Goal: Task Accomplishment & Management: Manage account settings

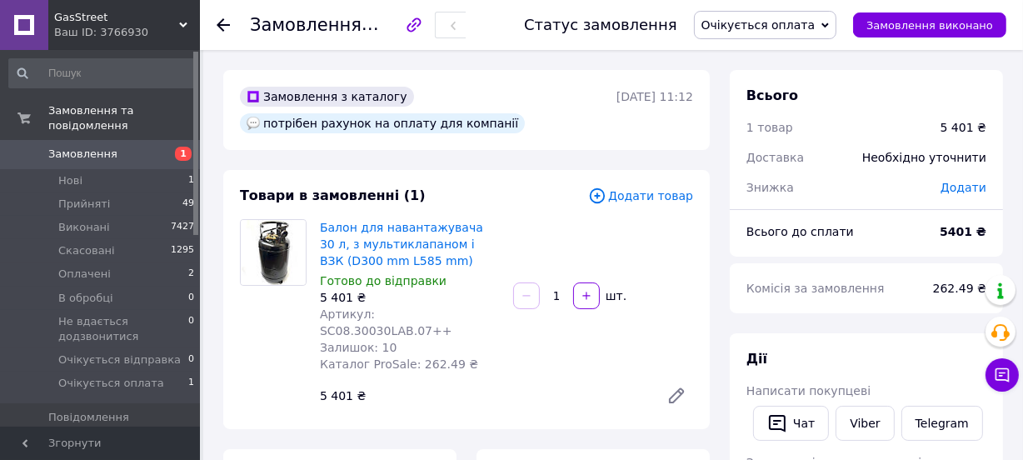
click at [770, 19] on span "Очікується оплата" at bounding box center [759, 24] width 114 height 13
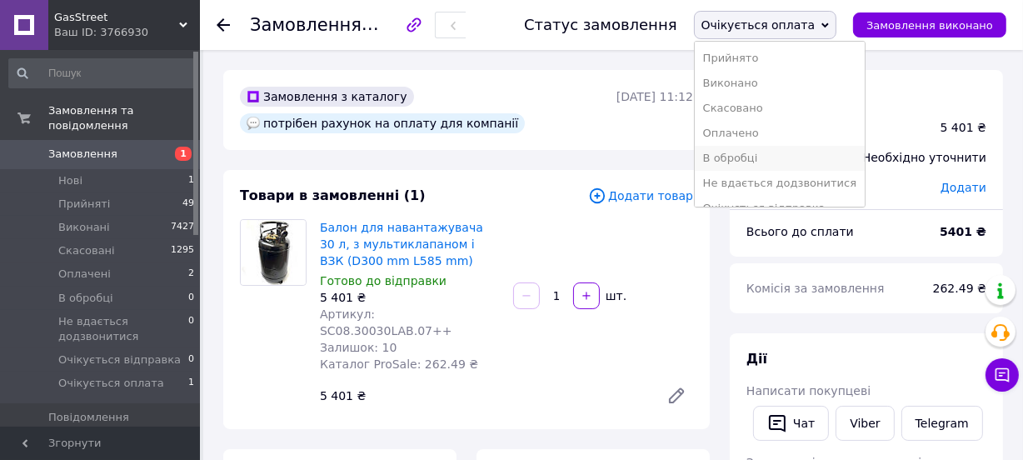
click at [758, 155] on li "В обробці" at bounding box center [780, 158] width 170 height 25
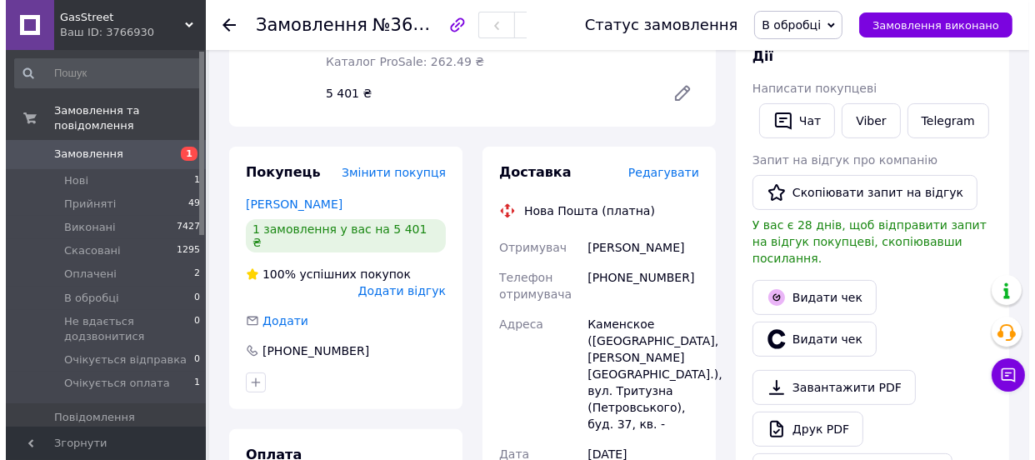
scroll to position [227, 0]
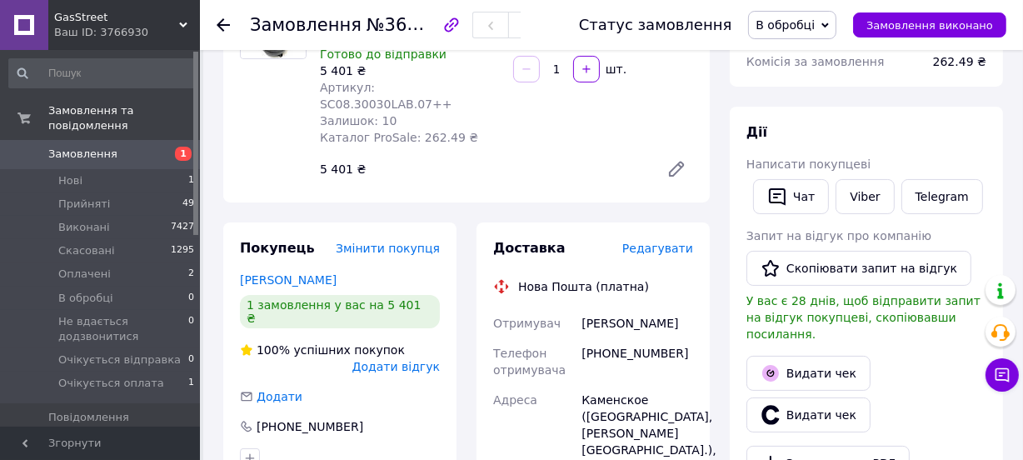
click at [665, 242] on span "Редагувати" at bounding box center [658, 248] width 71 height 13
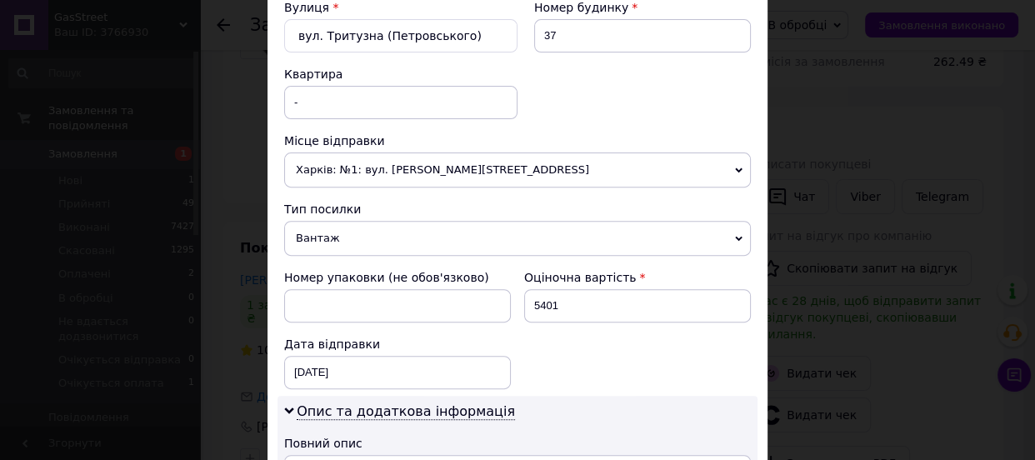
scroll to position [454, 0]
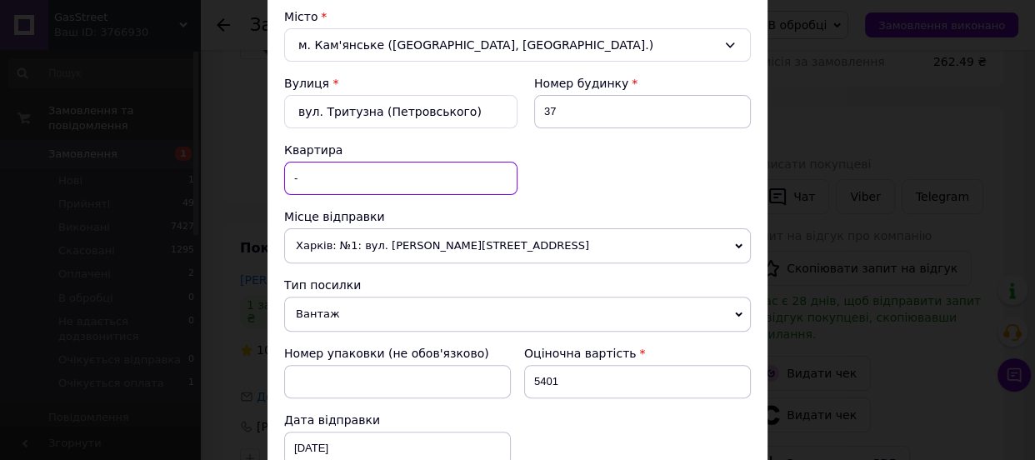
click at [318, 175] on input "-" at bounding box center [400, 178] width 233 height 33
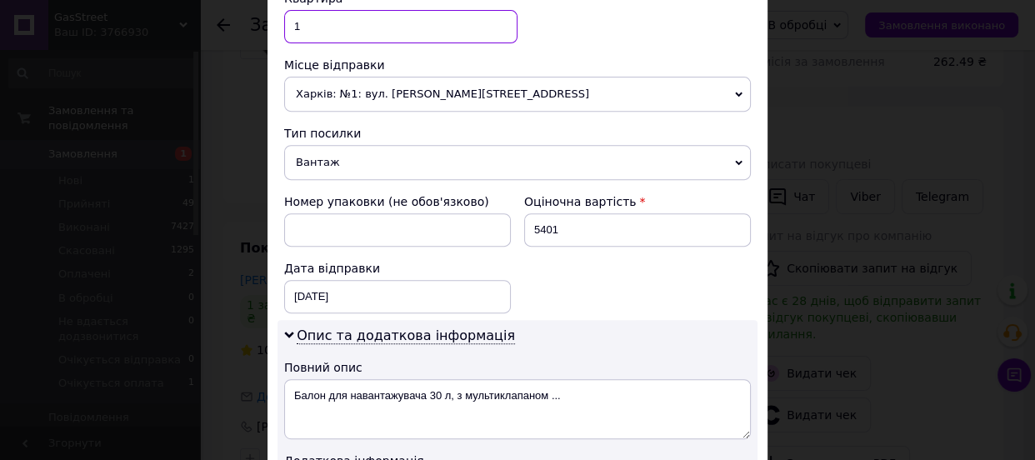
scroll to position [833, 0]
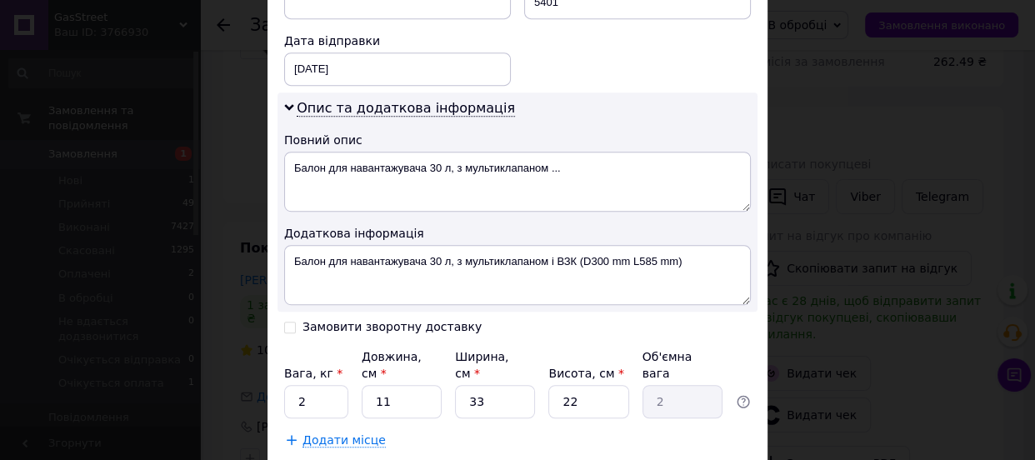
type input "1"
drag, startPoint x: 398, startPoint y: 395, endPoint x: 455, endPoint y: 376, distance: 60.6
click at [398, 395] on input "11" at bounding box center [402, 401] width 80 height 33
type input "116"
type input "21.05"
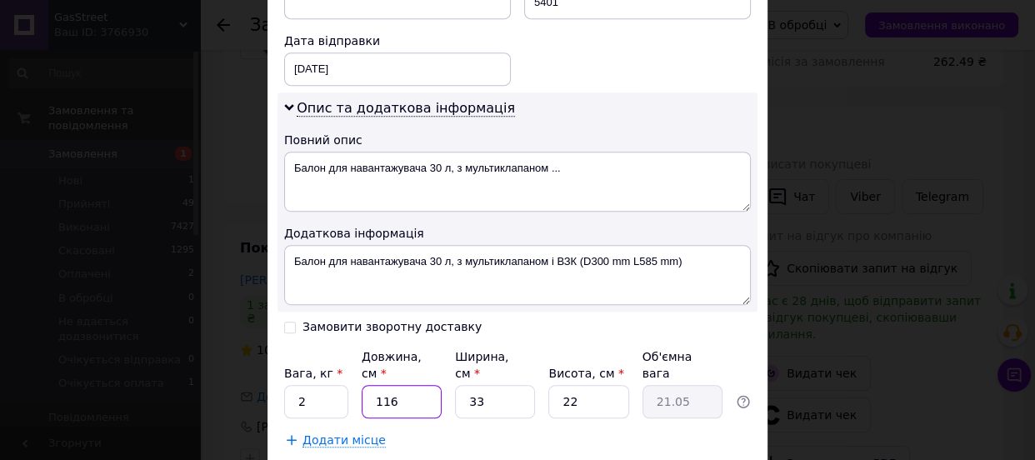
type input "1160"
type input "210.54"
type input "116"
type input "21.05"
type input "11"
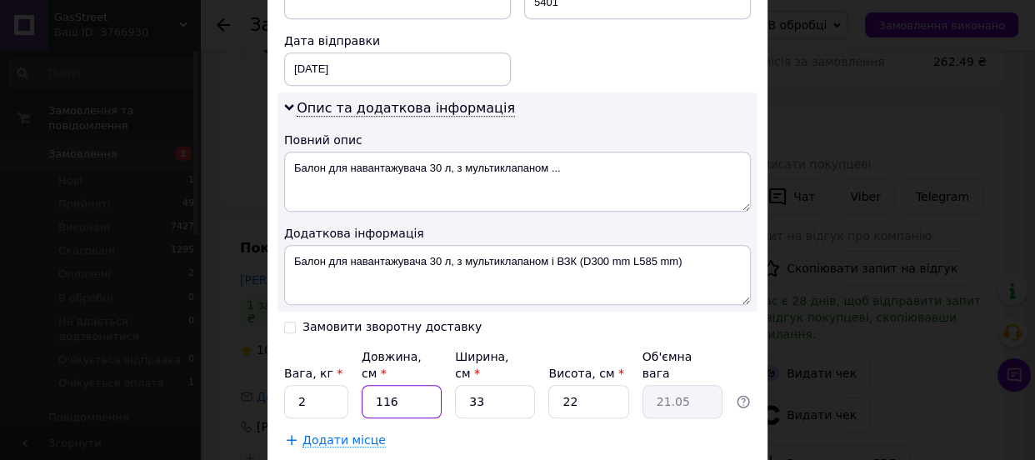
type input "2"
type input "1"
type input "0.18"
type input "6"
type input "1.09"
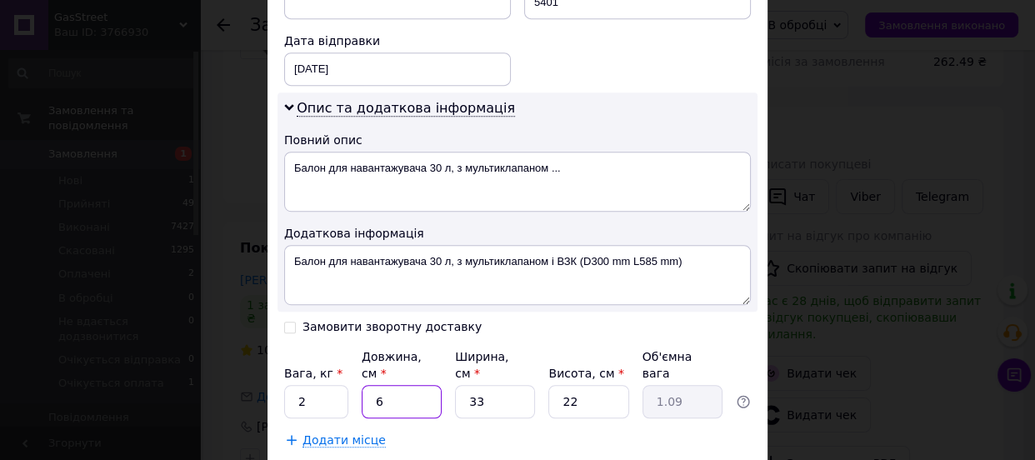
type input "60"
type input "10.89"
type input "60"
click at [494, 391] on input "33" at bounding box center [495, 401] width 80 height 33
type input "3"
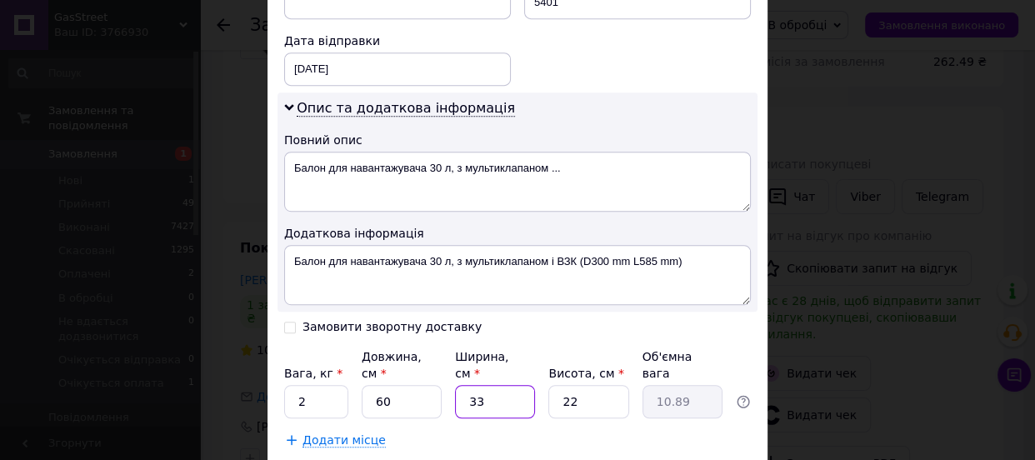
type input "0.99"
type input "4"
type input "1.32"
type input "40"
type input "13.2"
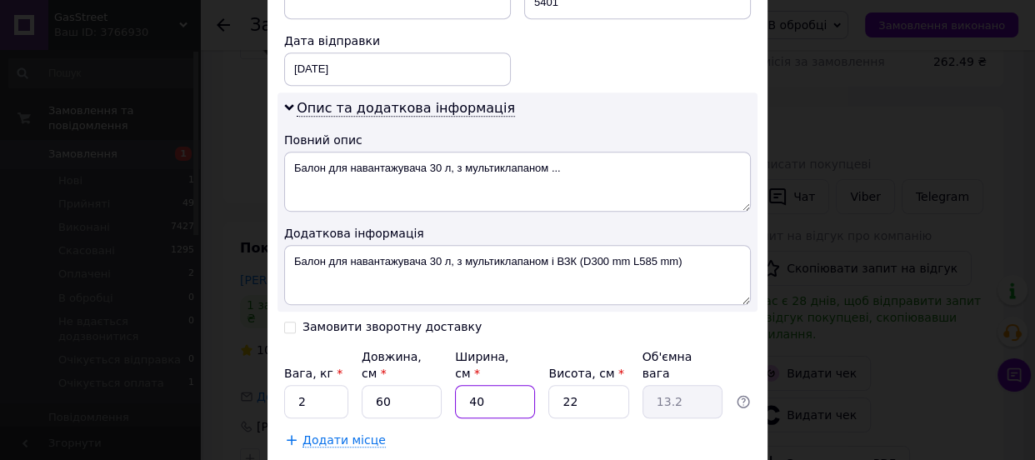
type input "40"
click at [571, 385] on input "22" at bounding box center [588, 401] width 80 height 33
type input "2"
type input "1.2"
type input "4"
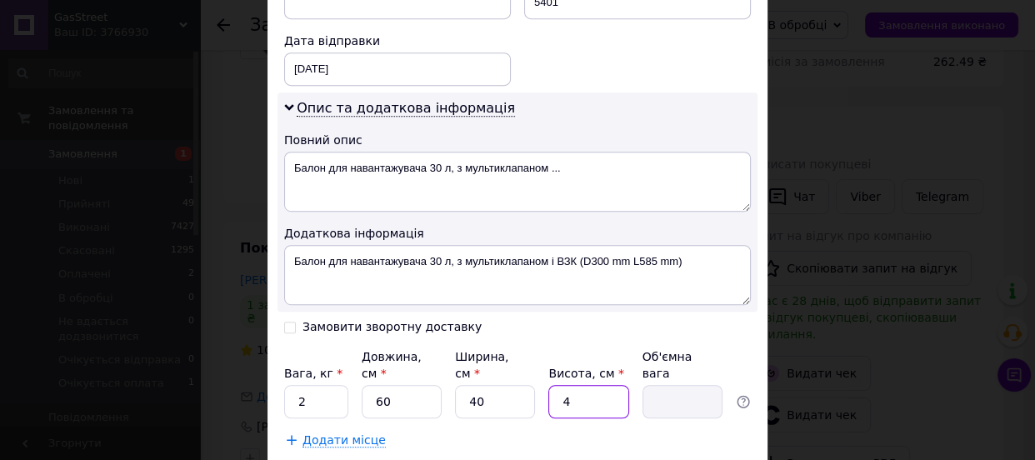
type input "2.4"
type input "40"
type input "24"
type input "40"
drag, startPoint x: 307, startPoint y: 382, endPoint x: 319, endPoint y: 384, distance: 12.7
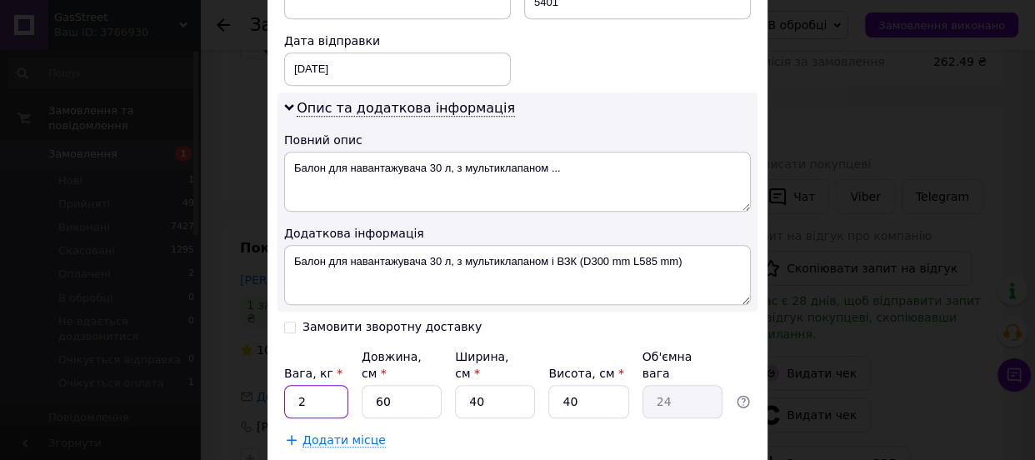
click at [307, 385] on input "2" at bounding box center [316, 401] width 64 height 33
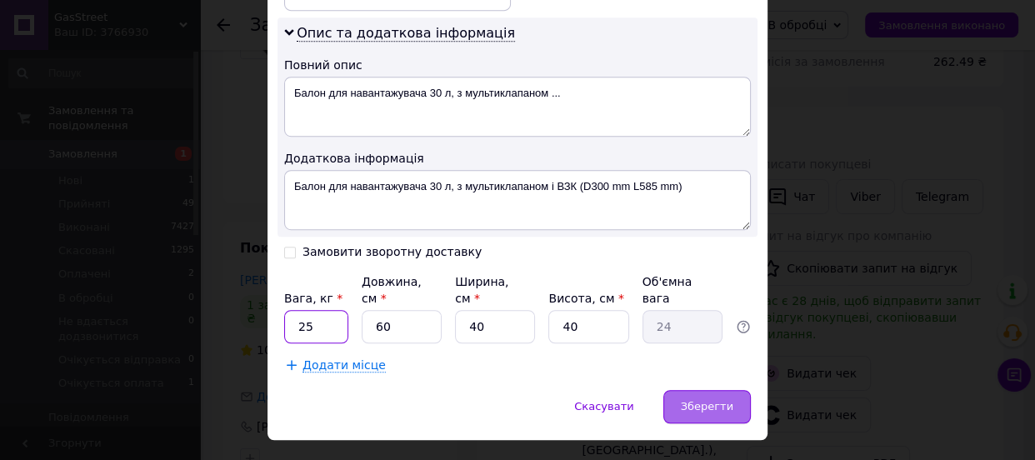
type input "25"
click at [716, 400] on span "Зберегти" at bounding box center [707, 406] width 53 height 13
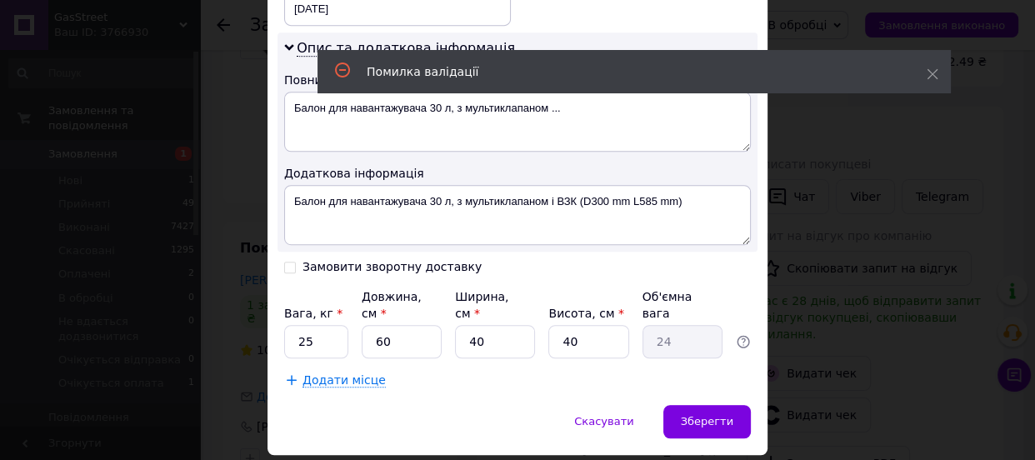
scroll to position [133, 0]
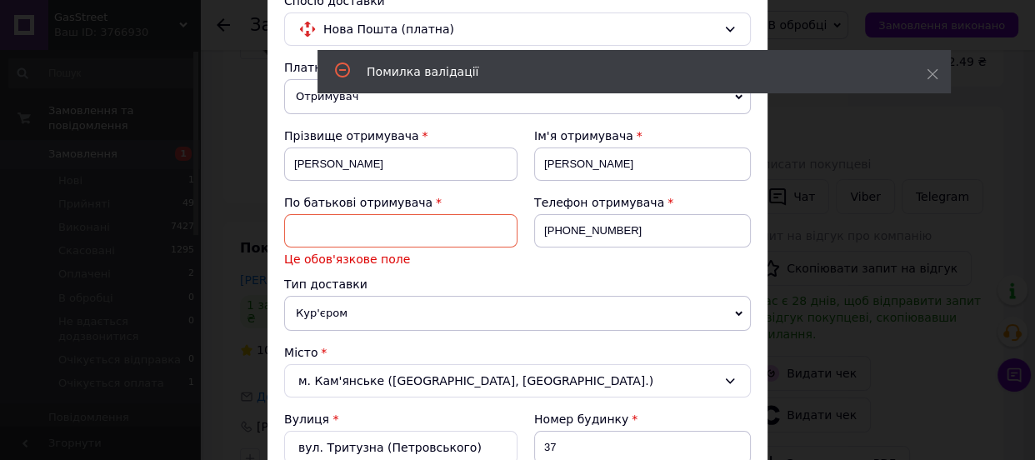
click at [397, 233] on input at bounding box center [400, 230] width 233 height 33
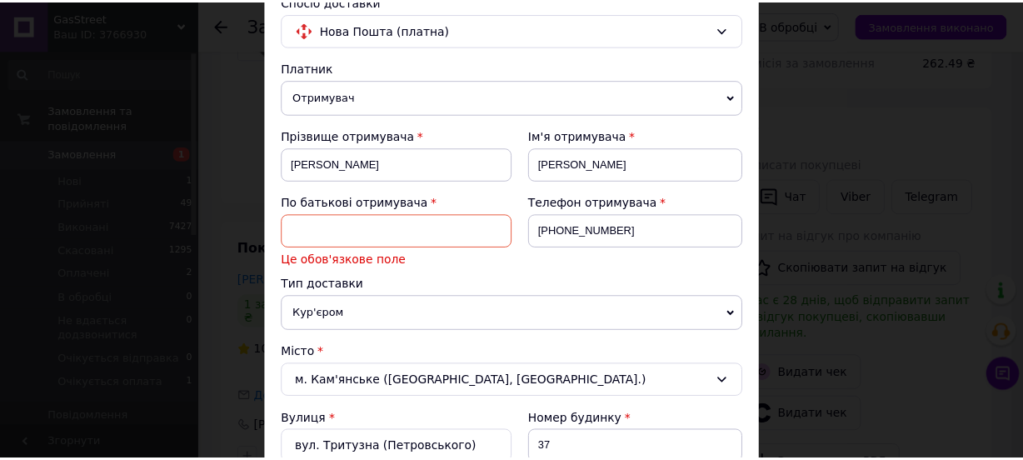
scroll to position [0, 0]
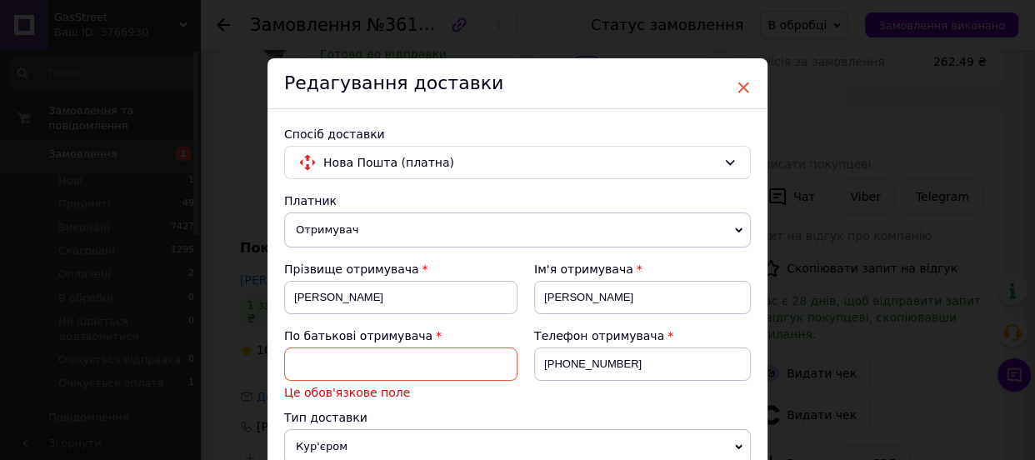
click at [738, 88] on span "×" at bounding box center [743, 87] width 15 height 28
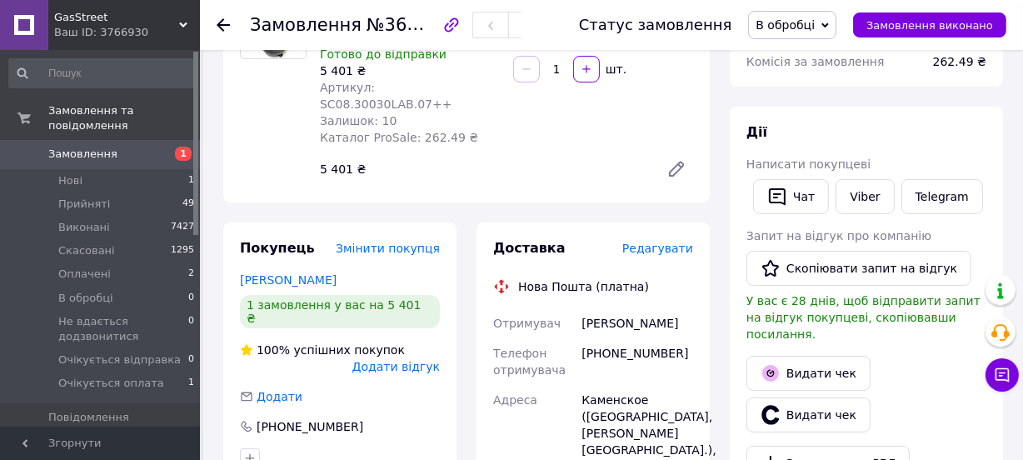
click at [809, 24] on span "В обробці" at bounding box center [785, 24] width 59 height 13
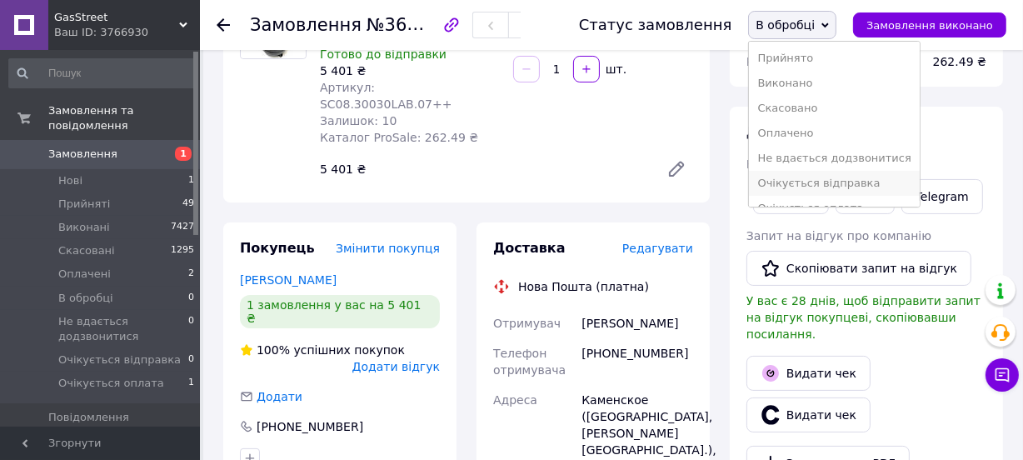
click at [815, 183] on li "Очікується відправка" at bounding box center [834, 183] width 170 height 25
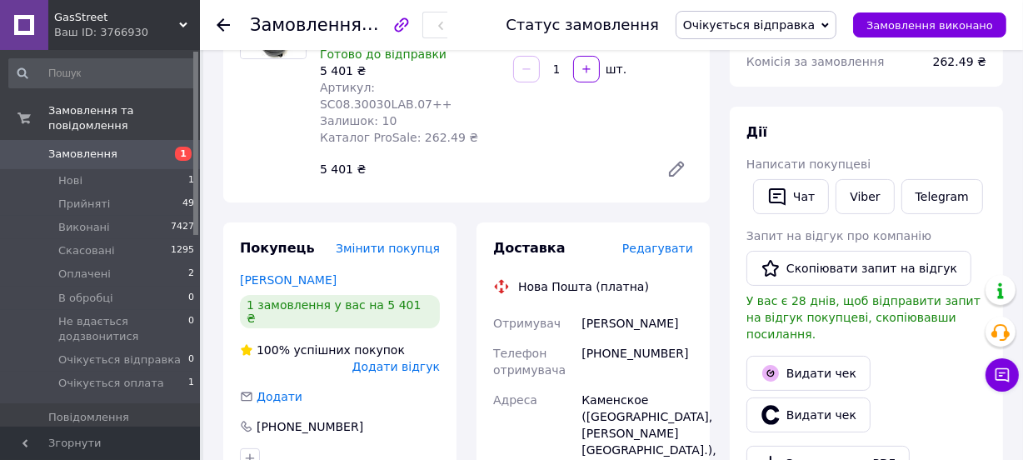
scroll to position [75, 0]
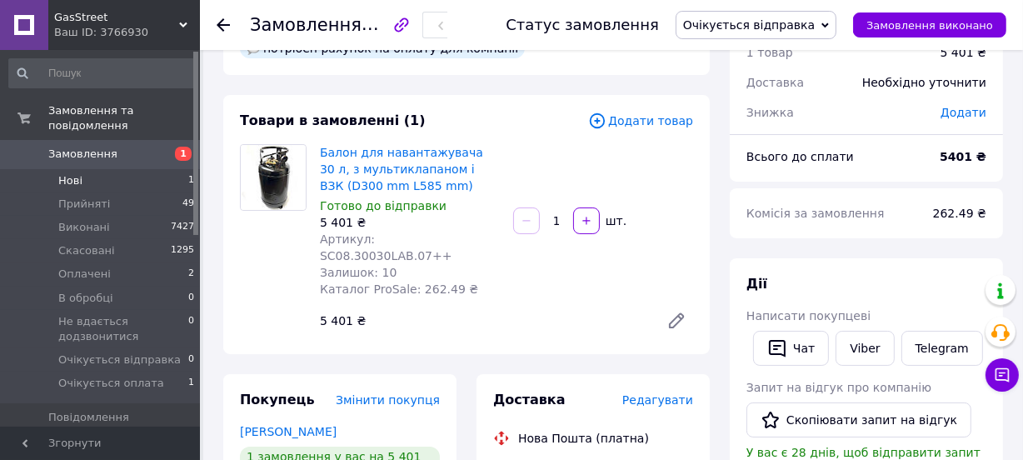
click at [113, 169] on li "Нові 1" at bounding box center [102, 180] width 204 height 23
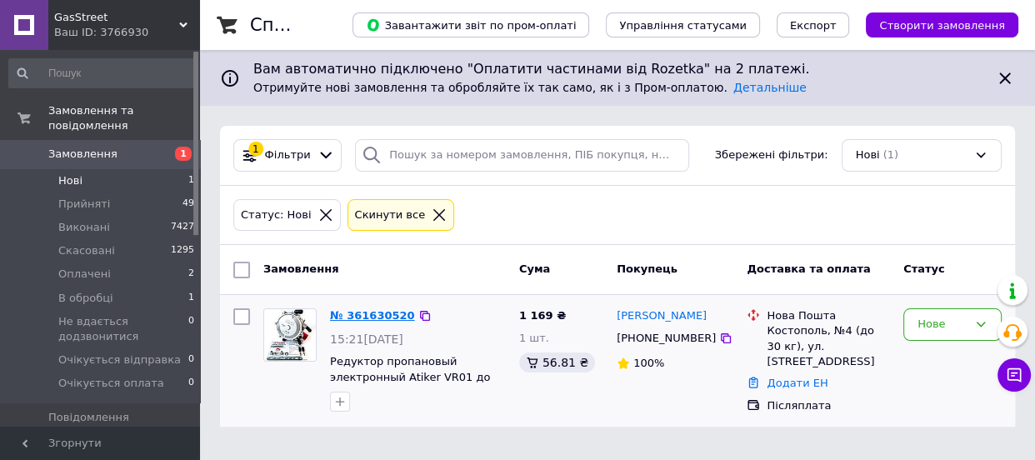
click at [373, 318] on link "№ 361630520" at bounding box center [372, 315] width 85 height 13
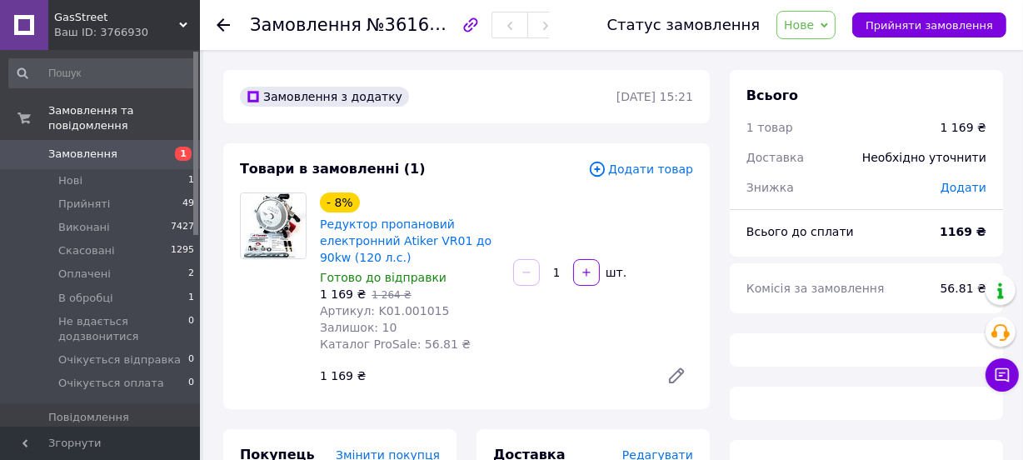
click at [814, 22] on span "Нове" at bounding box center [799, 24] width 30 height 13
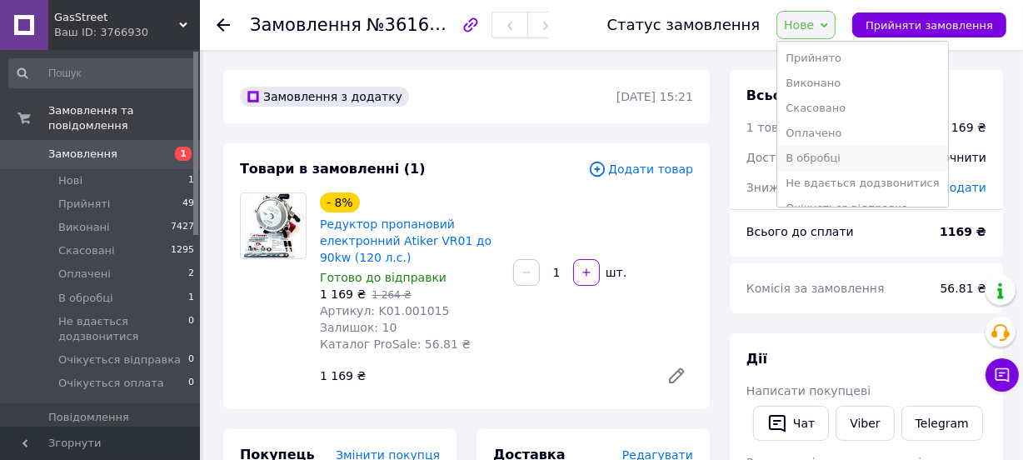
click at [832, 160] on li "В обробці" at bounding box center [863, 158] width 170 height 25
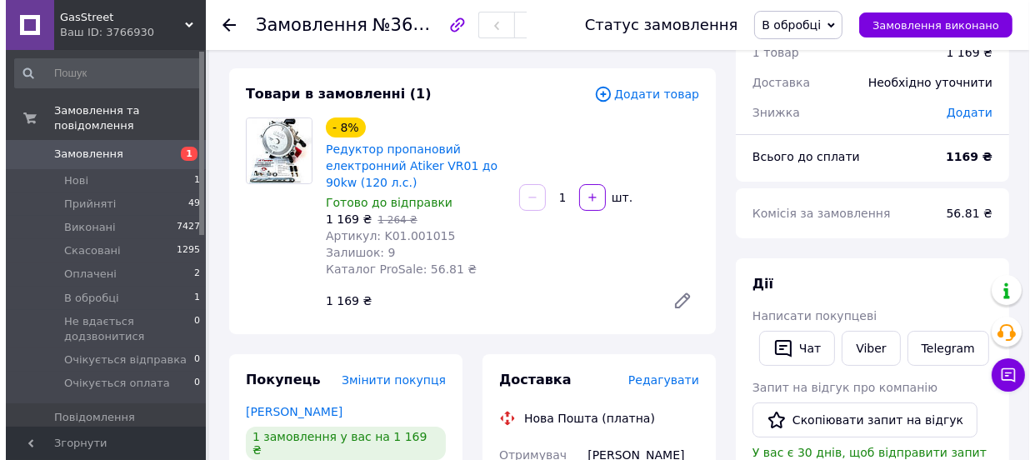
scroll to position [227, 0]
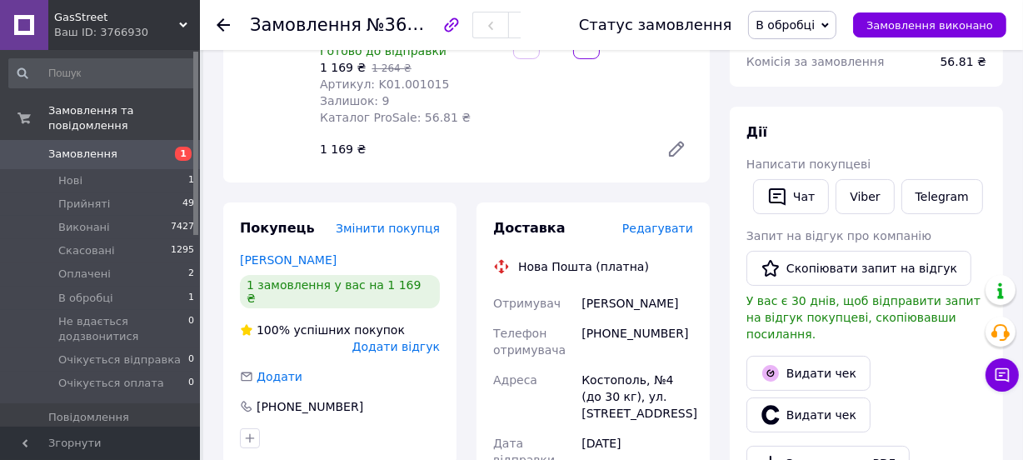
click at [651, 228] on span "Редагувати" at bounding box center [658, 228] width 71 height 13
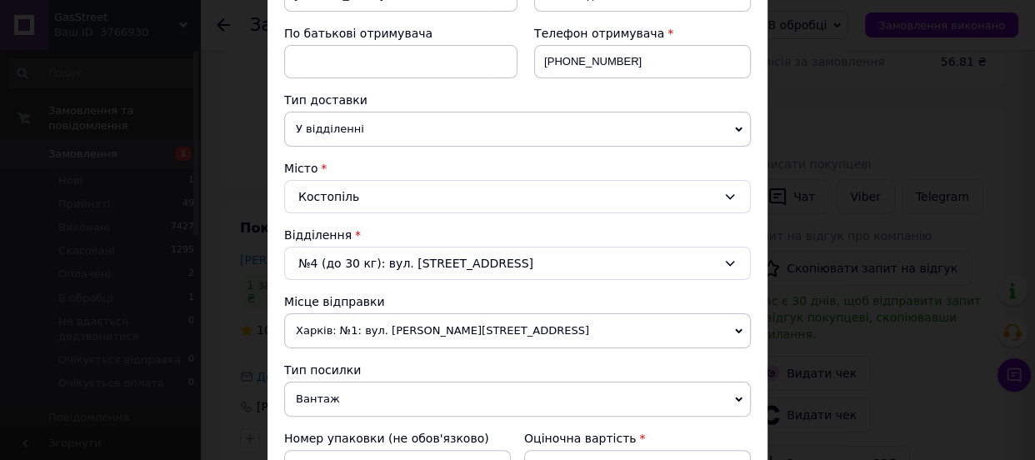
scroll to position [454, 0]
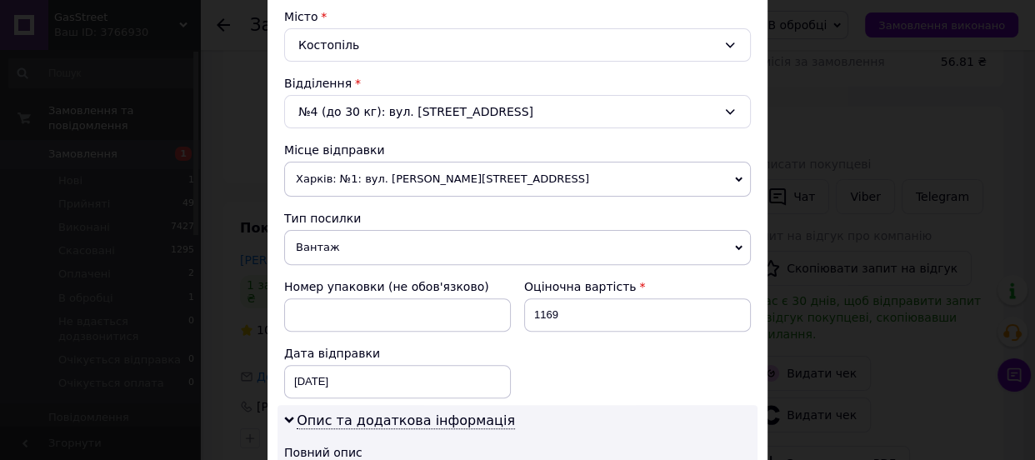
click at [408, 110] on div "№4 (до 30 кг): вул. Свободи, 12" at bounding box center [517, 111] width 467 height 33
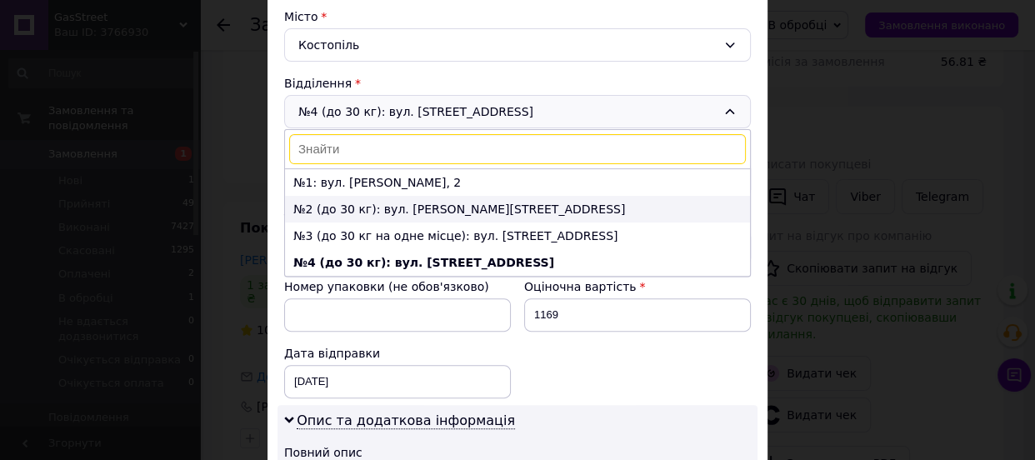
click at [348, 208] on li "№2 (до 30 кг): вул. Грушевського, 20" at bounding box center [517, 209] width 465 height 27
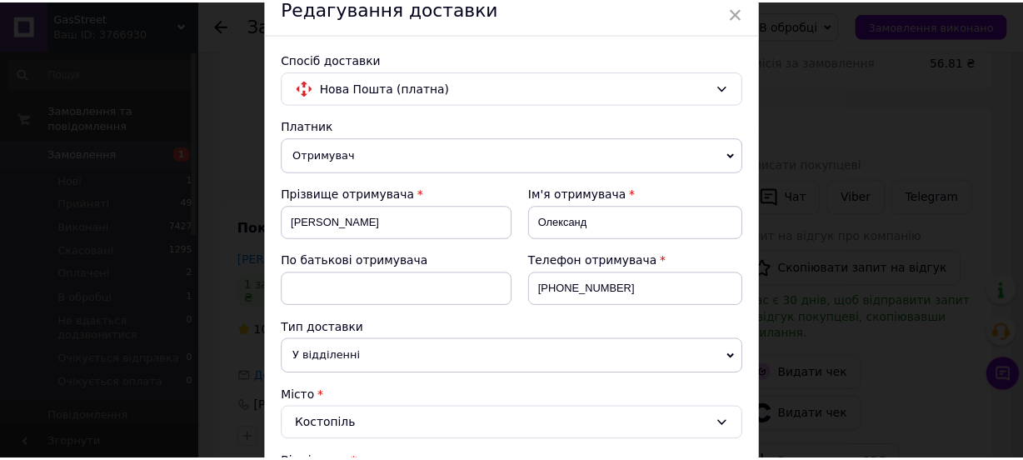
scroll to position [0, 0]
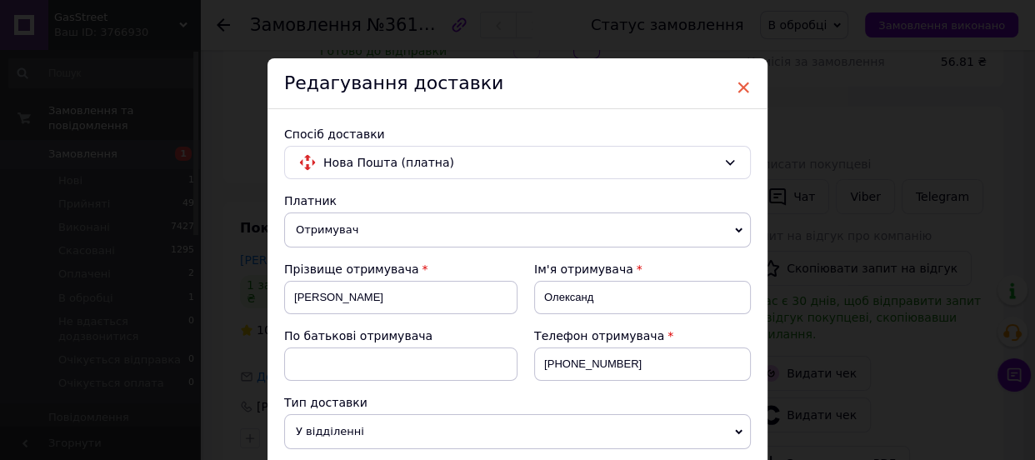
click at [741, 88] on span "×" at bounding box center [743, 87] width 15 height 28
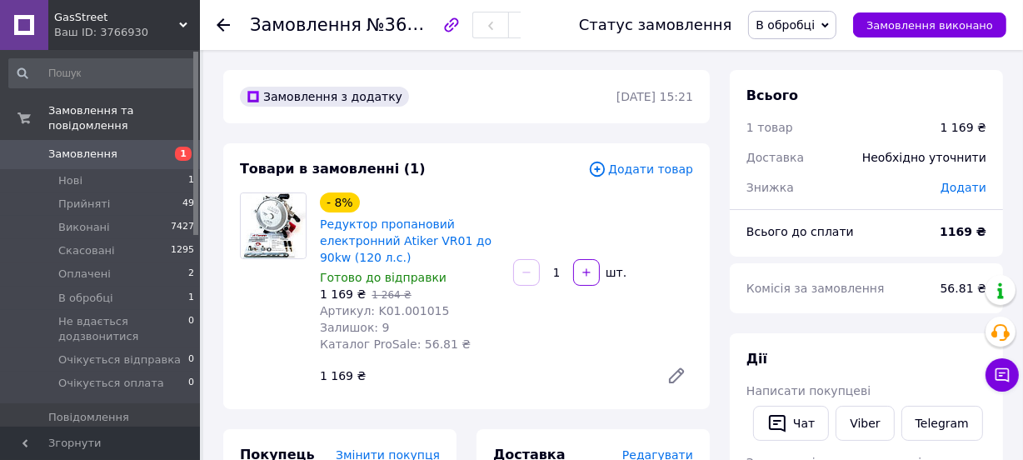
click at [808, 13] on span "В обробці" at bounding box center [792, 25] width 88 height 28
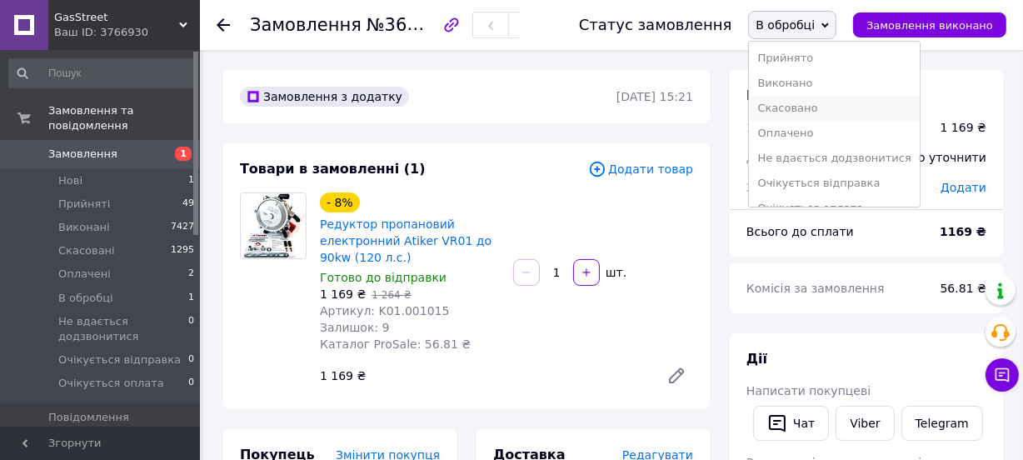
click at [824, 112] on li "Скасовано" at bounding box center [834, 108] width 170 height 25
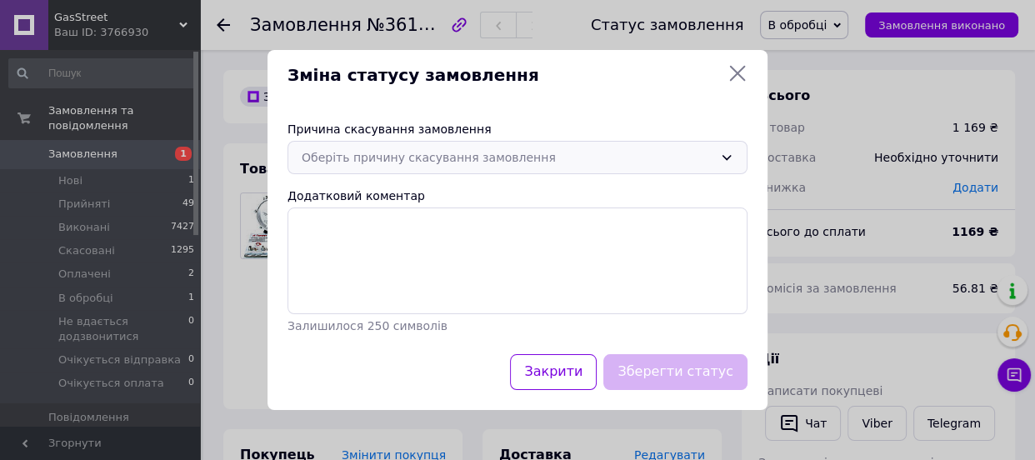
click at [463, 161] on div "Оберіть причину скасування замовлення" at bounding box center [508, 157] width 412 height 18
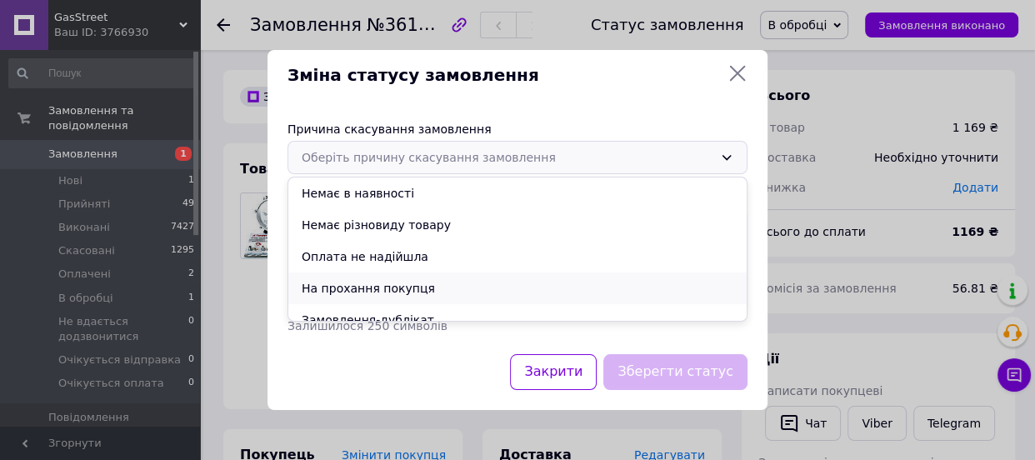
click at [353, 292] on li "На прохання покупця" at bounding box center [517, 289] width 458 height 32
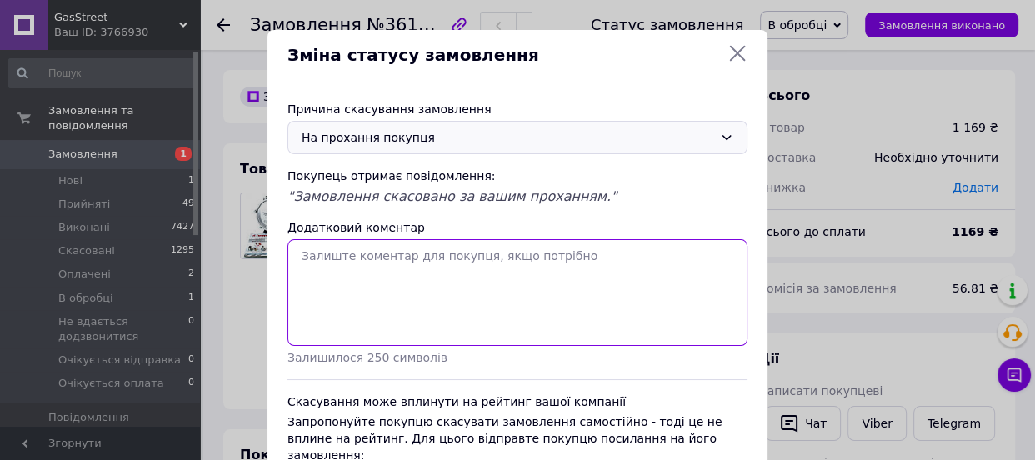
drag, startPoint x: 364, startPoint y: 289, endPoint x: 383, endPoint y: 288, distance: 19.2
click at [365, 288] on textarea "Додатковий коментар" at bounding box center [518, 292] width 460 height 107
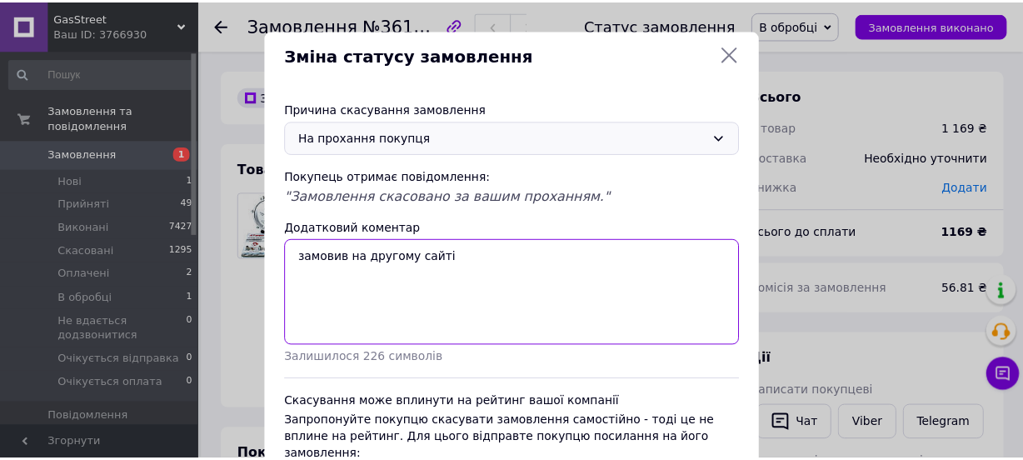
scroll to position [128, 0]
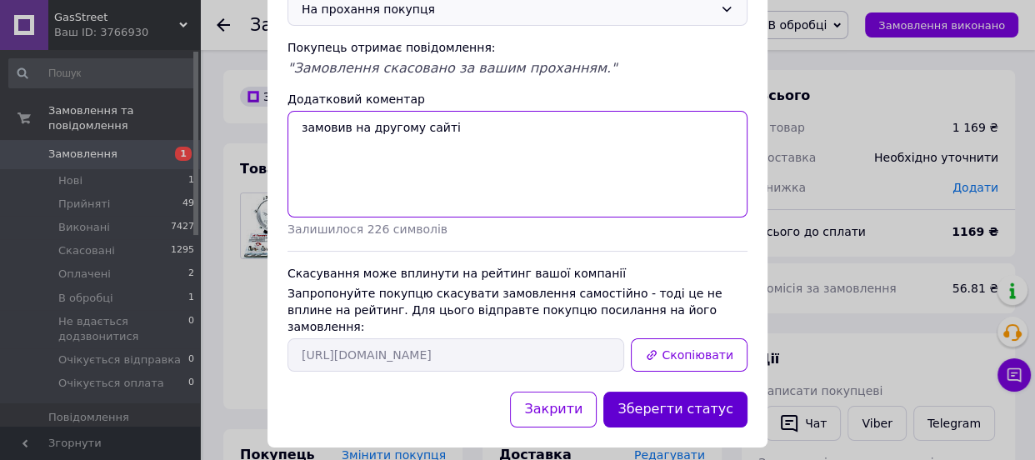
type textarea "замовив на другому сайті"
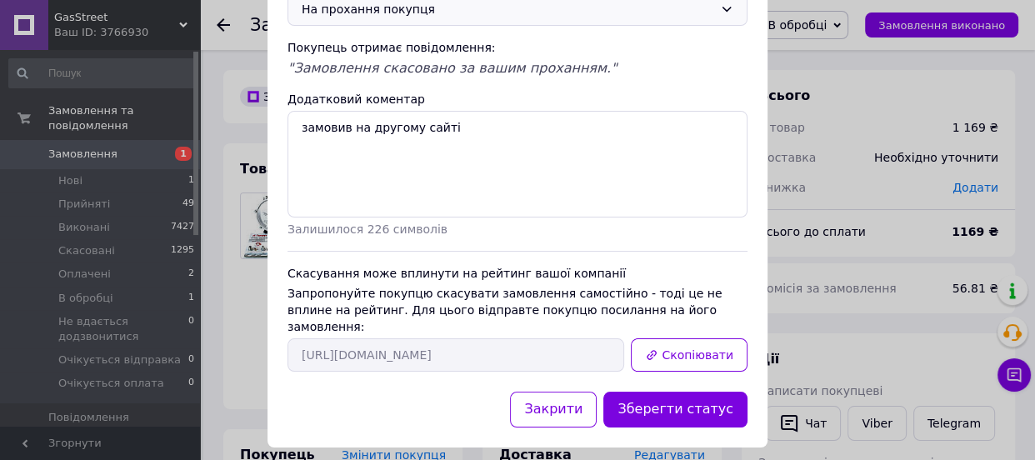
drag, startPoint x: 728, startPoint y: 378, endPoint x: 695, endPoint y: 387, distance: 34.6
click at [689, 392] on button "Зберегти статус" at bounding box center [675, 410] width 144 height 36
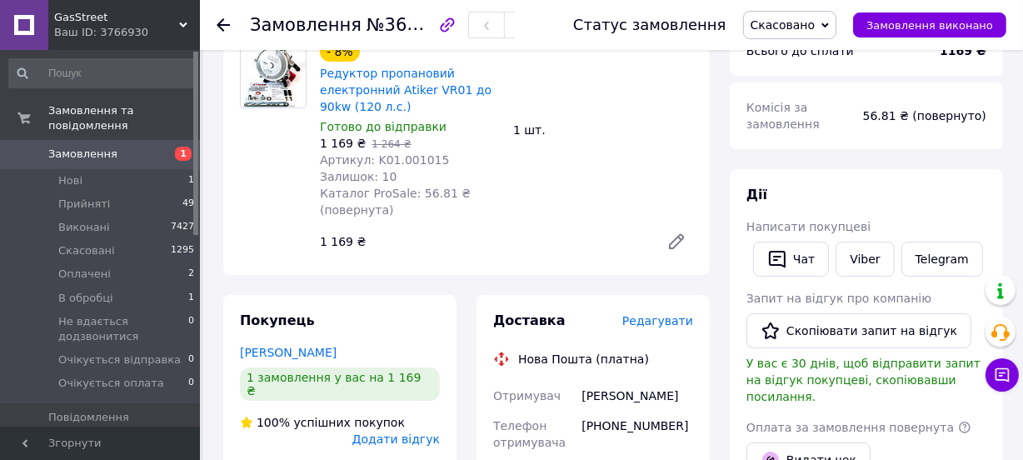
scroll to position [0, 0]
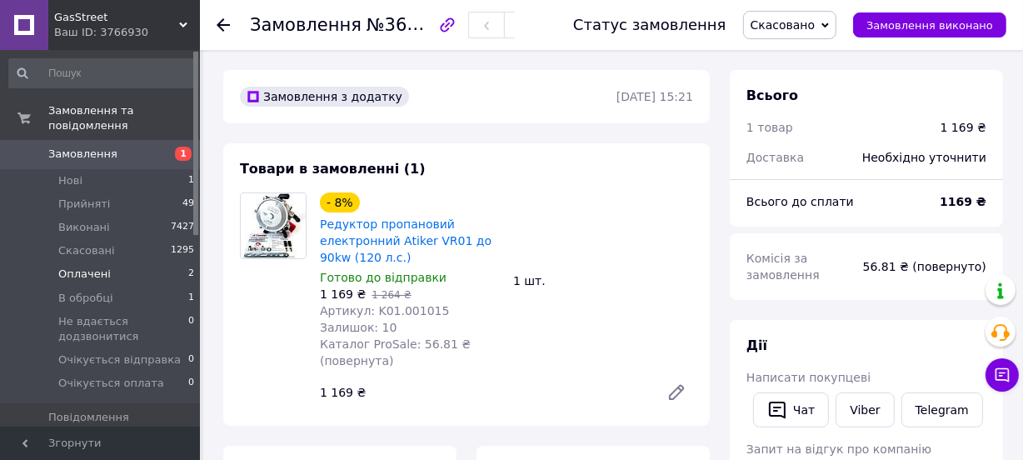
click at [90, 267] on span "Оплачені" at bounding box center [84, 274] width 53 height 15
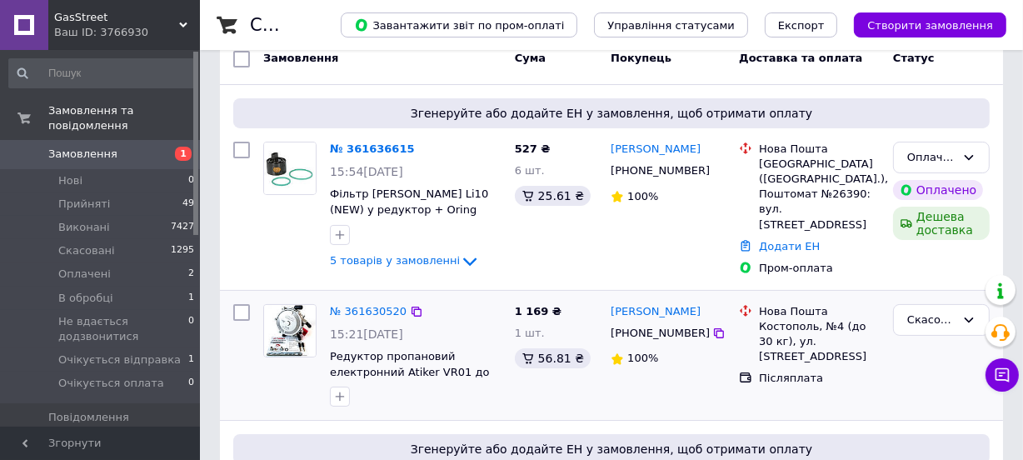
scroll to position [75, 0]
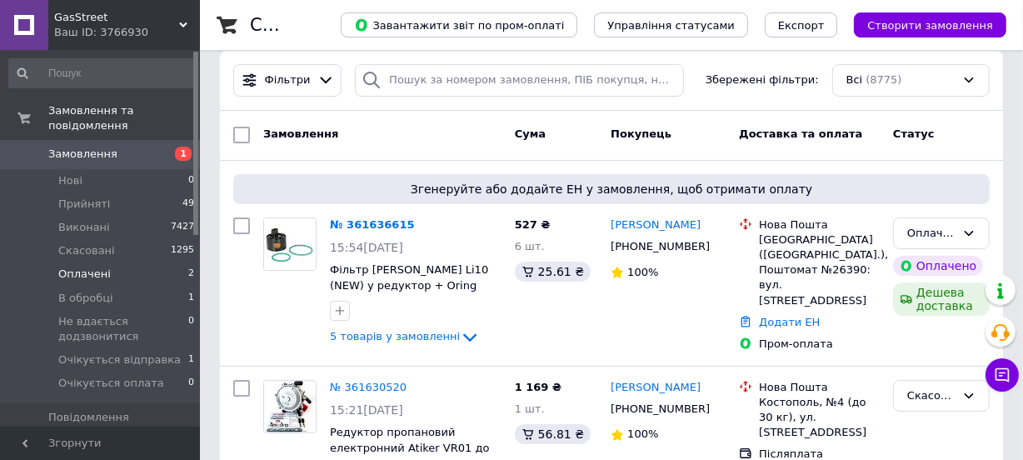
click at [81, 267] on span "Оплачені" at bounding box center [84, 274] width 53 height 15
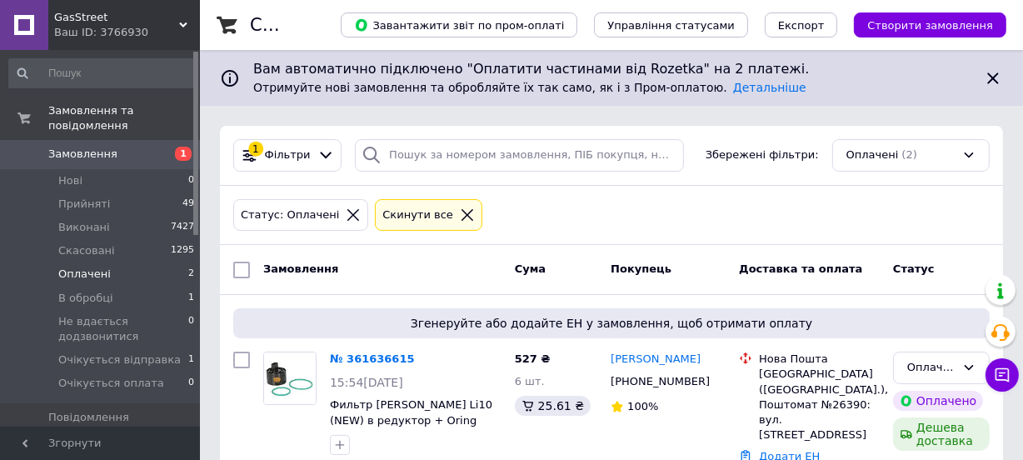
scroll to position [75, 0]
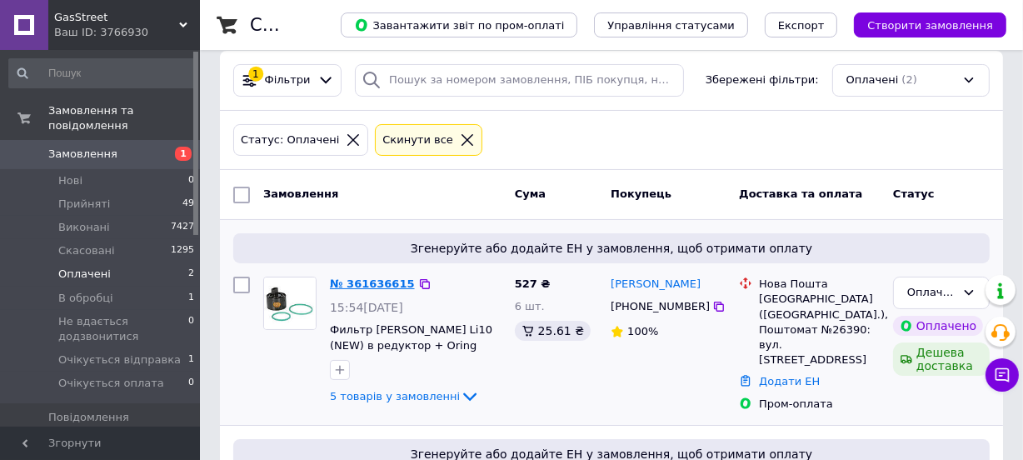
click at [363, 282] on link "№ 361636615" at bounding box center [372, 284] width 85 height 13
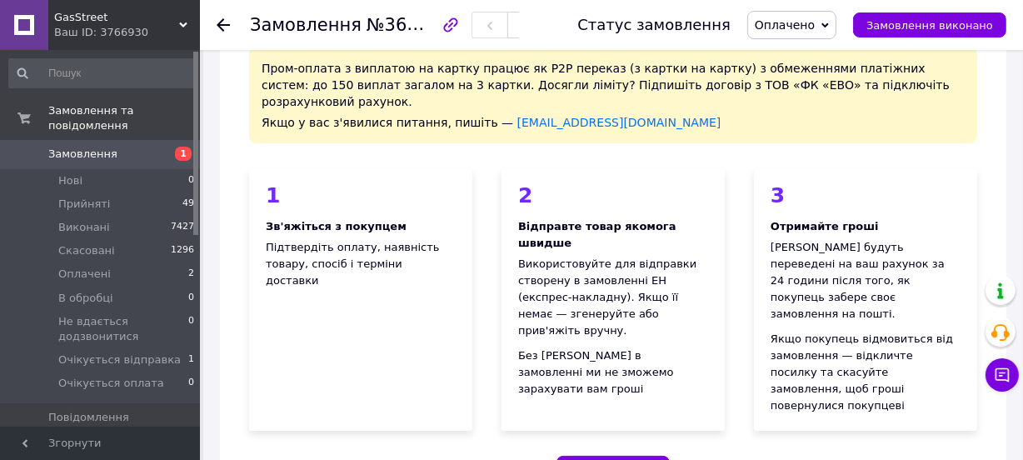
click at [792, 33] on span "Оплачено" at bounding box center [792, 25] width 89 height 28
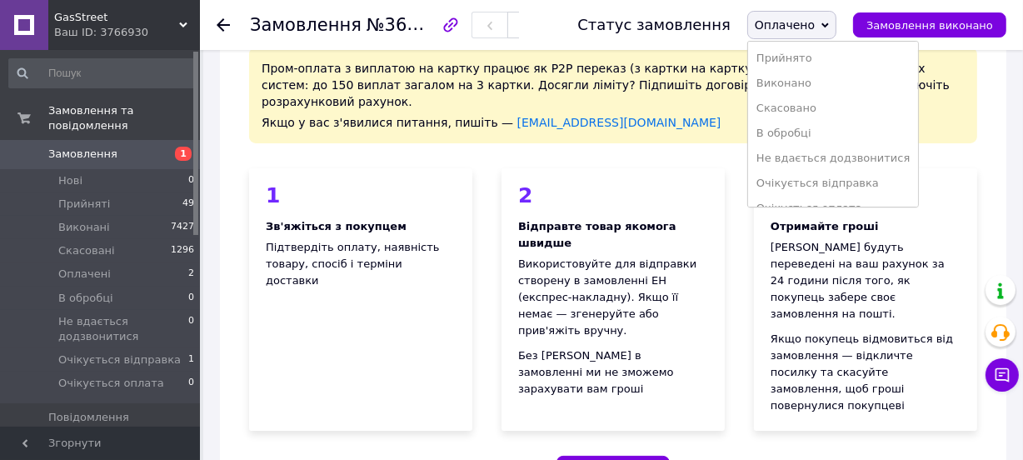
click at [802, 141] on li "В обробці" at bounding box center [833, 133] width 170 height 25
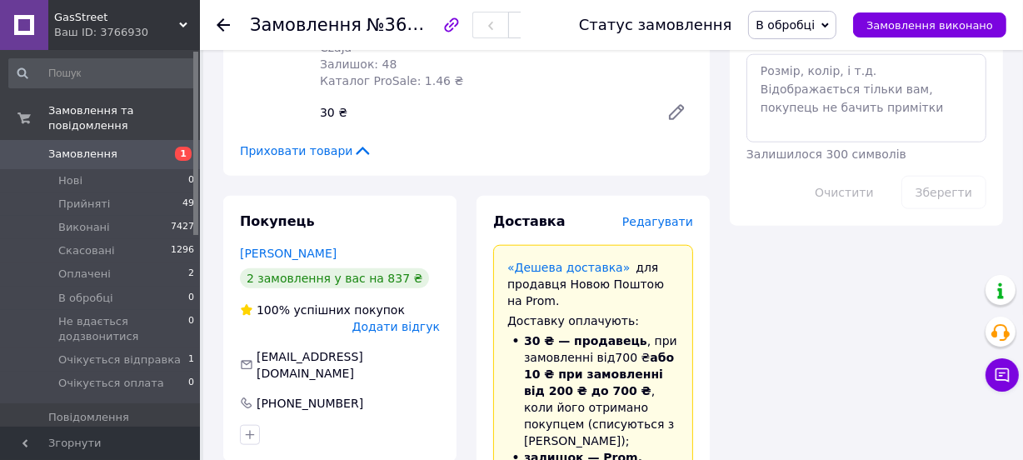
scroll to position [1742, 0]
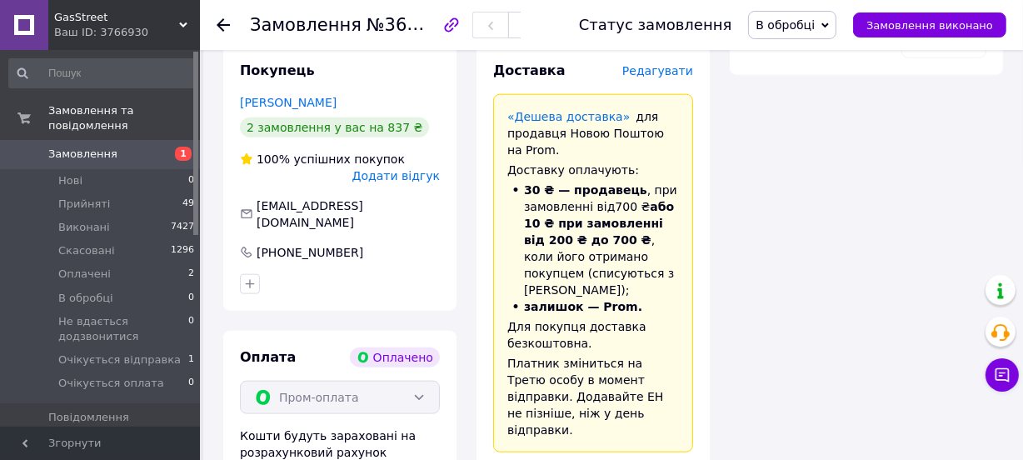
drag, startPoint x: 669, startPoint y: 368, endPoint x: 597, endPoint y: 369, distance: 72.5
copy div "Пшеничко Света"
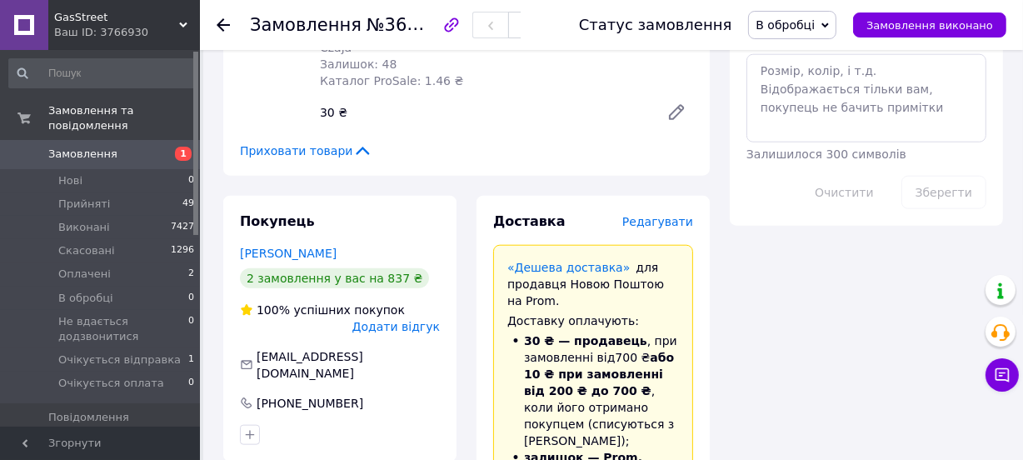
scroll to position [1893, 0]
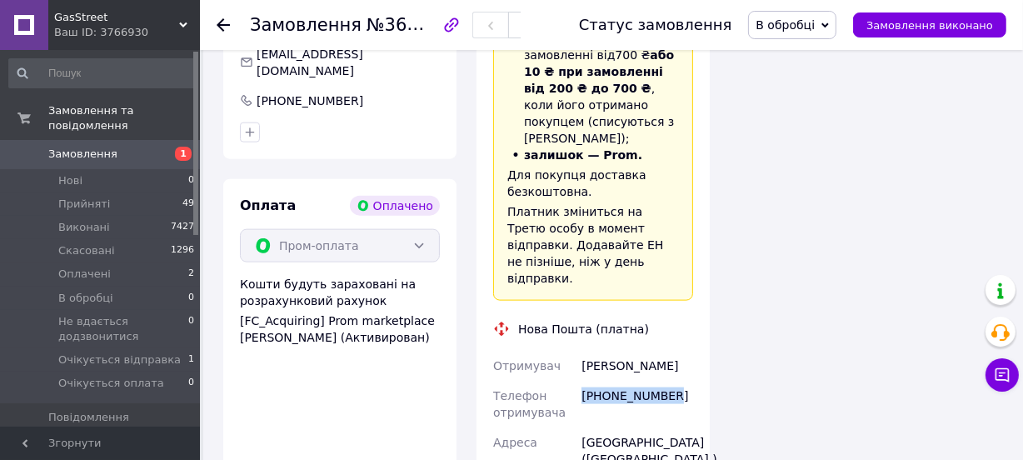
drag, startPoint x: 670, startPoint y: 247, endPoint x: 585, endPoint y: 250, distance: 85.1
click at [585, 381] on div "+380505460808" at bounding box center [637, 404] width 118 height 47
copy div "[PHONE_NUMBER]"
drag, startPoint x: 598, startPoint y: 333, endPoint x: 582, endPoint y: 298, distance: 37.7
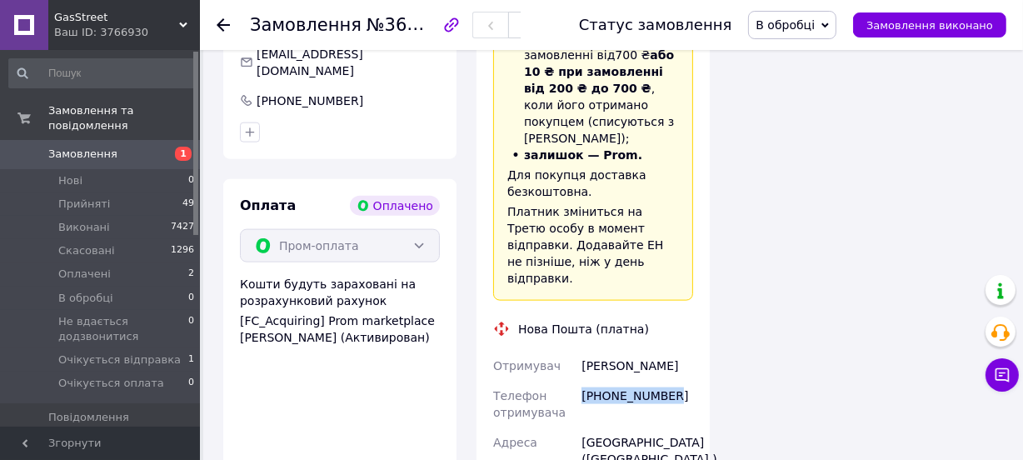
copy div "Київ (Київська обл.), Поштомат №26390: вул. Ірпінська, 76, біля відділення №335"
drag, startPoint x: 673, startPoint y: 217, endPoint x: 583, endPoint y: 215, distance: 89.2
click at [583, 351] on div "Пшеничко Света" at bounding box center [637, 366] width 118 height 30
copy div "Пшеничко Света"
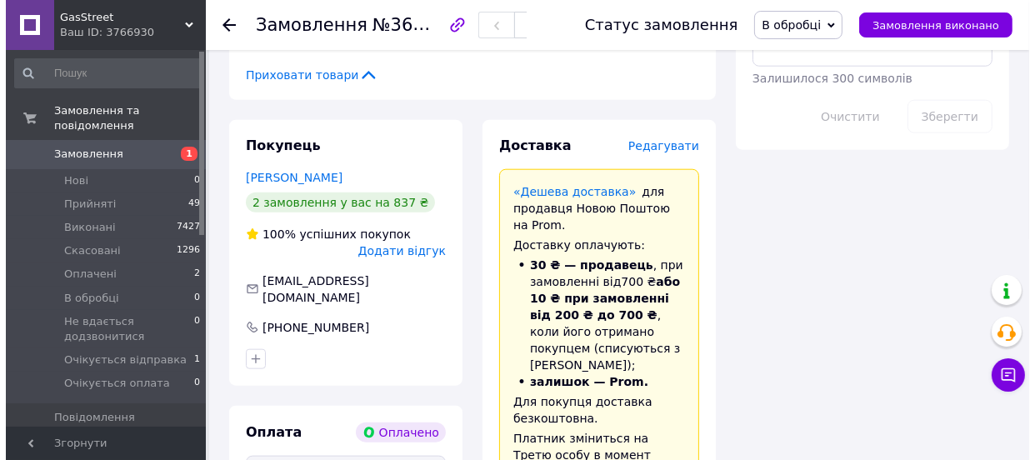
scroll to position [1591, 0]
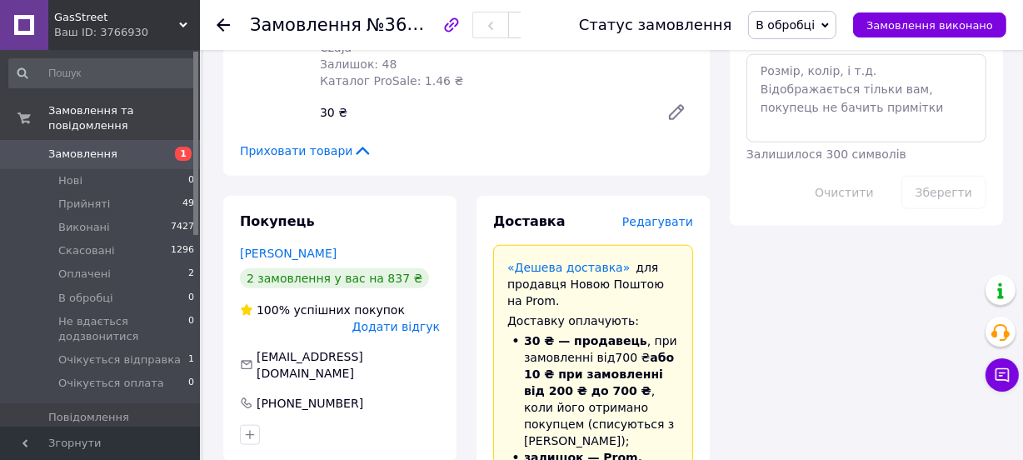
click at [664, 215] on span "Редагувати" at bounding box center [658, 221] width 71 height 13
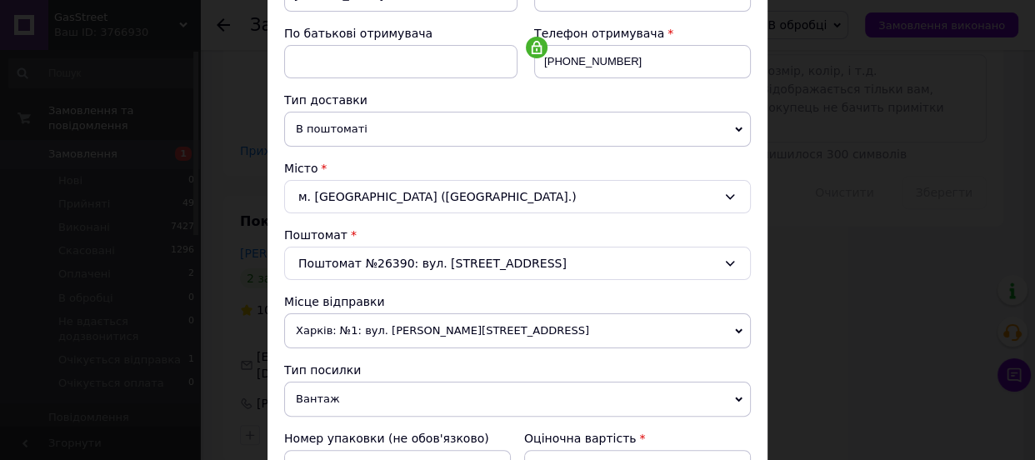
scroll to position [454, 0]
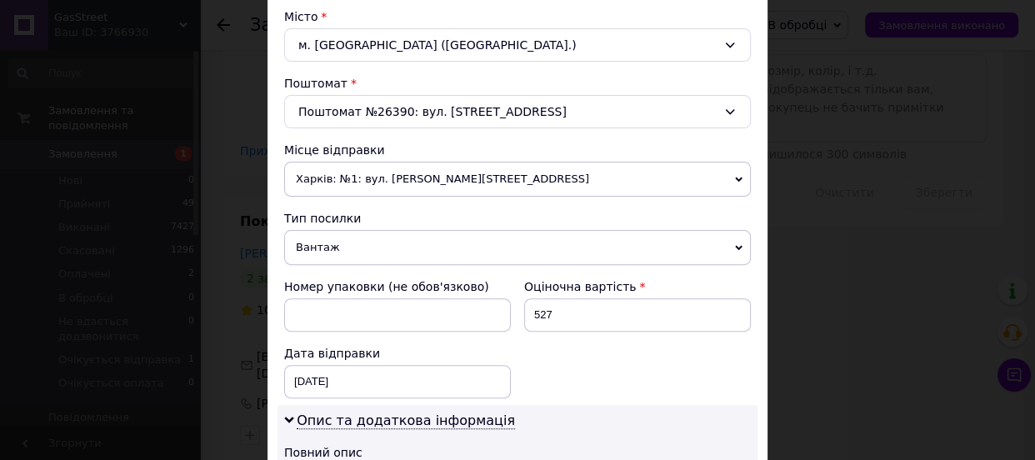
click at [363, 245] on span "Вантаж" at bounding box center [517, 247] width 467 height 35
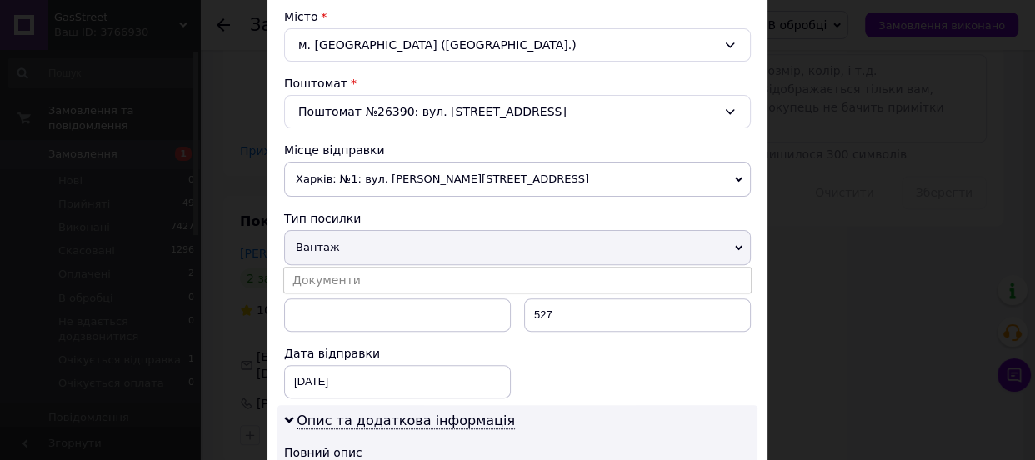
drag, startPoint x: 338, startPoint y: 278, endPoint x: 358, endPoint y: 283, distance: 19.8
click at [339, 280] on li "Документи" at bounding box center [517, 280] width 467 height 25
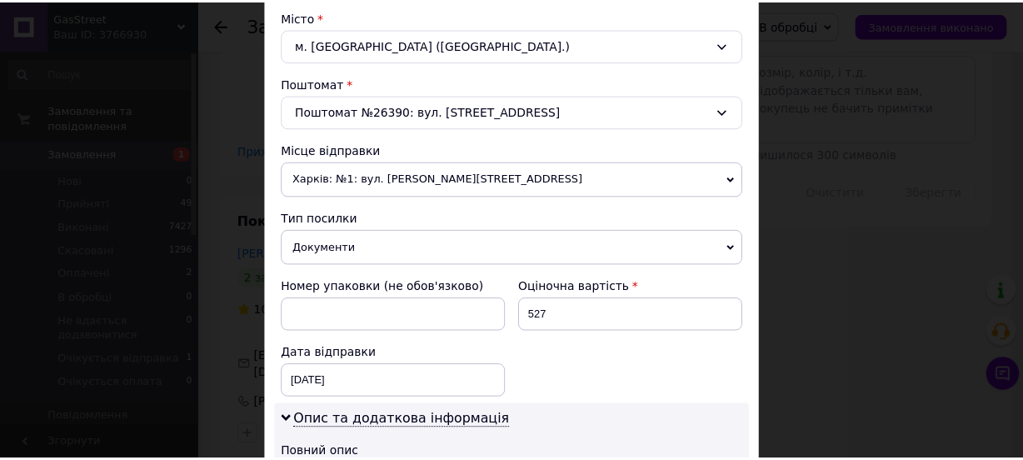
scroll to position [848, 0]
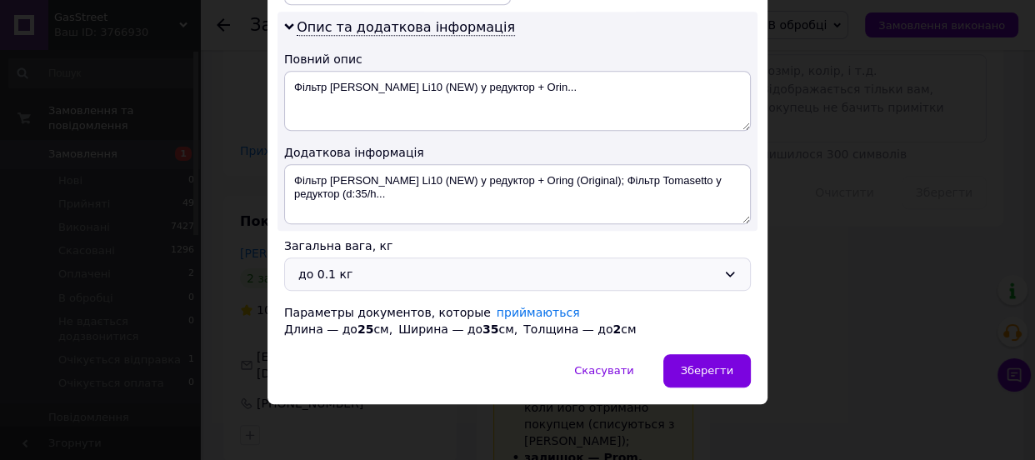
click at [342, 272] on div "до 0.1 кг" at bounding box center [507, 274] width 418 height 18
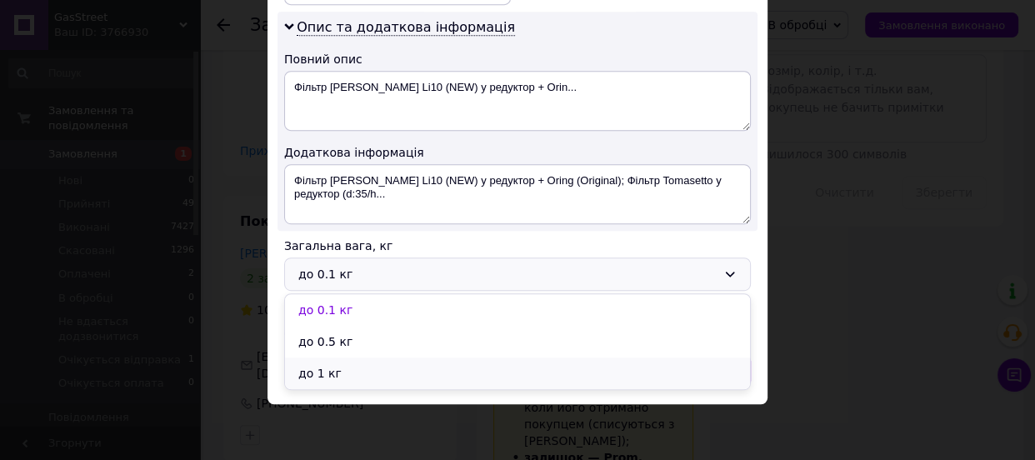
click at [307, 366] on li "до 1 кг" at bounding box center [517, 374] width 465 height 32
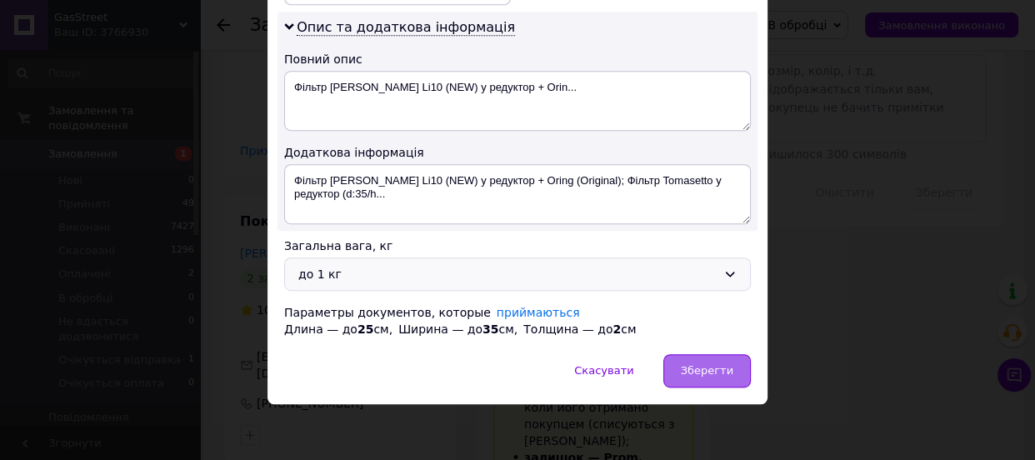
click at [688, 358] on div "Зберегти" at bounding box center [707, 370] width 88 height 33
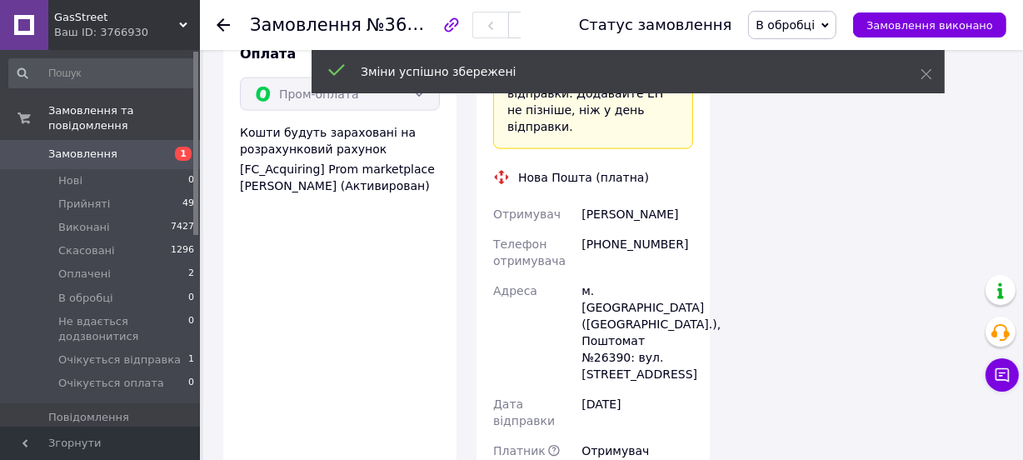
scroll to position [2121, 0]
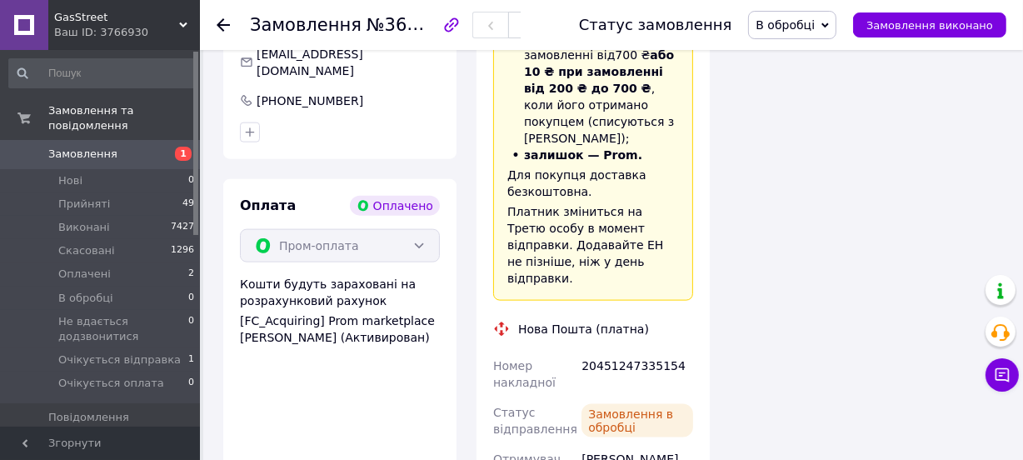
scroll to position [1742, 0]
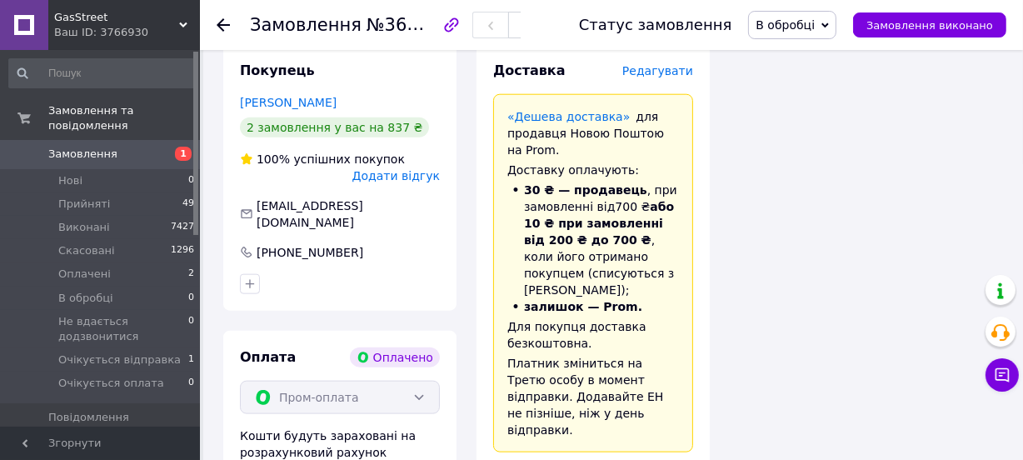
click at [815, 19] on span "В обробці" at bounding box center [785, 24] width 59 height 13
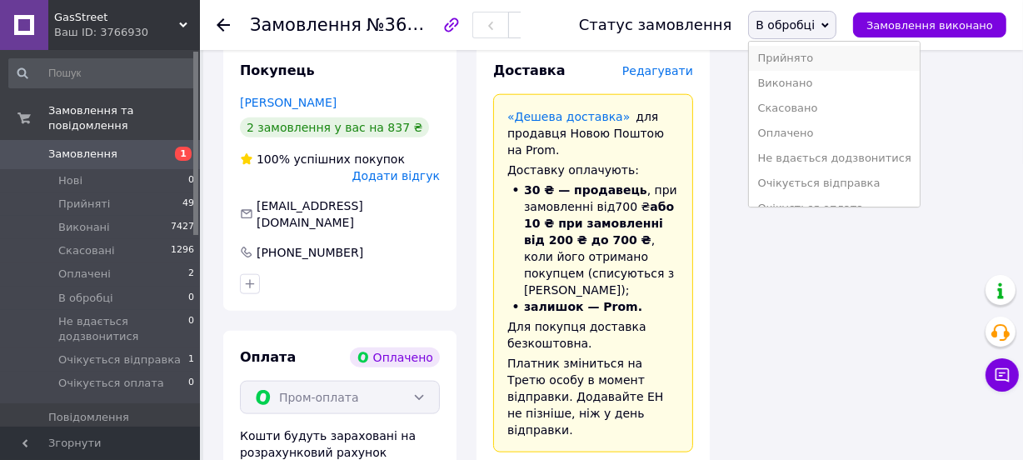
click at [798, 67] on li "Прийнято" at bounding box center [834, 58] width 170 height 25
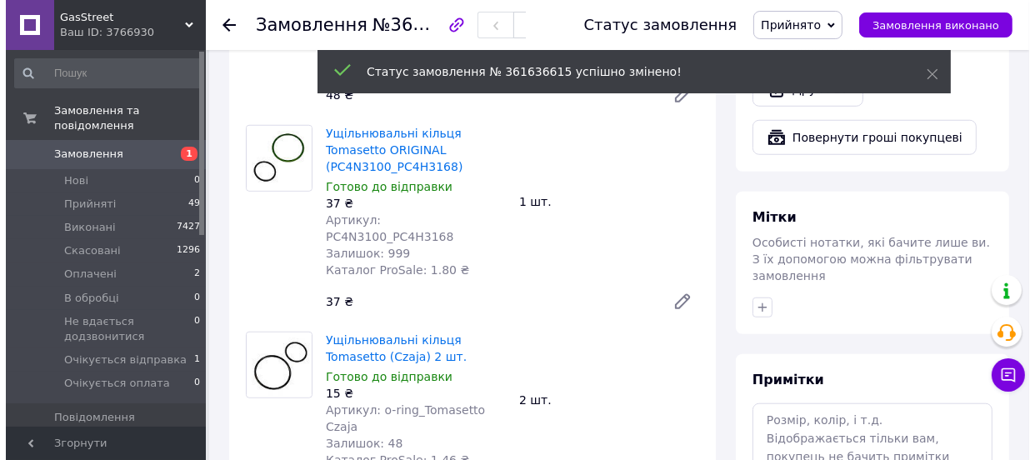
scroll to position [984, 0]
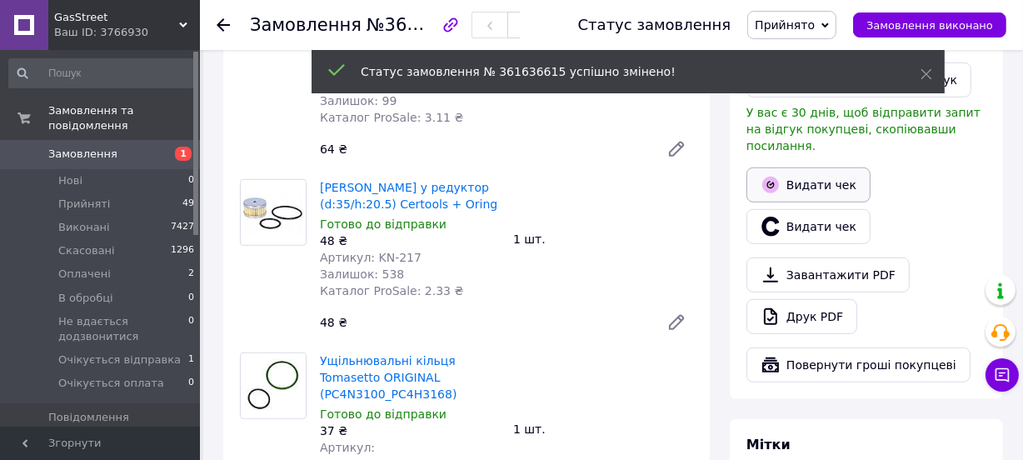
click at [814, 168] on button "Видати чек" at bounding box center [809, 185] width 124 height 35
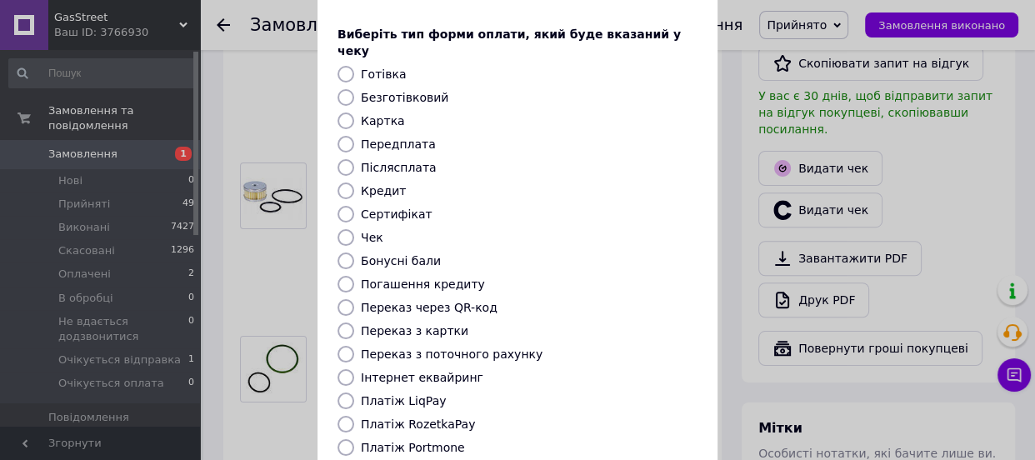
scroll to position [151, 0]
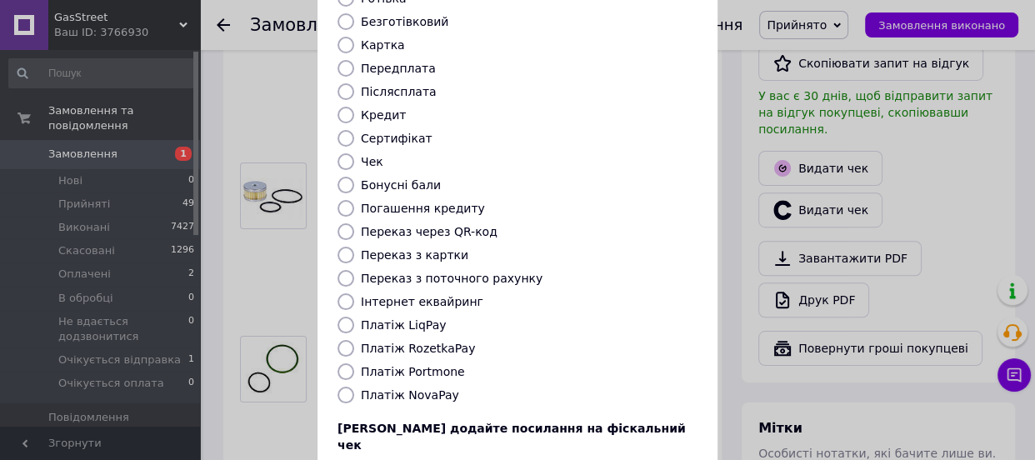
click at [388, 342] on label "Платіж RozetkaPay" at bounding box center [418, 348] width 114 height 13
click at [354, 340] on input "Платіж RozetkaPay" at bounding box center [346, 348] width 17 height 17
radio input "true"
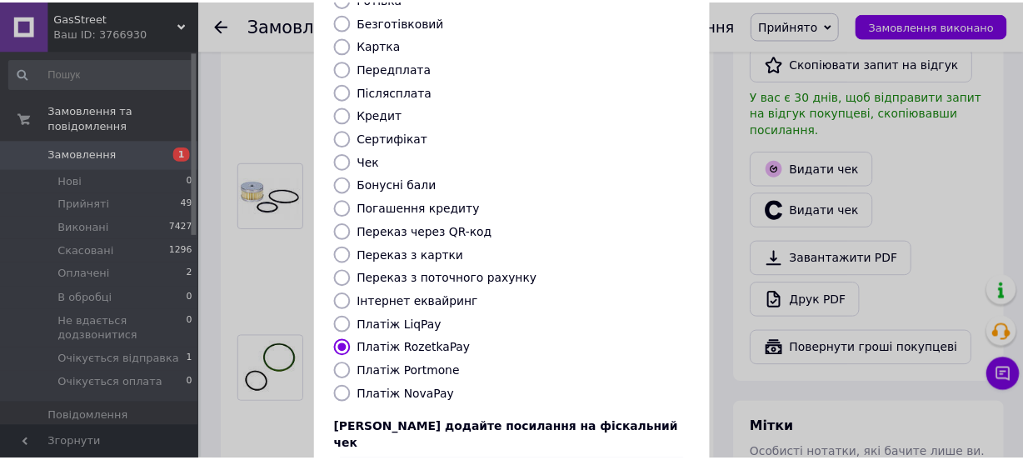
scroll to position [256, 0]
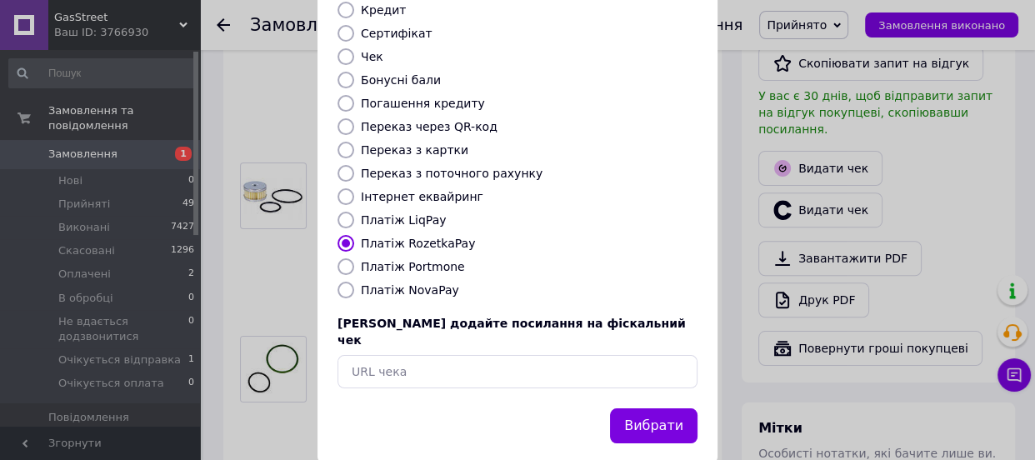
click at [633, 408] on button "Вибрати" at bounding box center [654, 426] width 88 height 36
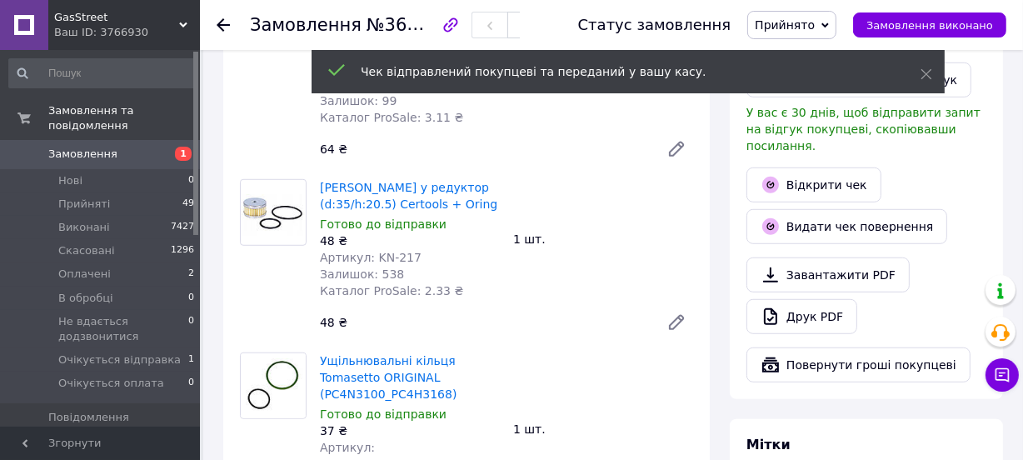
scroll to position [833, 0]
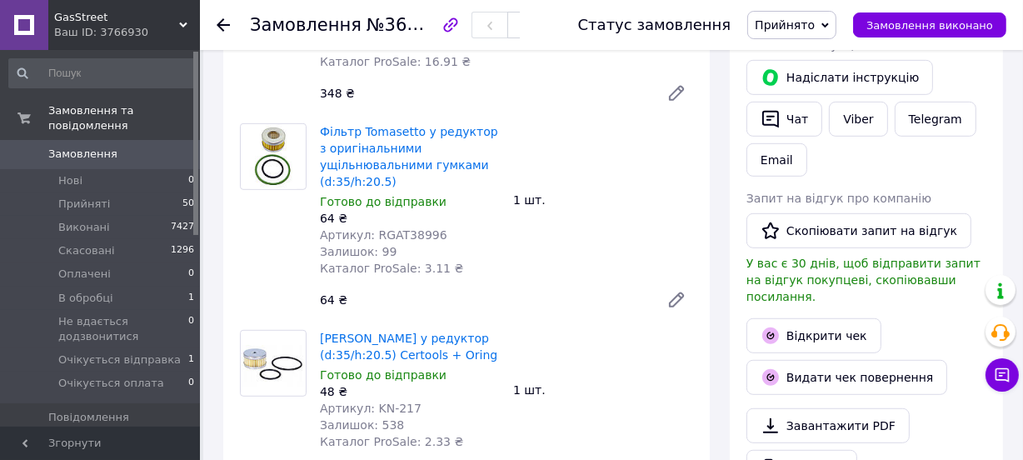
scroll to position [36, 0]
click at [92, 291] on span "В обробці" at bounding box center [85, 298] width 55 height 15
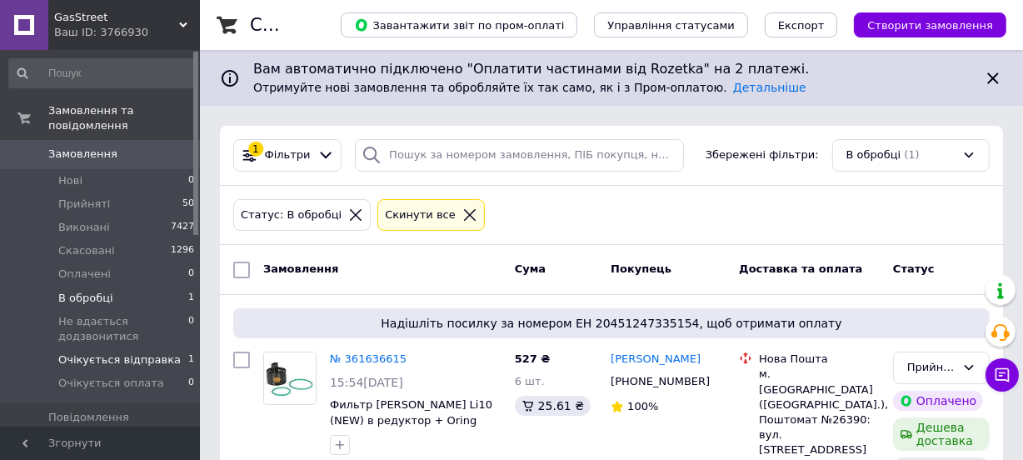
click at [128, 353] on span "Очікується відправка" at bounding box center [119, 360] width 123 height 15
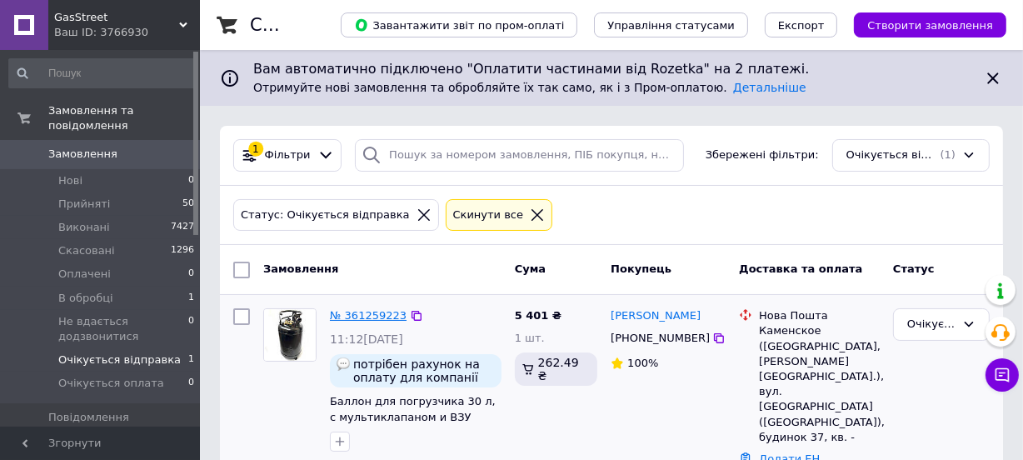
click at [357, 311] on link "№ 361259223" at bounding box center [368, 315] width 77 height 13
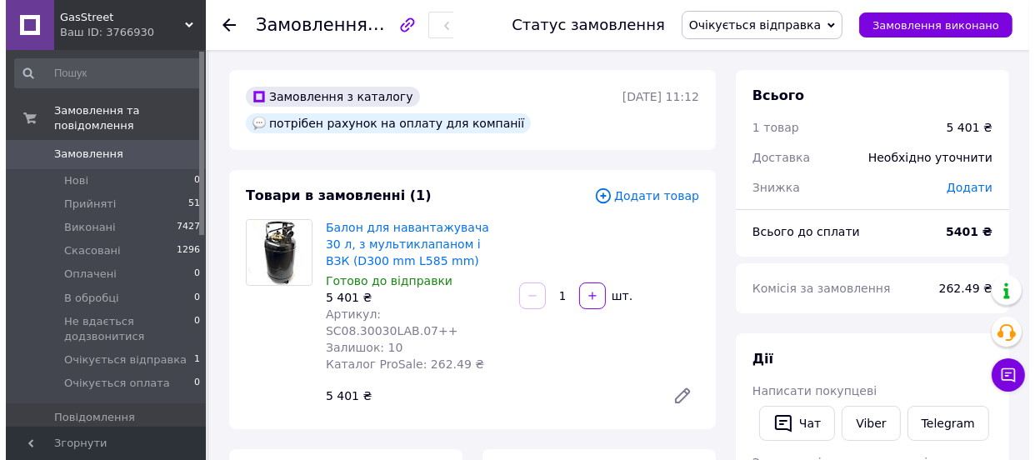
scroll to position [227, 0]
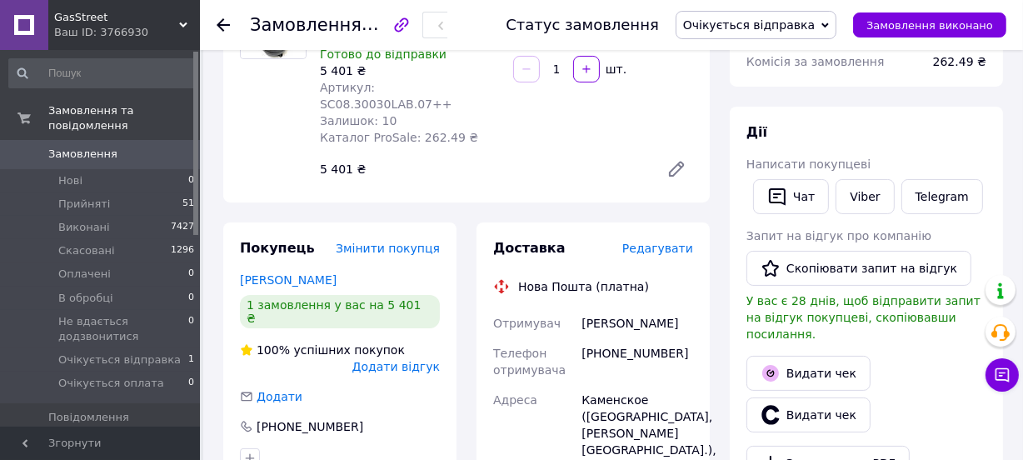
click at [665, 242] on span "Редагувати" at bounding box center [658, 248] width 71 height 13
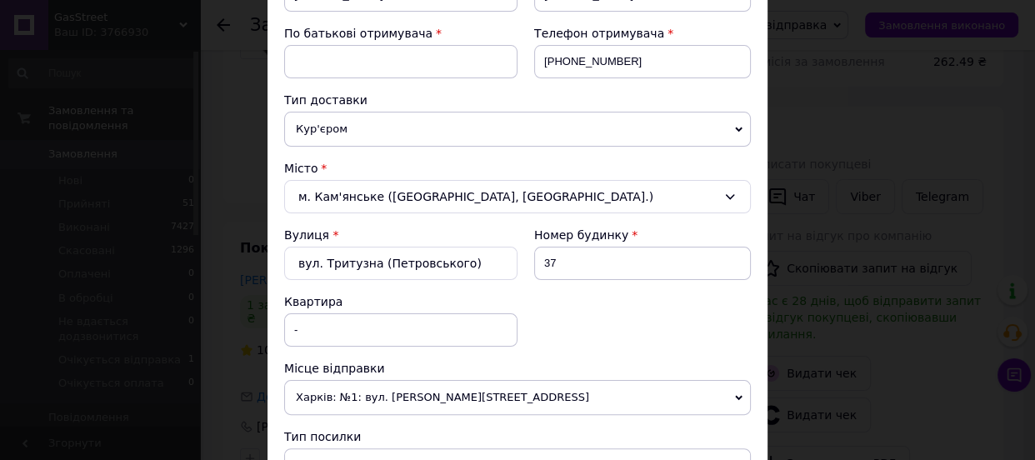
scroll to position [454, 0]
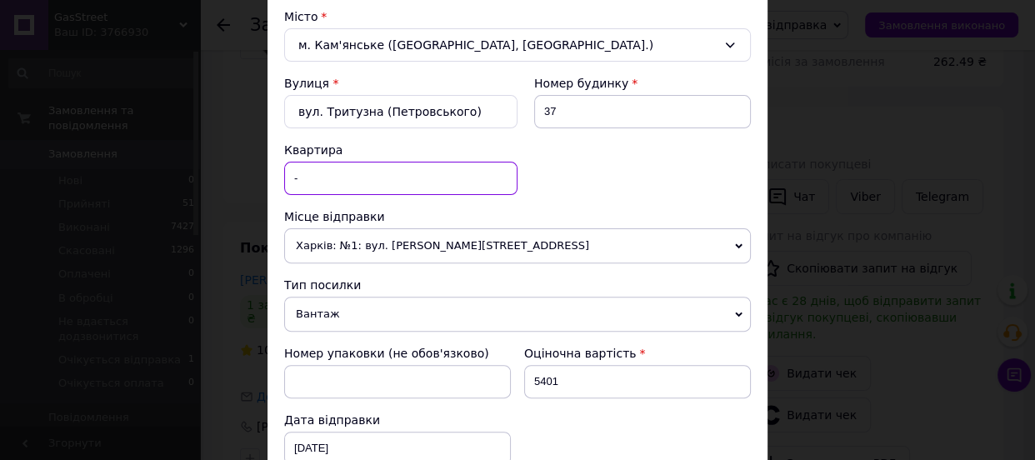
click at [366, 183] on input "-" at bounding box center [400, 178] width 233 height 33
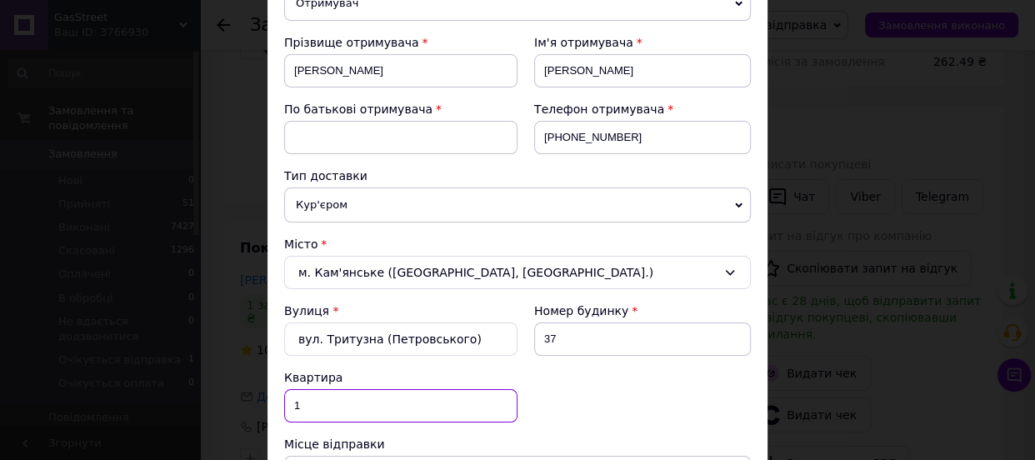
scroll to position [151, 0]
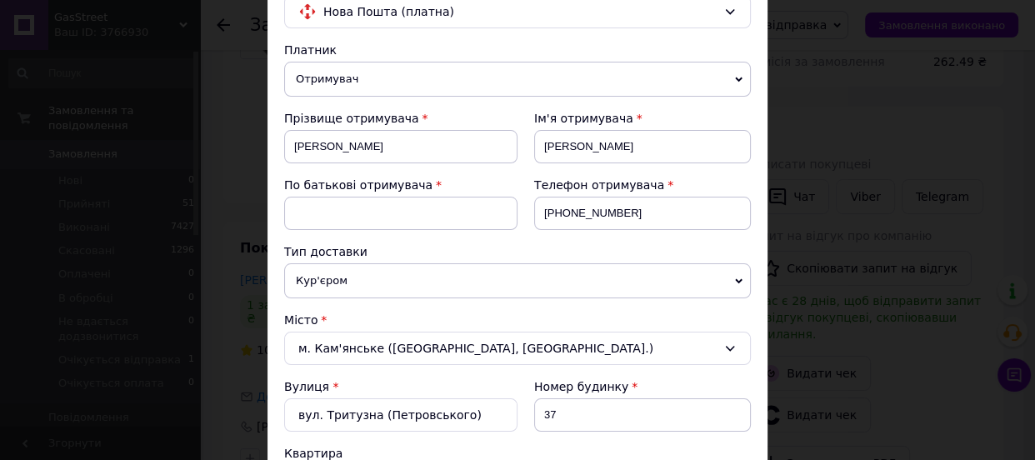
type input "1"
click at [390, 219] on input at bounding box center [400, 213] width 233 height 33
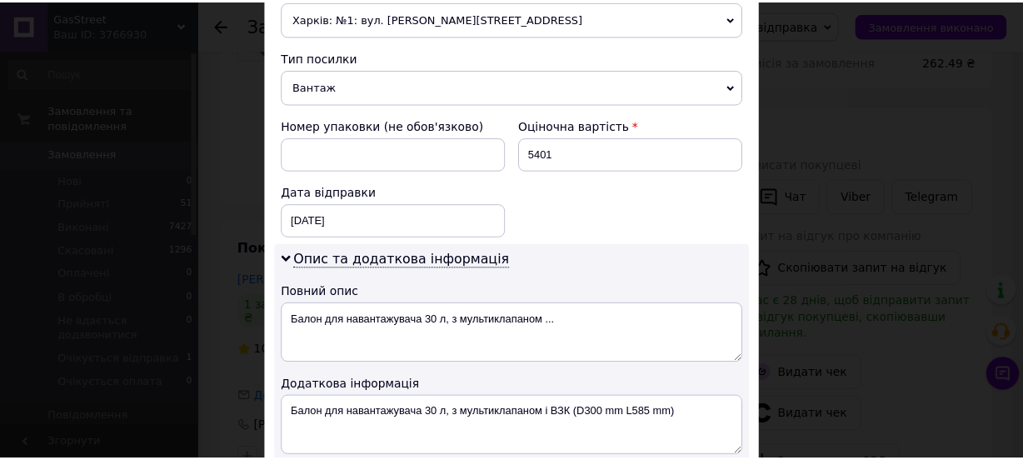
scroll to position [908, 0]
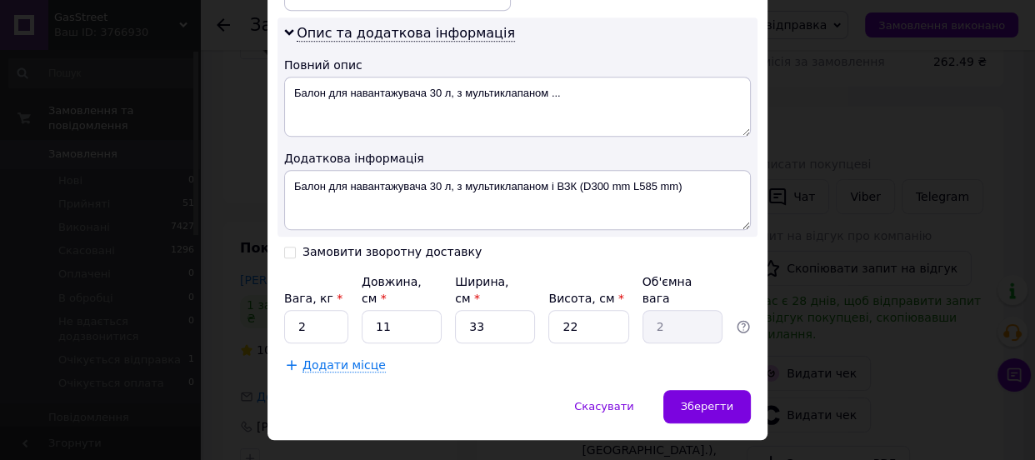
type input "[PERSON_NAME]"
drag, startPoint x: 413, startPoint y: 310, endPoint x: 363, endPoint y: 302, distance: 50.7
click at [363, 310] on input "11" at bounding box center [402, 326] width 80 height 33
type input "6"
type input "1.09"
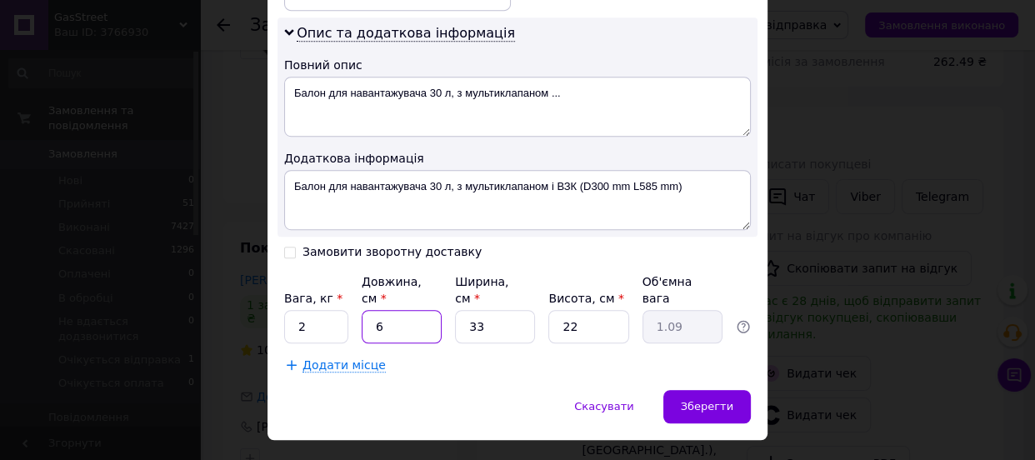
type input "60"
type input "10.89"
type input "60"
click at [439, 295] on div "Вага, кг * 2 Довжина, см * 60 Ширина, см * 33 Висота, см * 22 Об'ємна вага 10.89" at bounding box center [517, 308] width 467 height 70
type input "4"
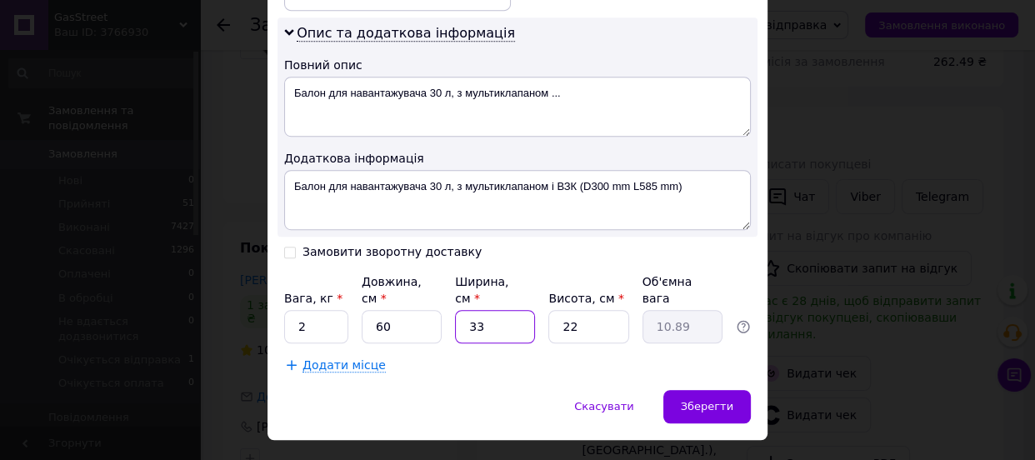
type input "1.32"
type input "40"
type input "13.2"
type input "40"
drag, startPoint x: 572, startPoint y: 308, endPoint x: 544, endPoint y: 300, distance: 28.5
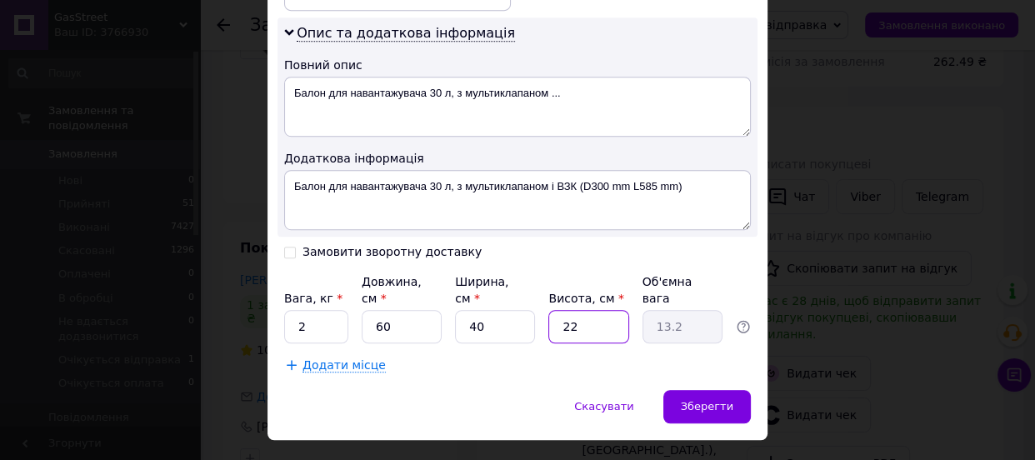
click at [548, 310] on input "22" at bounding box center [588, 326] width 80 height 33
type input "4"
type input "2.4"
type input "40"
type input "24"
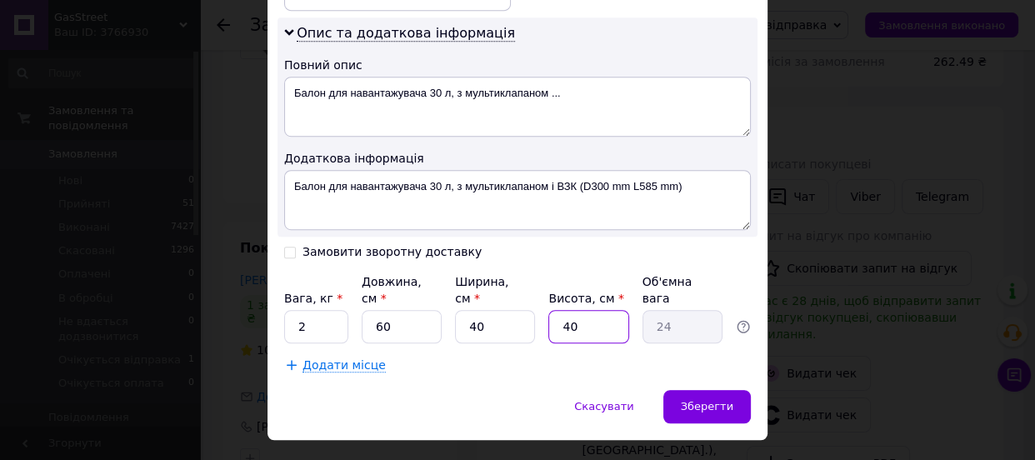
type input "40"
drag, startPoint x: 307, startPoint y: 312, endPoint x: 275, endPoint y: 300, distance: 33.7
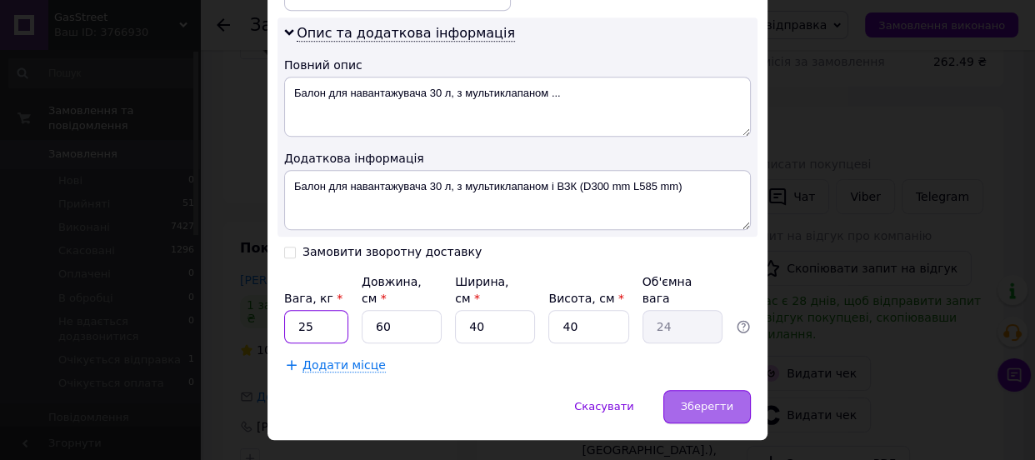
type input "25"
click at [701, 400] on span "Зберегти" at bounding box center [707, 406] width 53 height 13
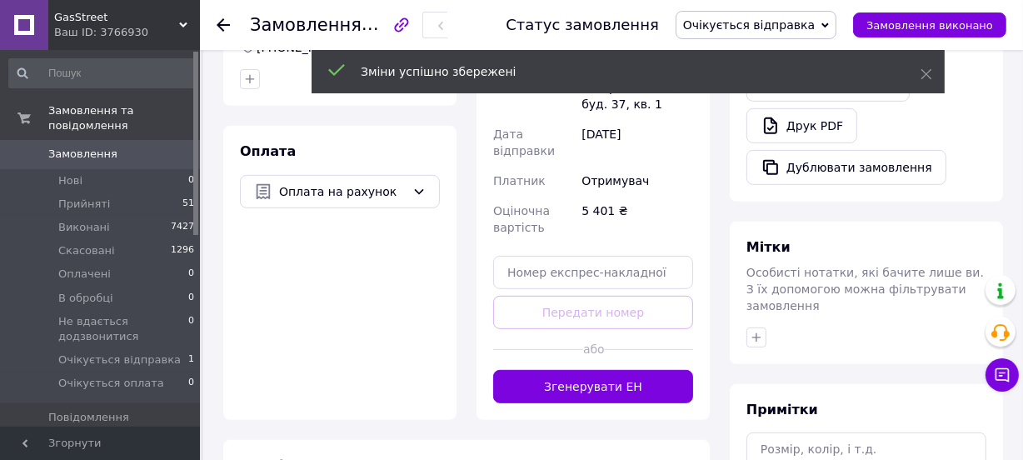
scroll to position [682, 0]
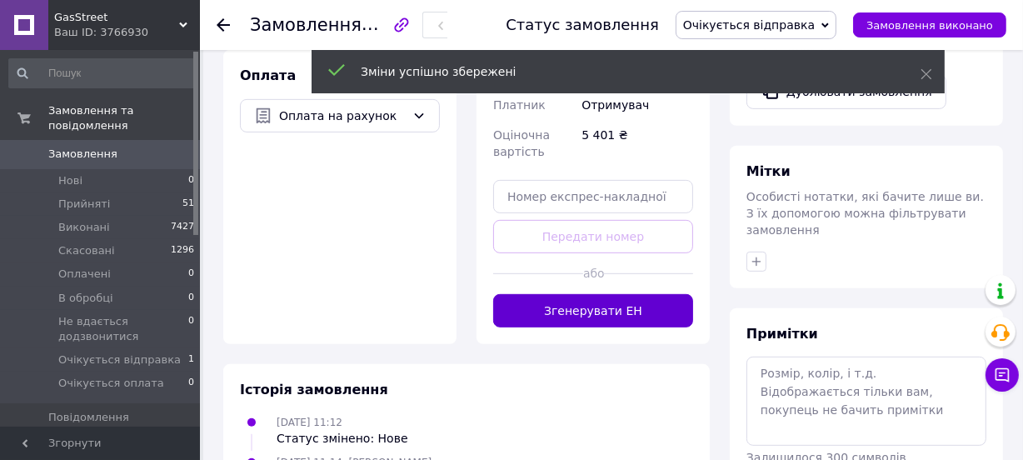
click at [564, 294] on button "Згенерувати ЕН" at bounding box center [593, 310] width 200 height 33
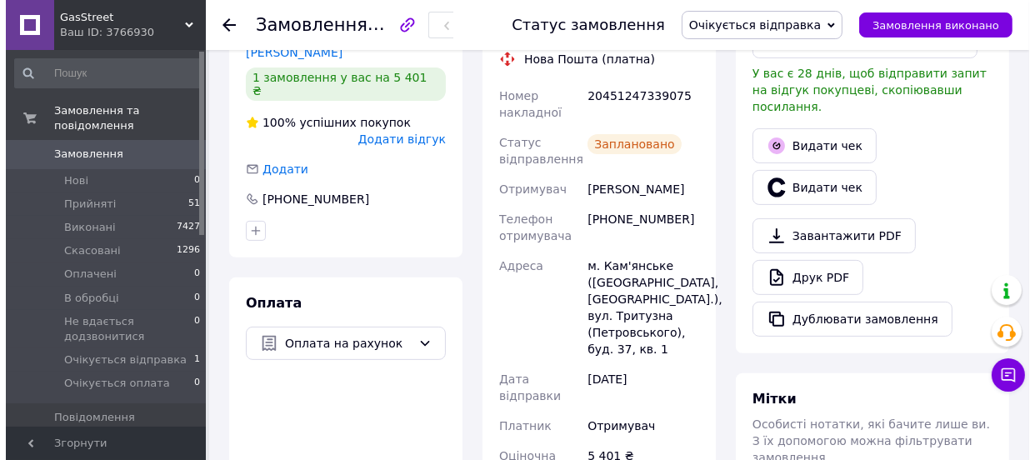
scroll to position [378, 0]
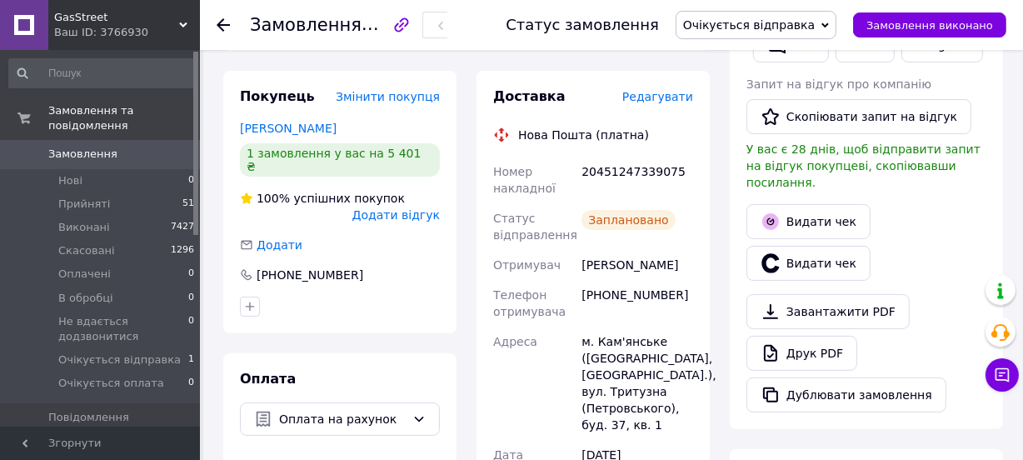
click at [753, 23] on span "Очікується відправка" at bounding box center [749, 24] width 132 height 13
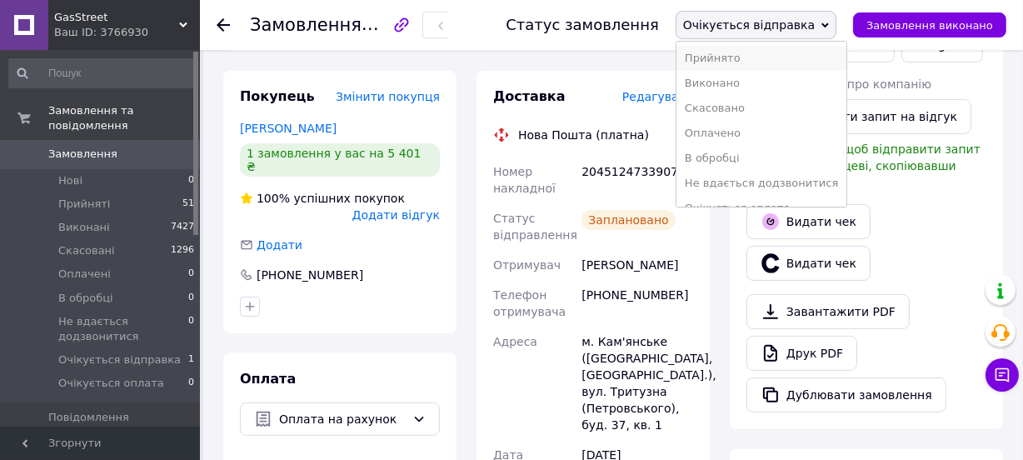
click at [738, 58] on li "Прийнято" at bounding box center [762, 58] width 170 height 25
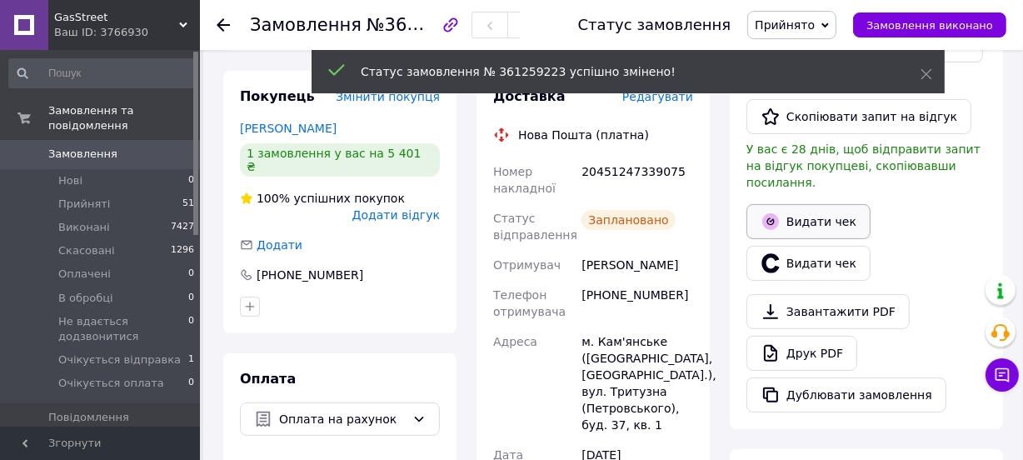
click at [814, 208] on button "Видати чек" at bounding box center [809, 221] width 124 height 35
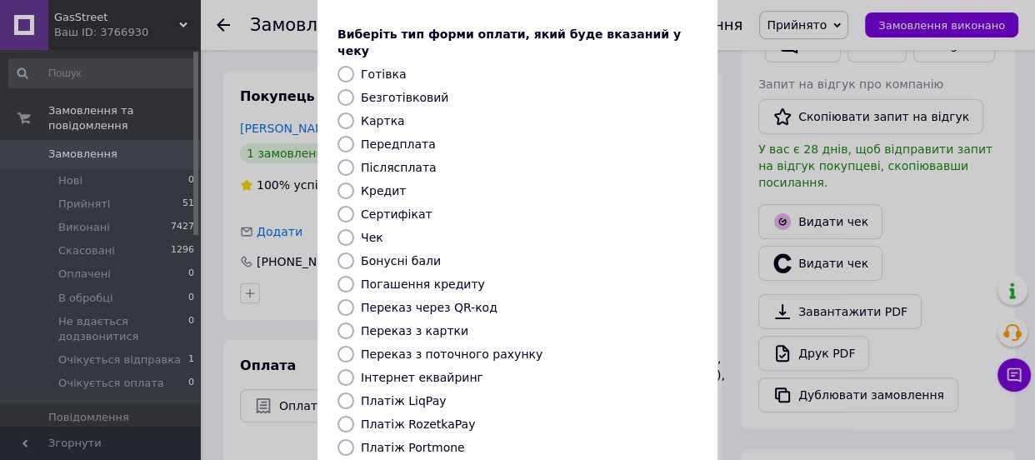
scroll to position [0, 0]
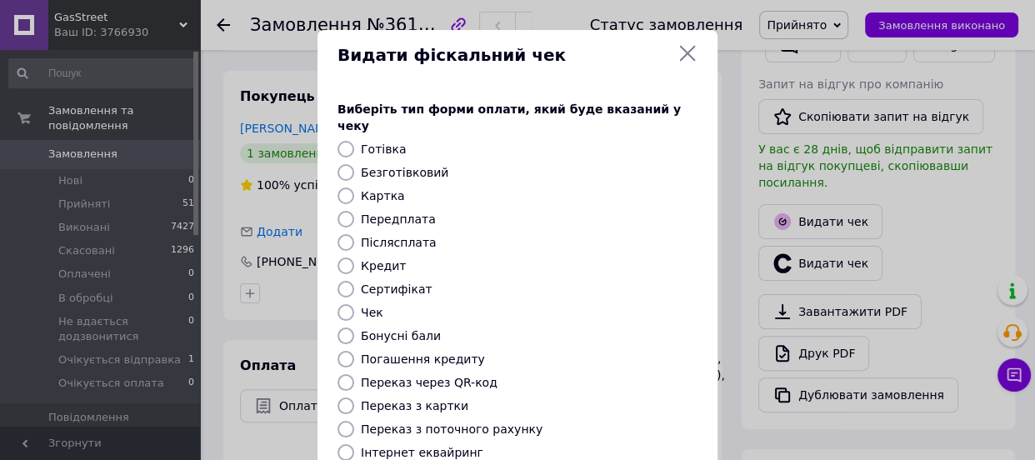
click at [420, 166] on label "Безготівковий" at bounding box center [405, 172] width 88 height 13
click at [354, 164] on input "Безготівковий" at bounding box center [346, 172] width 17 height 17
radio input "true"
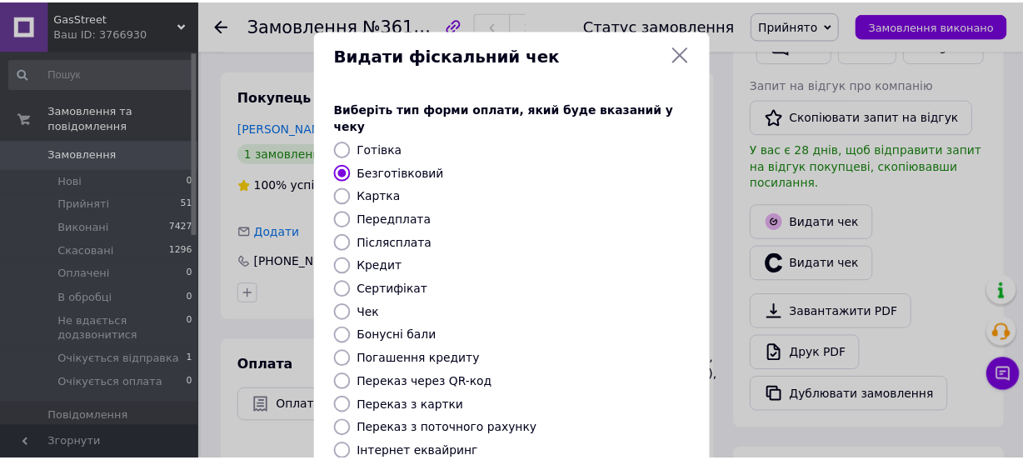
scroll to position [227, 0]
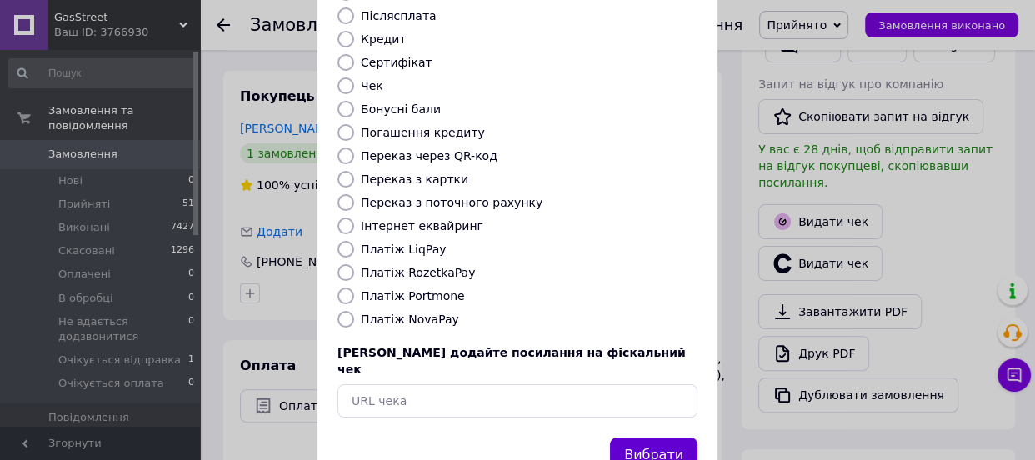
click at [645, 438] on button "Вибрати" at bounding box center [654, 456] width 88 height 36
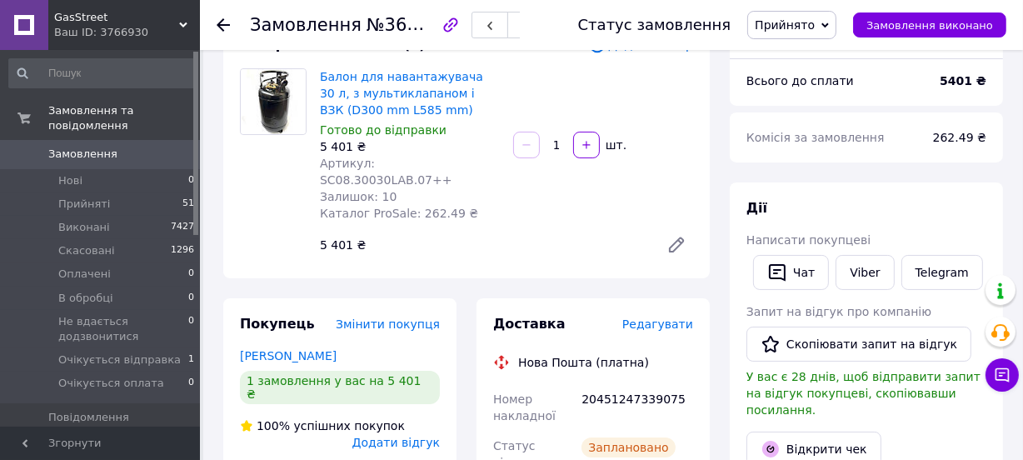
scroll to position [378, 0]
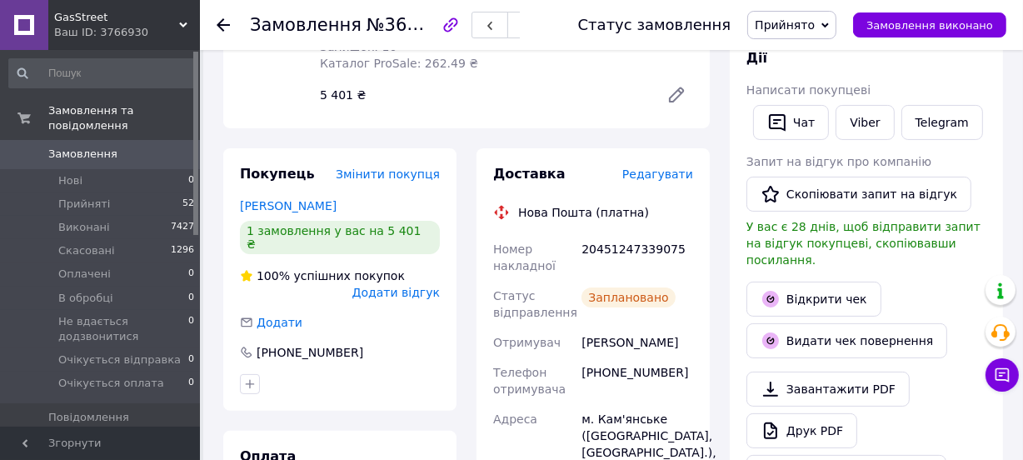
scroll to position [36, 0]
click at [72, 173] on span "Нові" at bounding box center [70, 180] width 24 height 15
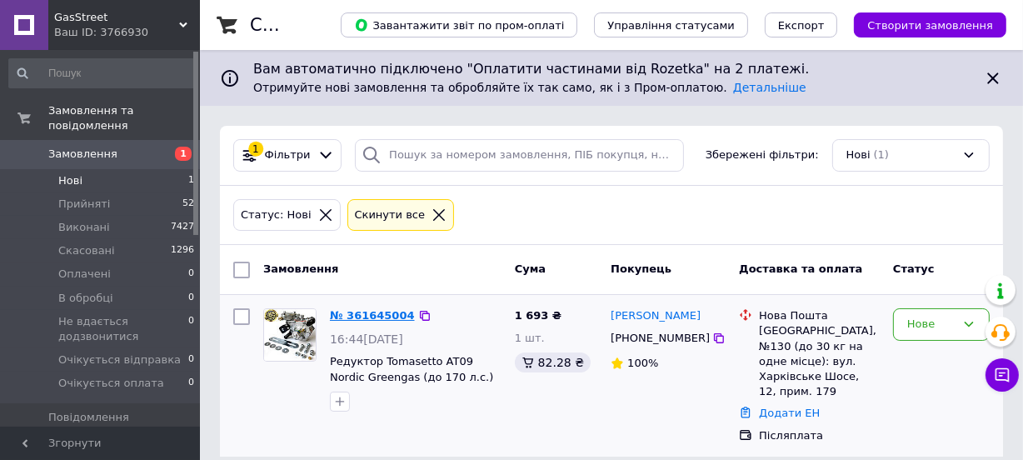
click at [373, 313] on link "№ 361645004" at bounding box center [372, 315] width 85 height 13
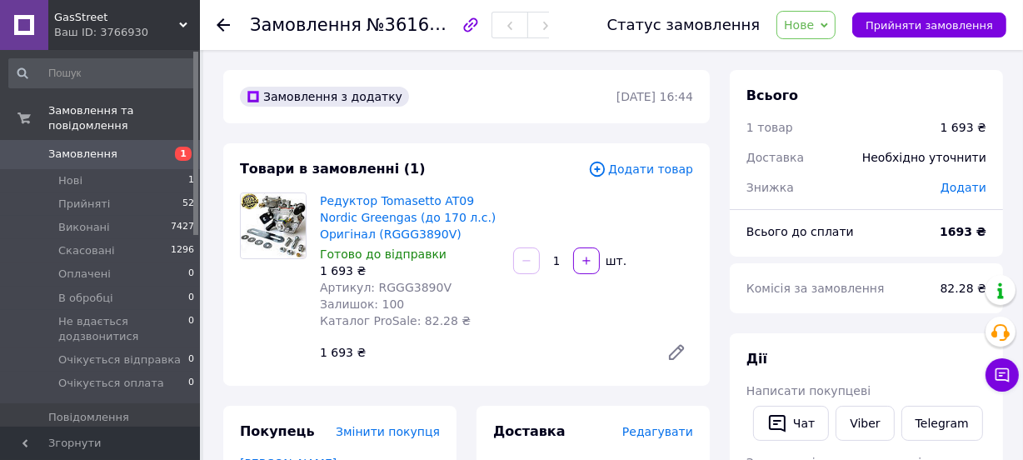
click at [814, 26] on span "Нове" at bounding box center [799, 24] width 30 height 13
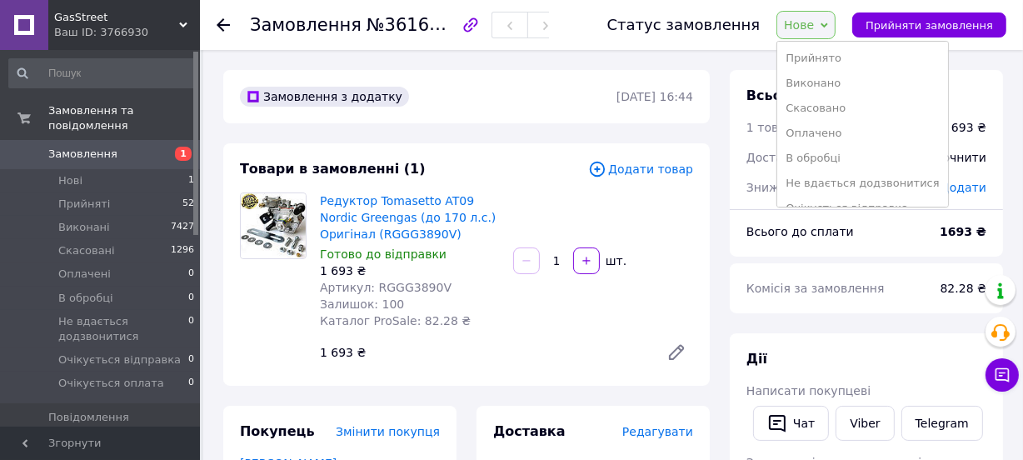
click at [820, 154] on li "В обробці" at bounding box center [863, 158] width 170 height 25
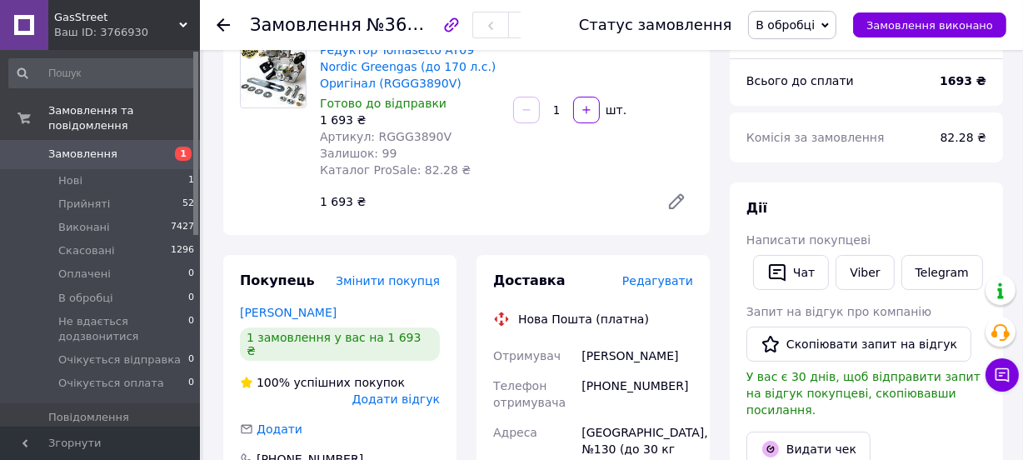
scroll to position [227, 0]
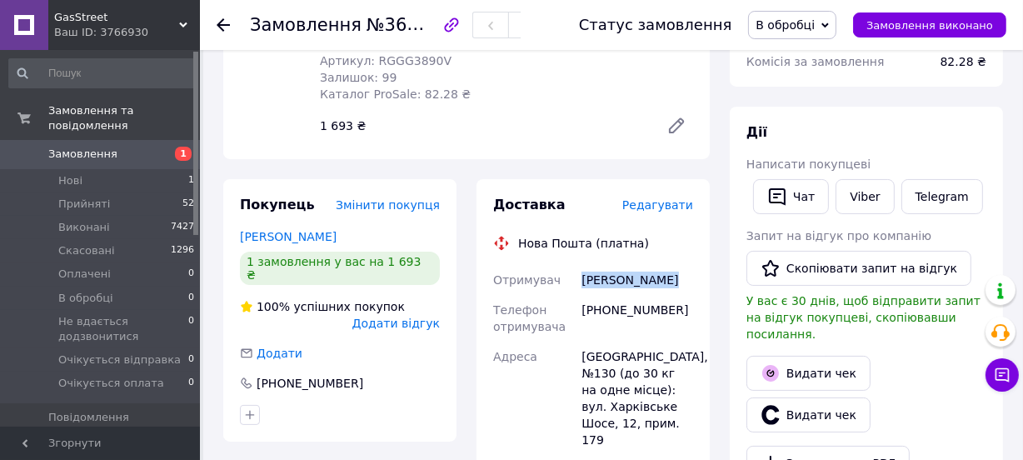
drag, startPoint x: 670, startPoint y: 277, endPoint x: 594, endPoint y: 283, distance: 76.1
click at [588, 283] on div "[PERSON_NAME]" at bounding box center [637, 280] width 118 height 30
drag, startPoint x: 617, startPoint y: 296, endPoint x: 626, endPoint y: 292, distance: 10.1
click at [618, 297] on div "[PHONE_NUMBER]" at bounding box center [637, 318] width 118 height 47
drag, startPoint x: 663, startPoint y: 280, endPoint x: 579, endPoint y: 282, distance: 84.2
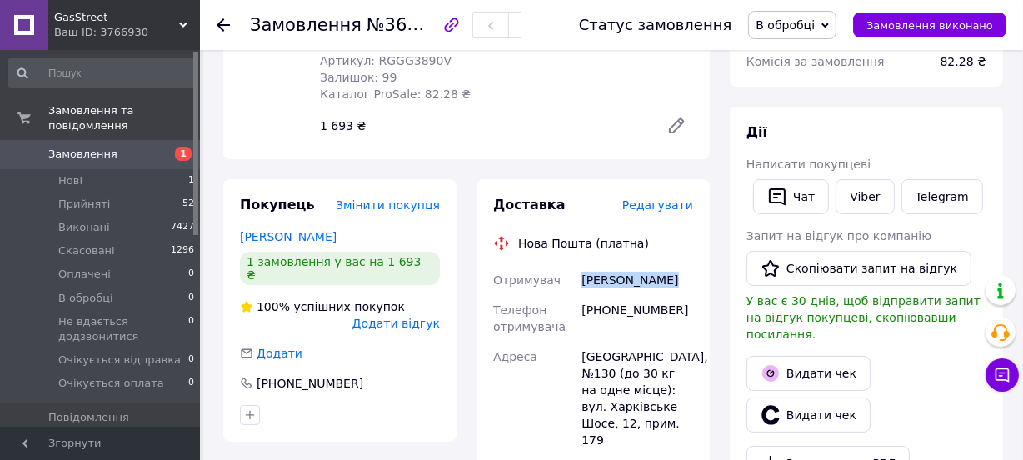
click at [579, 282] on div "Филончук Иван" at bounding box center [637, 280] width 118 height 30
copy div "Филончук Иван"
drag, startPoint x: 668, startPoint y: 314, endPoint x: 577, endPoint y: 316, distance: 90.9
click at [583, 313] on div "+380970589171" at bounding box center [637, 318] width 118 height 47
copy div "+380970589171"
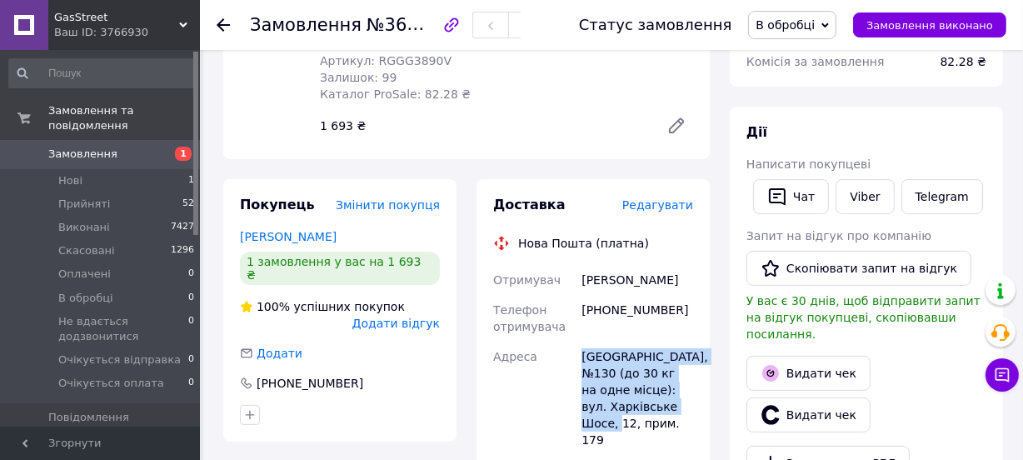
drag, startPoint x: 641, startPoint y: 408, endPoint x: 580, endPoint y: 358, distance: 78.7
click at [580, 358] on div "Київ, №130 (до 30 кг на одне місце): вул. Харківське Шосе, 12, прим. 179" at bounding box center [637, 398] width 118 height 113
copy div "Київ, №130 (до 30 кг на одне місце): вул. Харківське Шосе, 12, прим. 179"
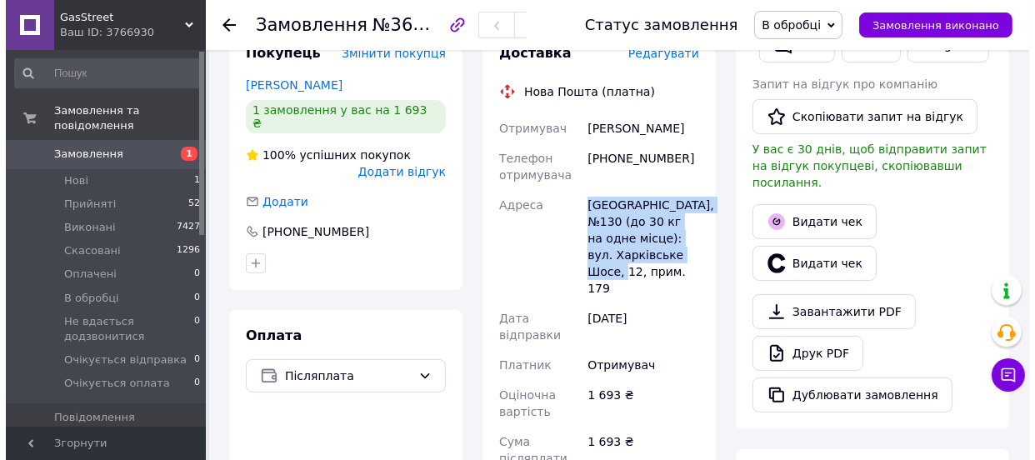
scroll to position [151, 0]
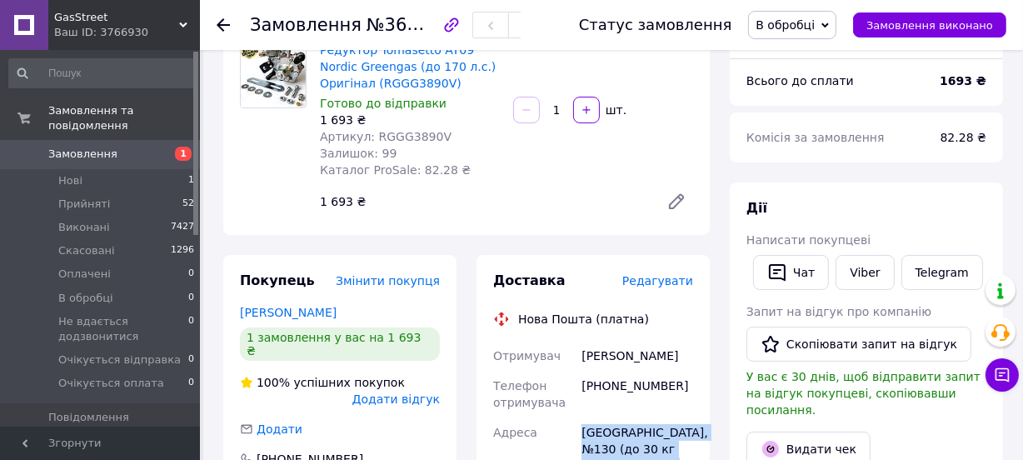
click at [653, 282] on span "Редагувати" at bounding box center [658, 280] width 71 height 13
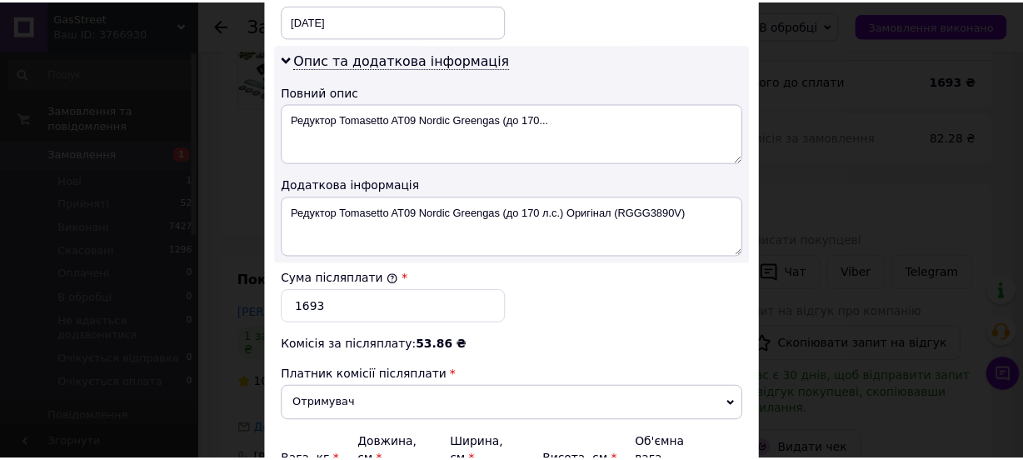
scroll to position [908, 0]
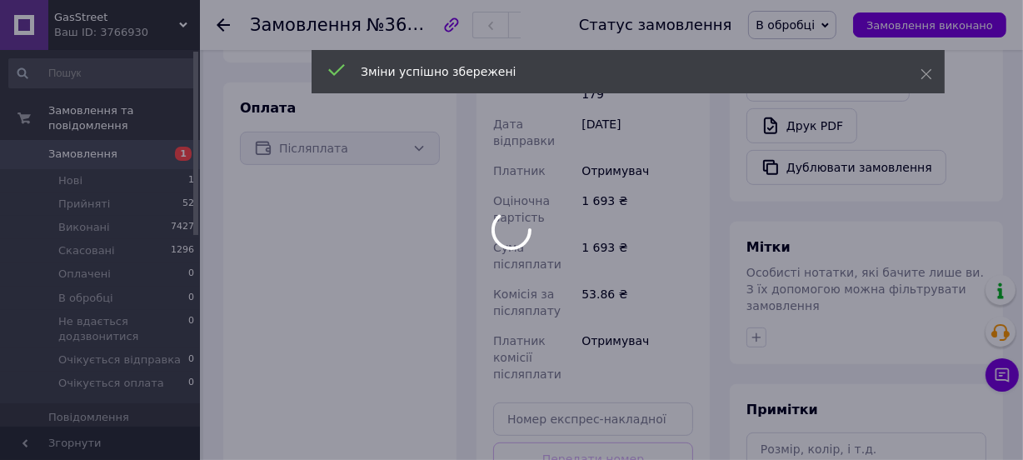
scroll to position [758, 0]
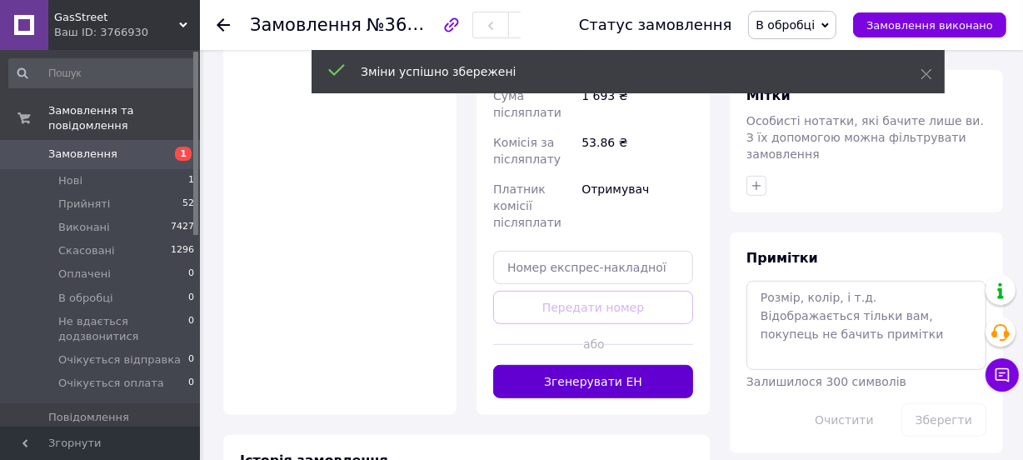
click at [595, 365] on button "Згенерувати ЕН" at bounding box center [593, 381] width 200 height 33
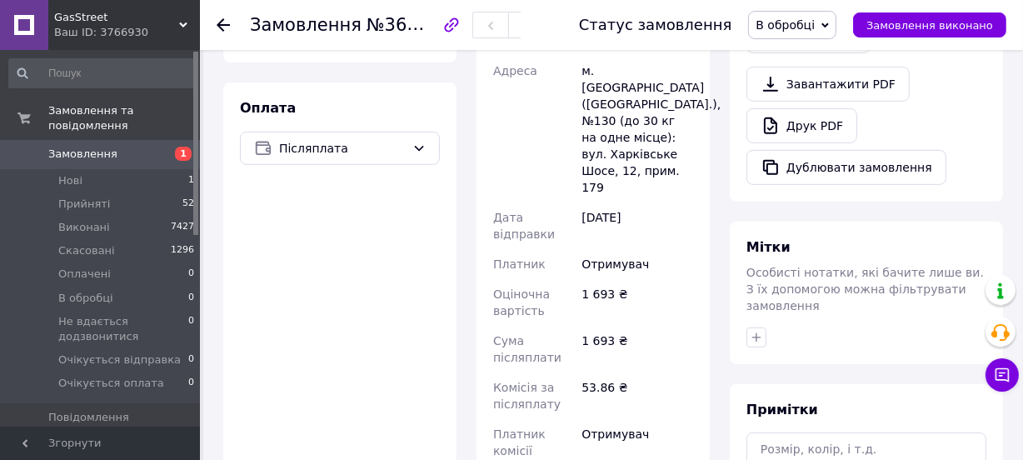
scroll to position [303, 0]
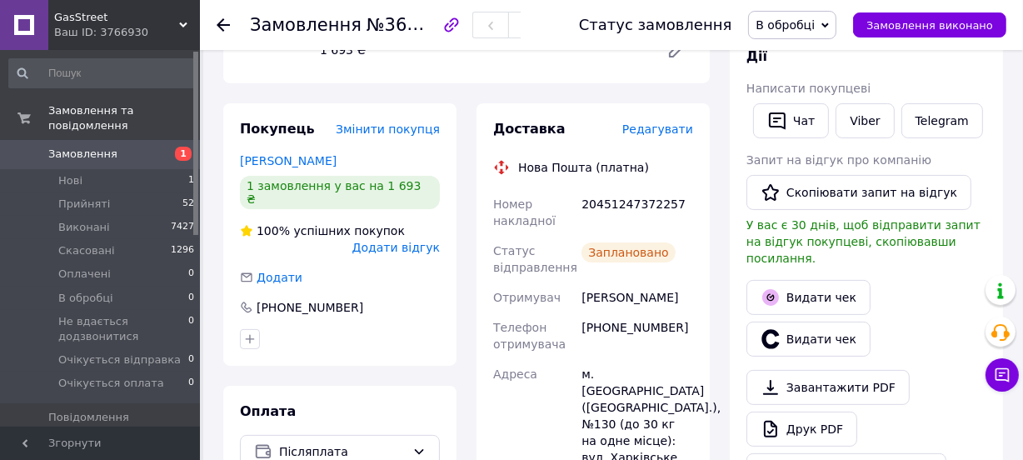
click at [802, 29] on span "В обробці" at bounding box center [785, 24] width 59 height 13
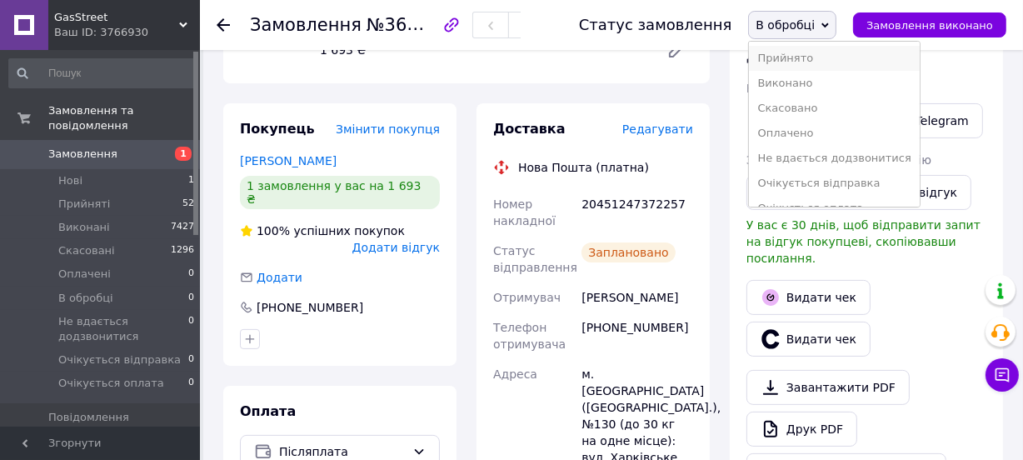
click at [803, 62] on li "Прийнято" at bounding box center [834, 58] width 170 height 25
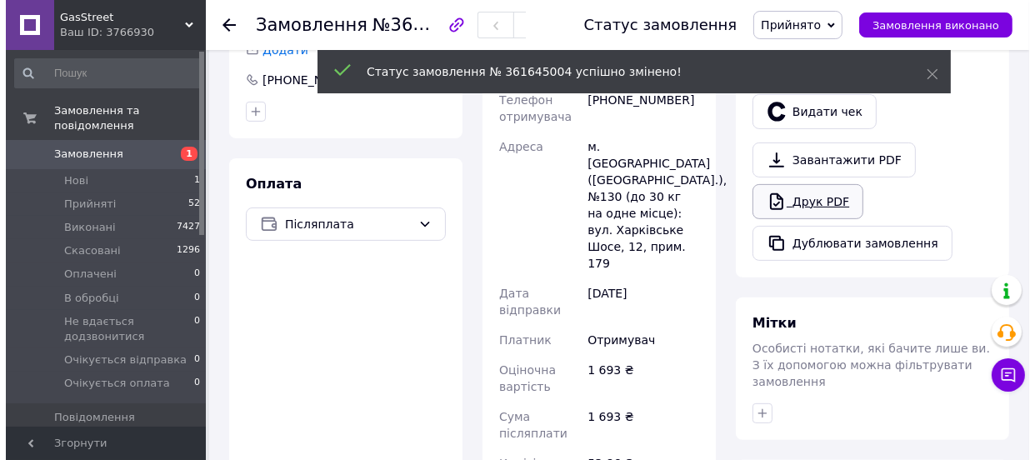
scroll to position [454, 0]
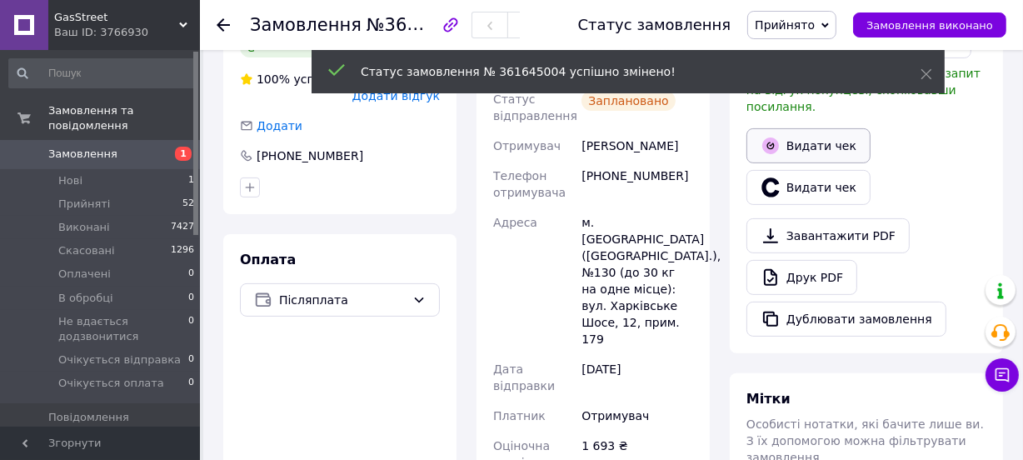
click at [818, 133] on button "Видати чек" at bounding box center [809, 145] width 124 height 35
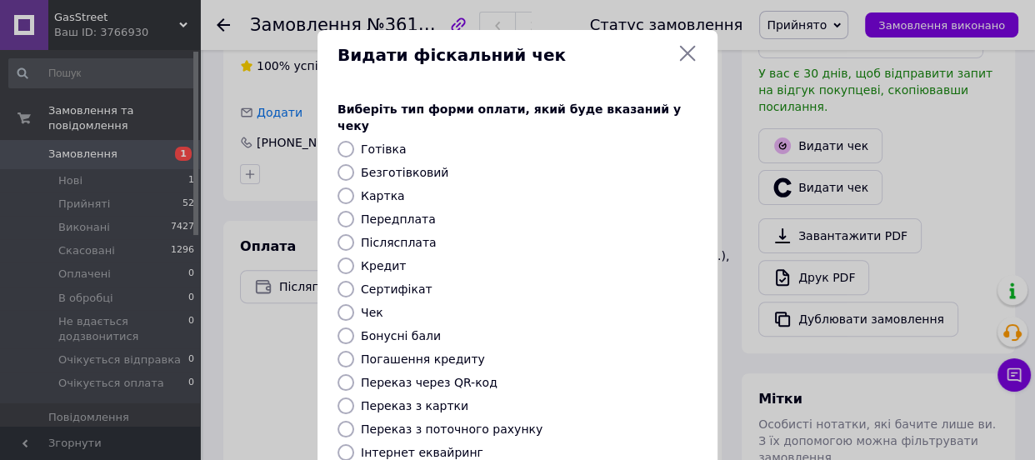
scroll to position [227, 0]
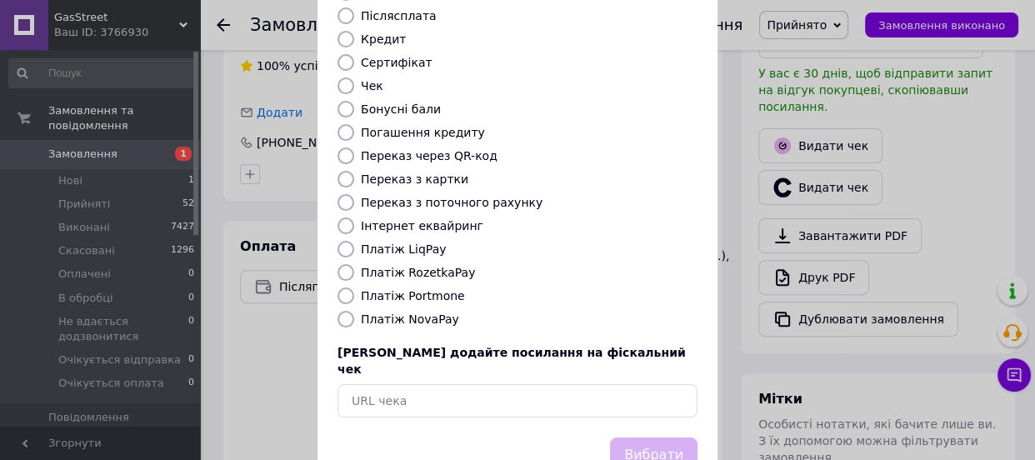
click at [432, 313] on label "Платіж NovaPay" at bounding box center [410, 319] width 98 height 13
click at [354, 311] on input "Платіж NovaPay" at bounding box center [346, 319] width 17 height 17
radio input "true"
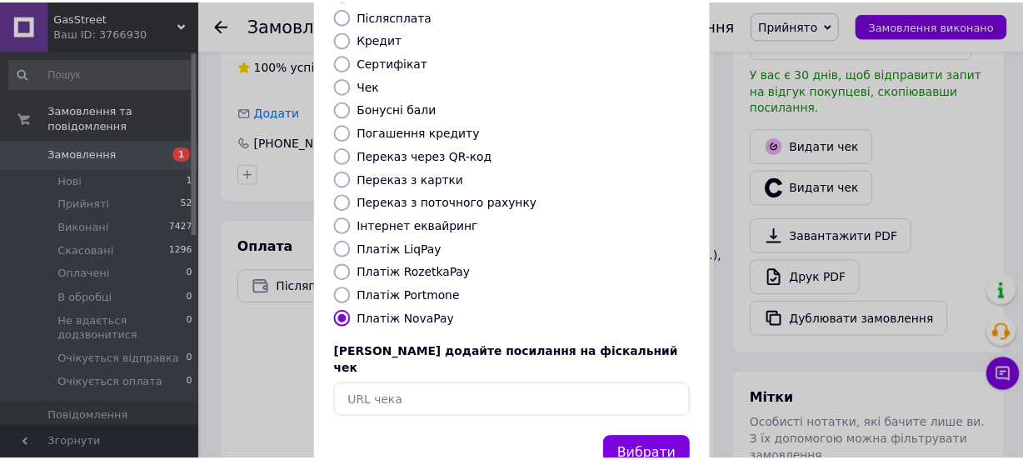
scroll to position [256, 0]
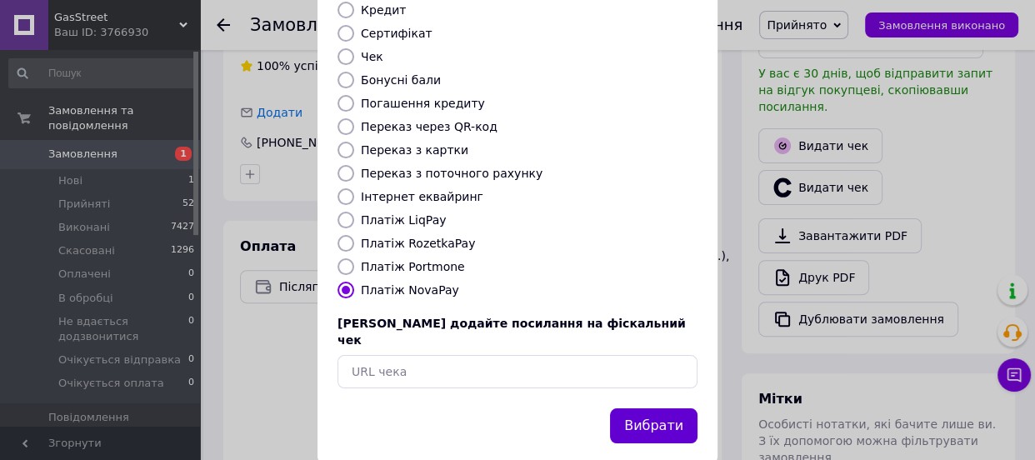
click at [642, 408] on button "Вибрати" at bounding box center [654, 426] width 88 height 36
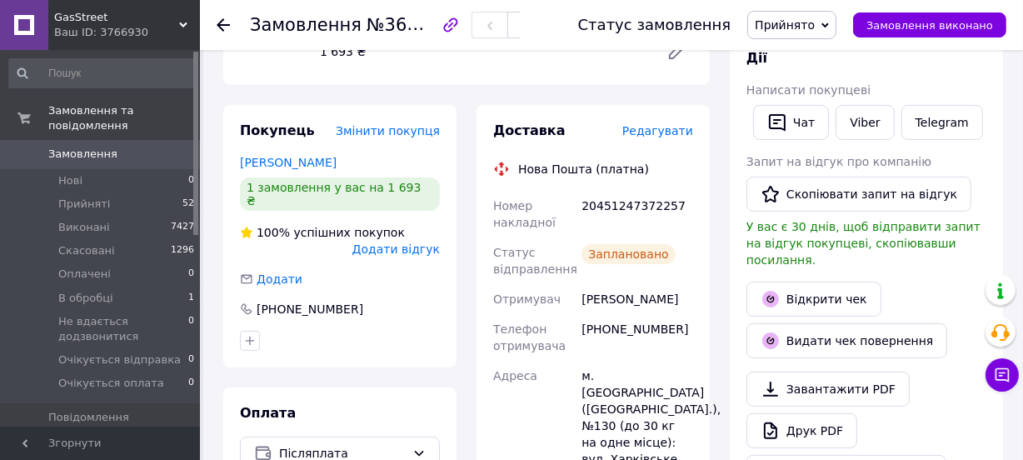
scroll to position [301, 0]
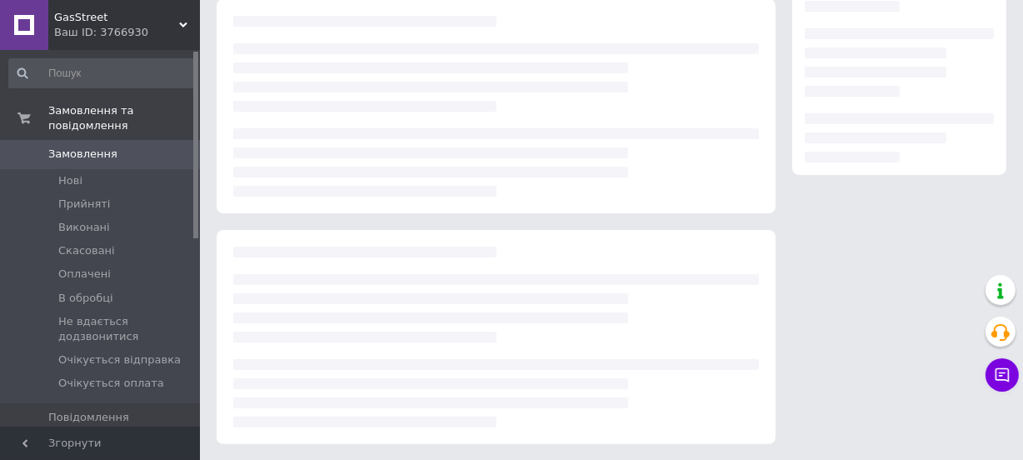
scroll to position [301, 0]
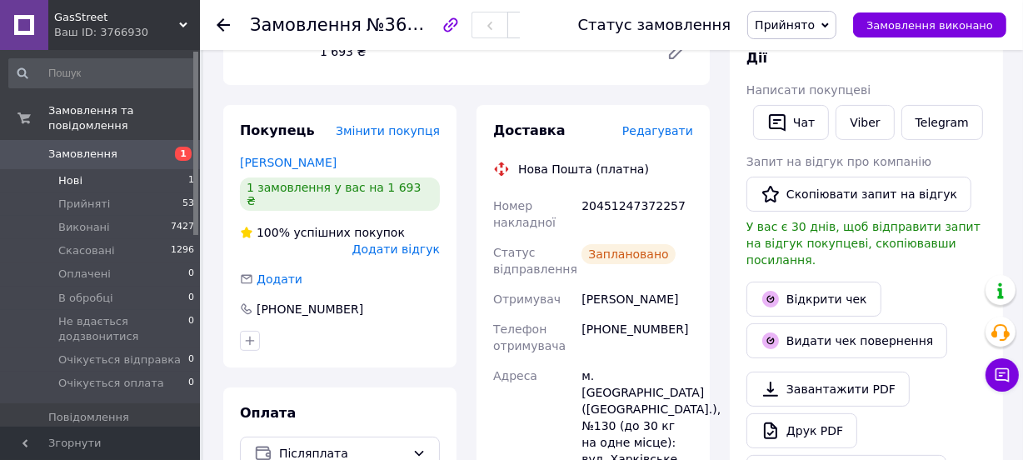
click at [86, 169] on li "Нові 1" at bounding box center [102, 180] width 204 height 23
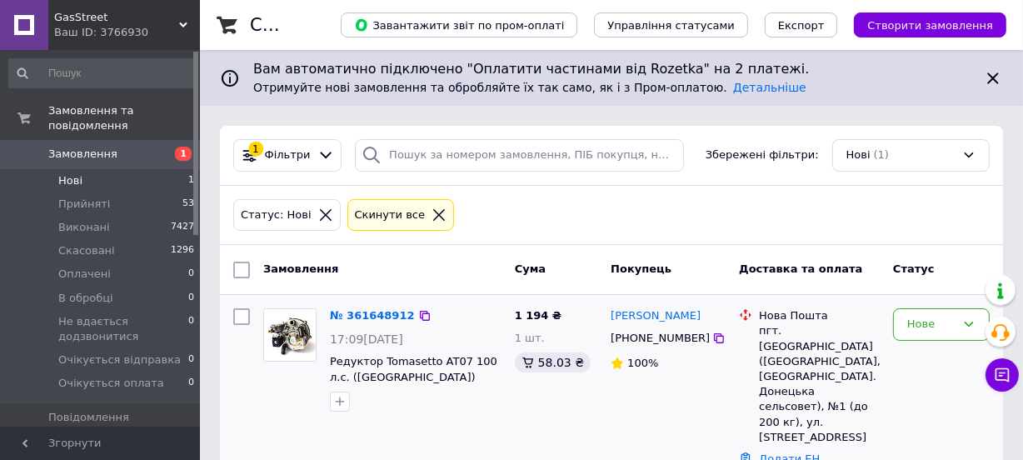
scroll to position [31, 0]
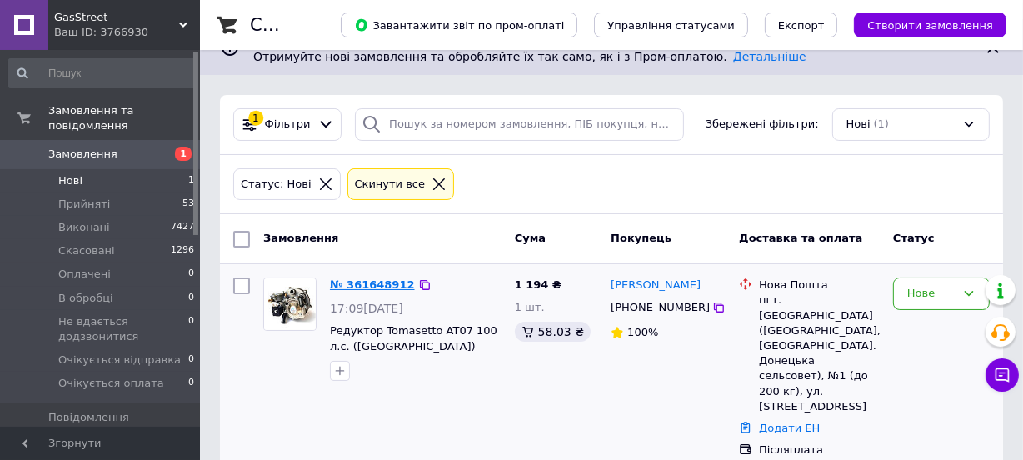
click at [382, 289] on link "№ 361648912" at bounding box center [372, 284] width 85 height 13
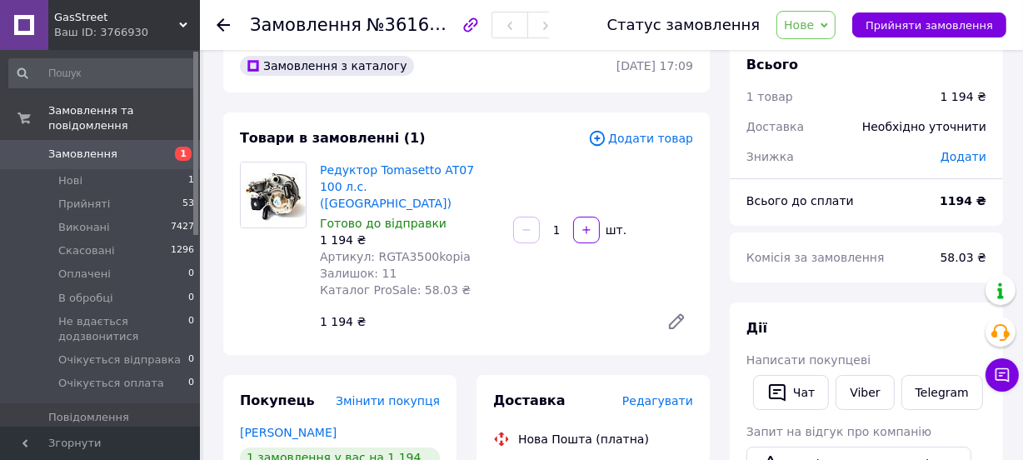
click at [804, 29] on span "Нове" at bounding box center [799, 24] width 30 height 13
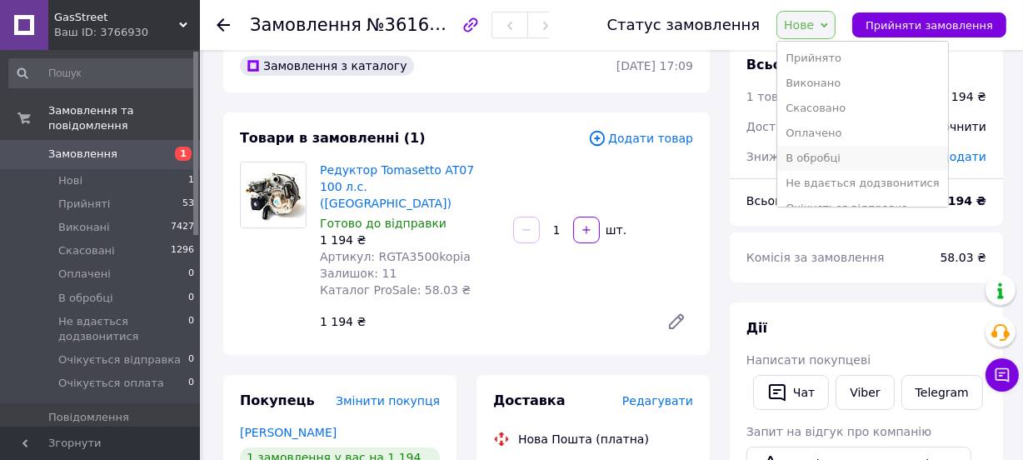
click at [825, 147] on li "В обробці" at bounding box center [863, 158] width 170 height 25
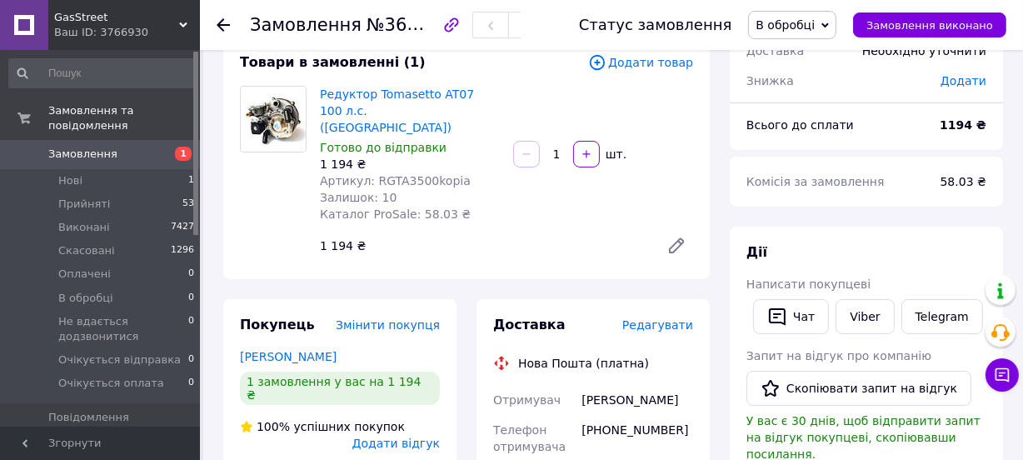
scroll to position [183, 0]
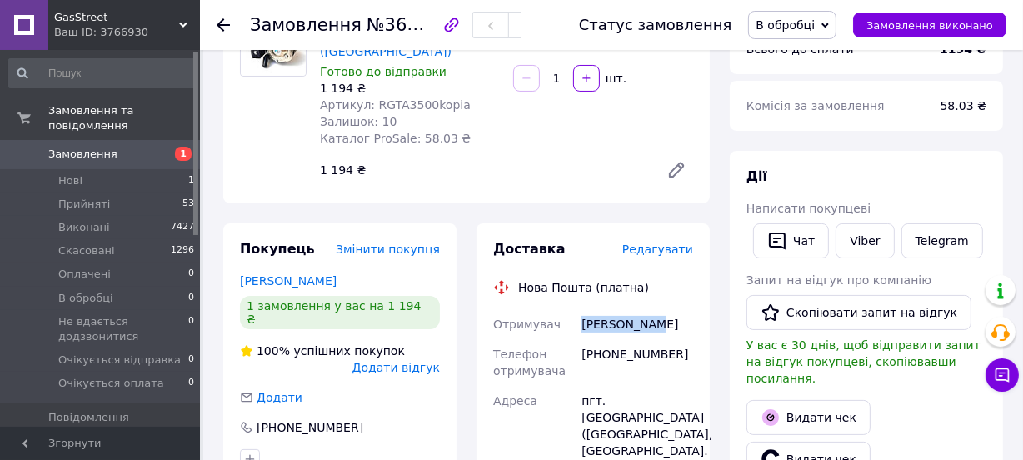
drag, startPoint x: 654, startPoint y: 308, endPoint x: 568, endPoint y: 305, distance: 85.9
copy div "Отримувач Иванов иван"
drag, startPoint x: 666, startPoint y: 338, endPoint x: 583, endPoint y: 339, distance: 82.5
click at [583, 339] on div "+380993432333" at bounding box center [637, 362] width 118 height 47
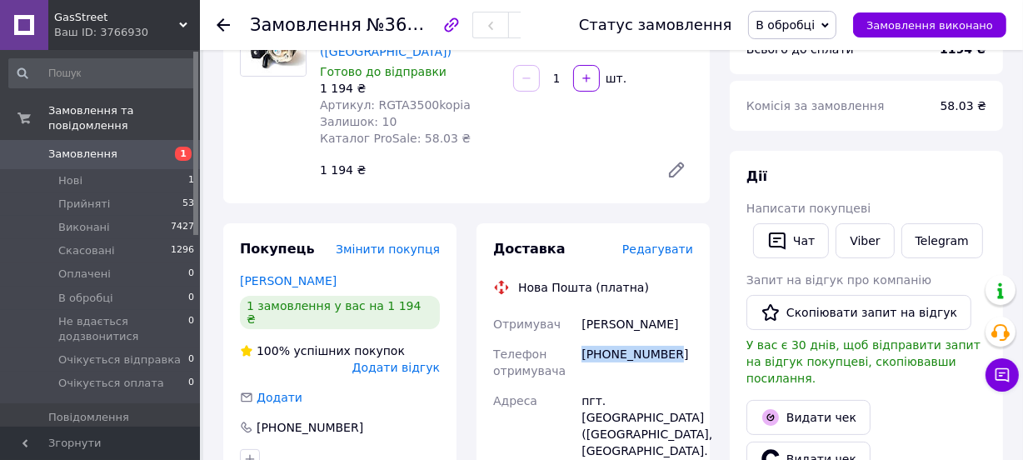
copy div "+380993432333"
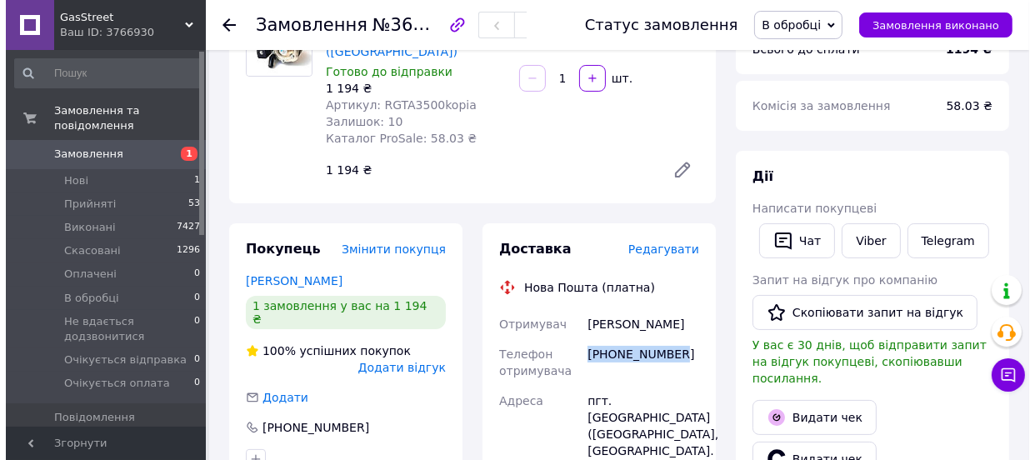
scroll to position [258, 0]
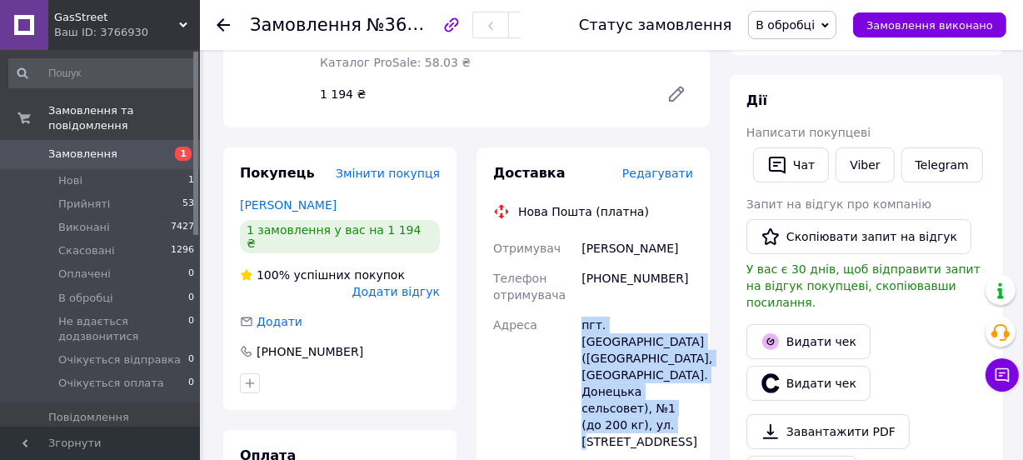
drag, startPoint x: 675, startPoint y: 411, endPoint x: 569, endPoint y: 318, distance: 141.1
copy div "Адреса пгт. Андреевка (Харьковская обл., Изюмский р-н. Донецька сельсовет), №1 …"
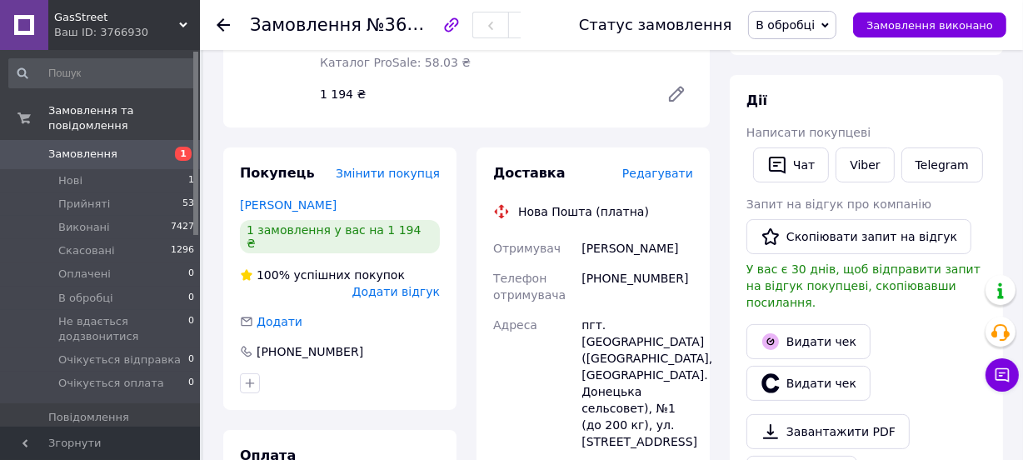
click at [662, 167] on span "Редагувати" at bounding box center [658, 173] width 71 height 13
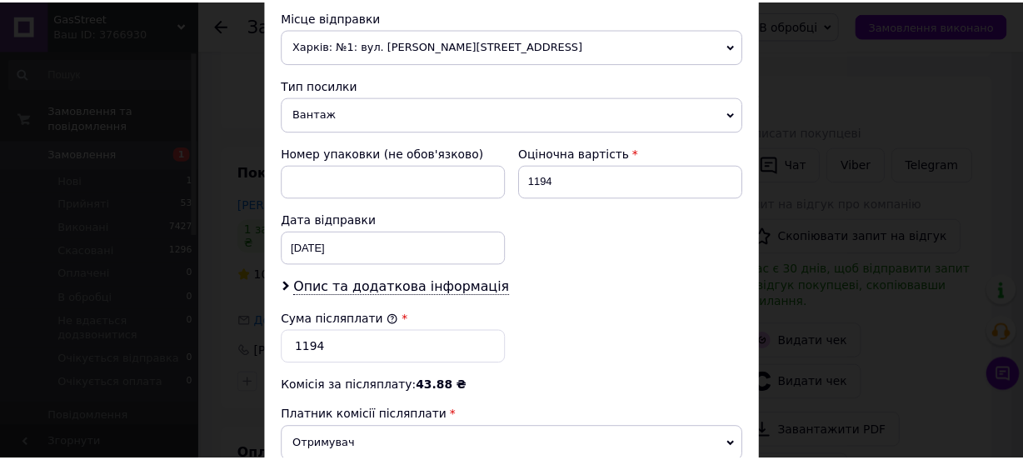
scroll to position [808, 0]
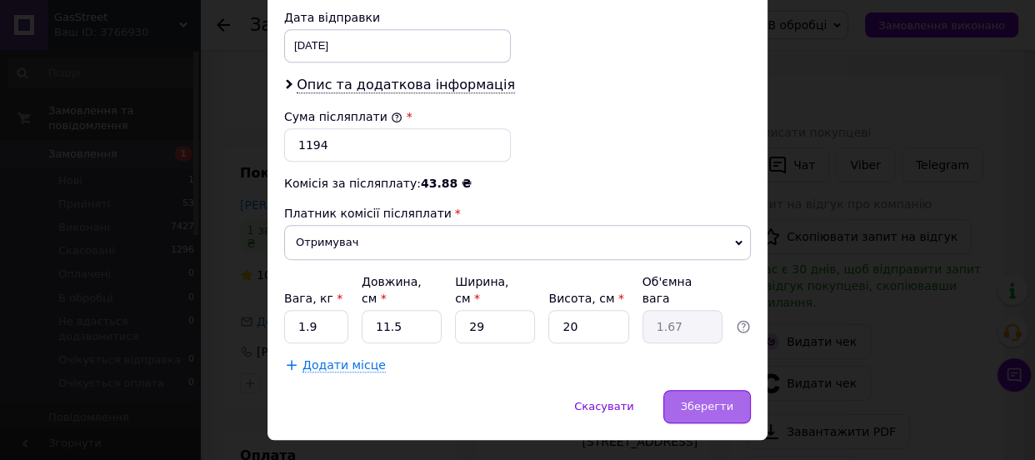
click at [718, 390] on div "Зберегти" at bounding box center [707, 406] width 88 height 33
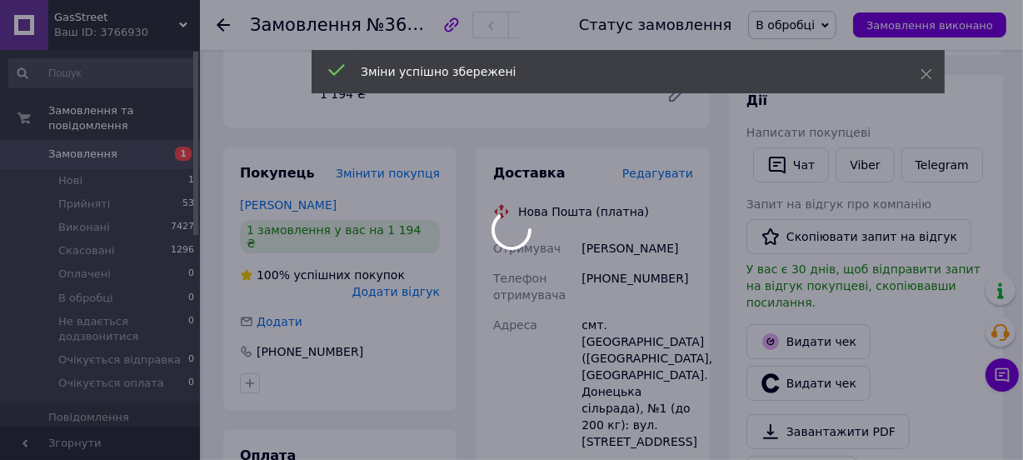
scroll to position [637, 0]
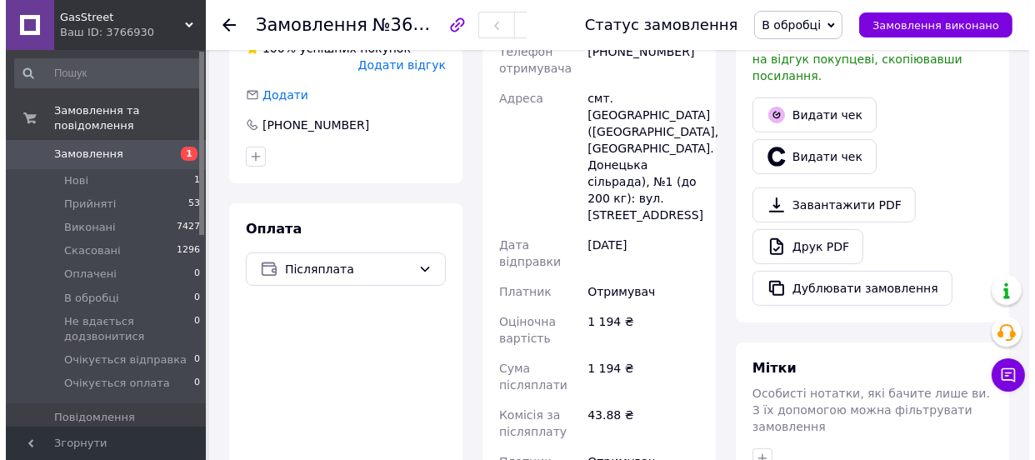
scroll to position [409, 0]
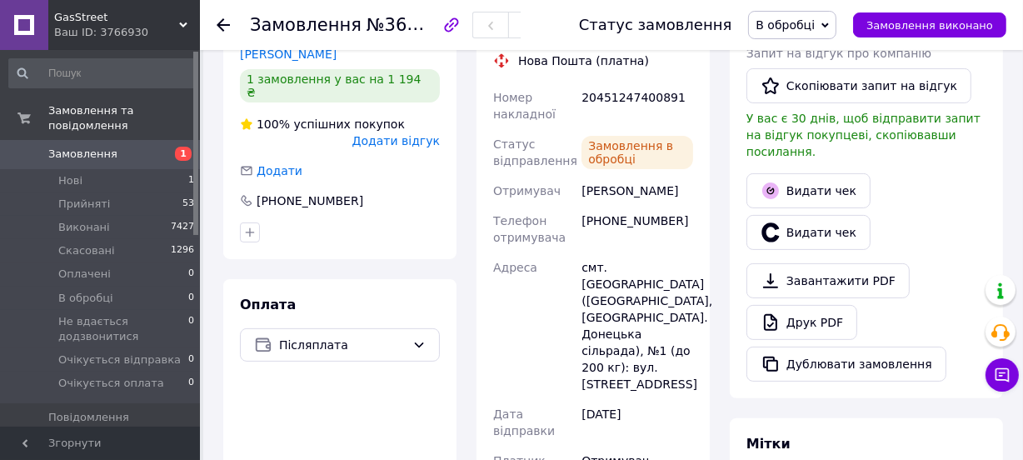
click at [796, 31] on span "В обробці" at bounding box center [785, 24] width 59 height 13
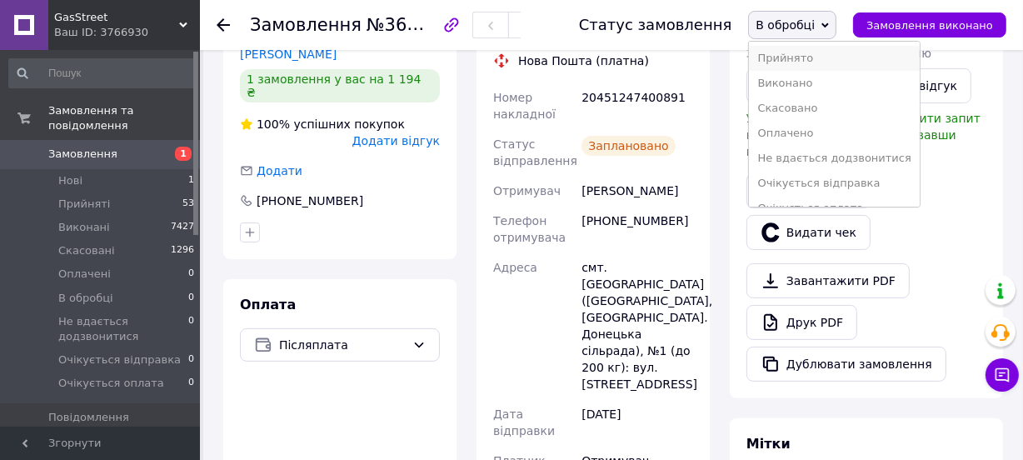
click at [800, 61] on li "Прийнято" at bounding box center [834, 58] width 170 height 25
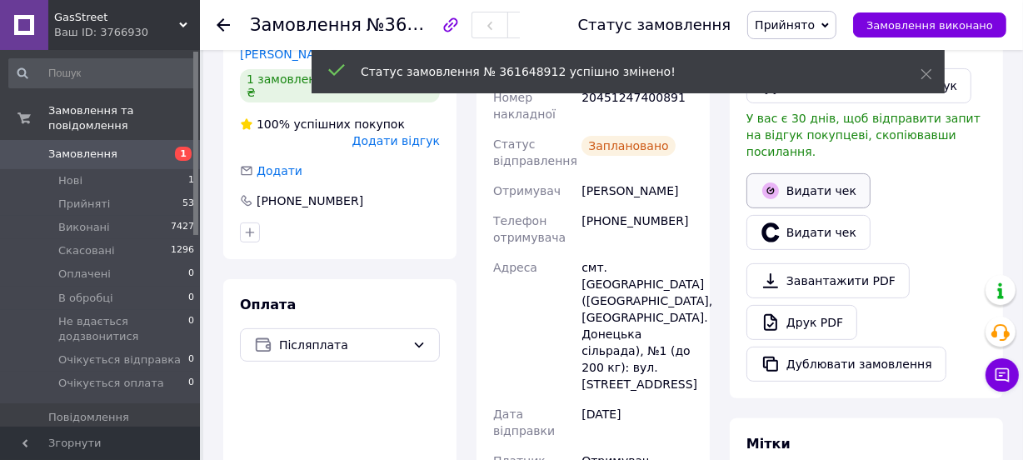
click at [825, 173] on button "Видати чек" at bounding box center [809, 190] width 124 height 35
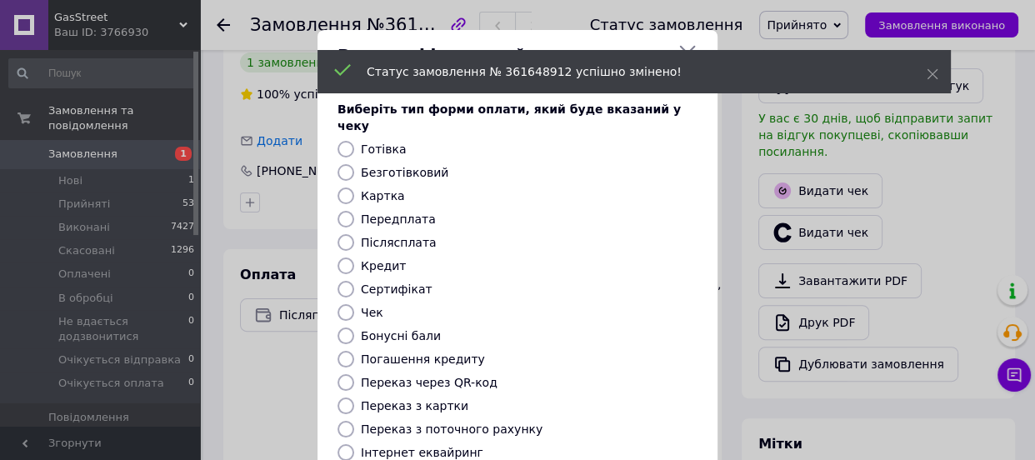
scroll to position [227, 0]
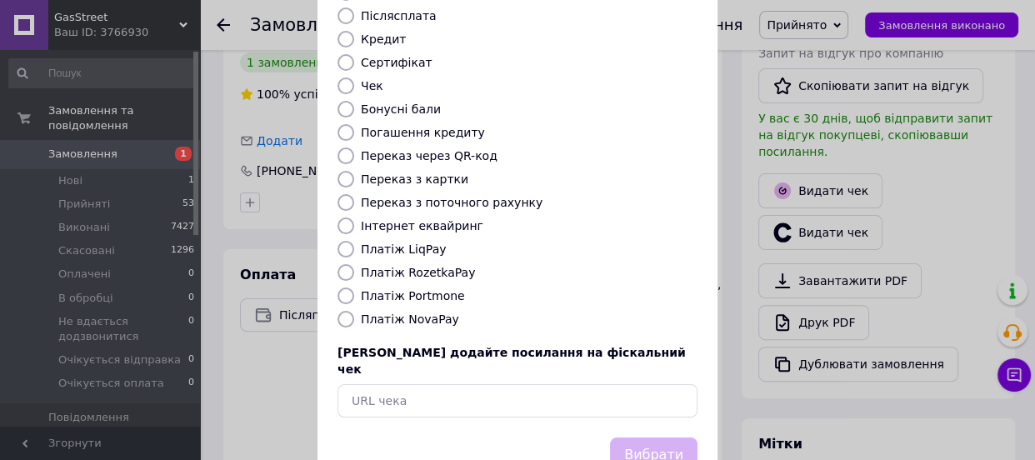
click at [409, 313] on label "Платіж NovaPay" at bounding box center [410, 319] width 98 height 13
click at [354, 311] on input "Платіж NovaPay" at bounding box center [346, 319] width 17 height 17
radio input "true"
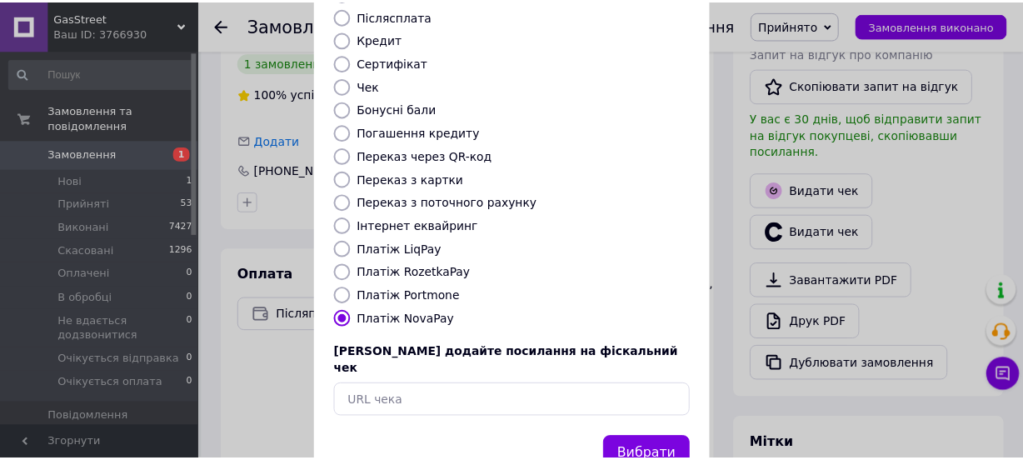
scroll to position [256, 0]
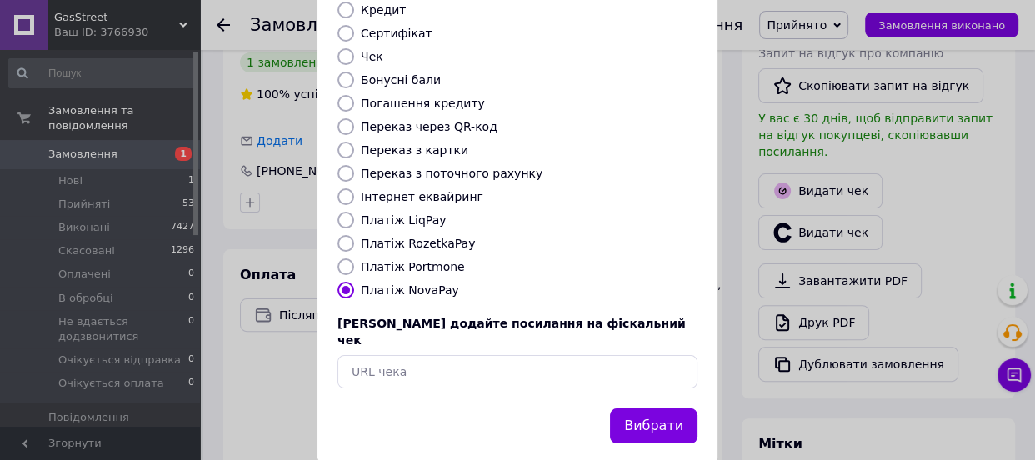
drag, startPoint x: 648, startPoint y: 398, endPoint x: 748, endPoint y: 368, distance: 105.2
click at [649, 408] on button "Вибрати" at bounding box center [654, 426] width 88 height 36
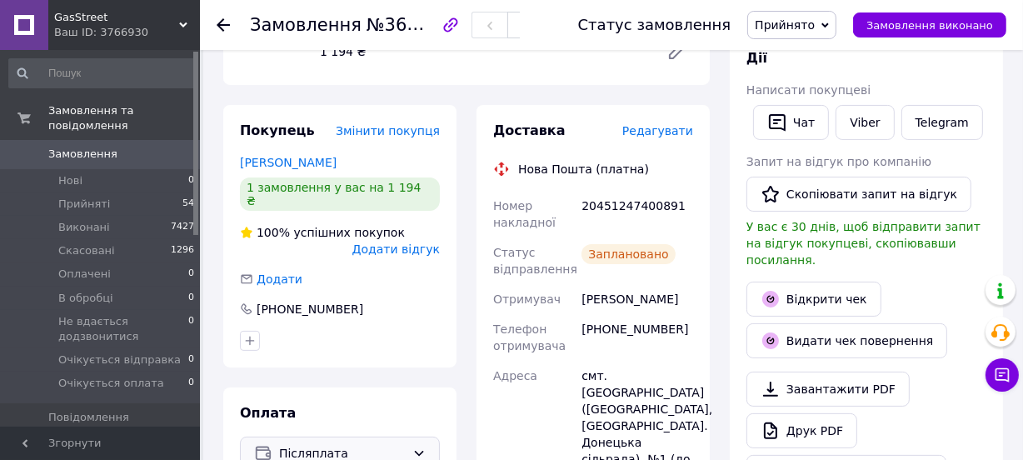
scroll to position [301, 0]
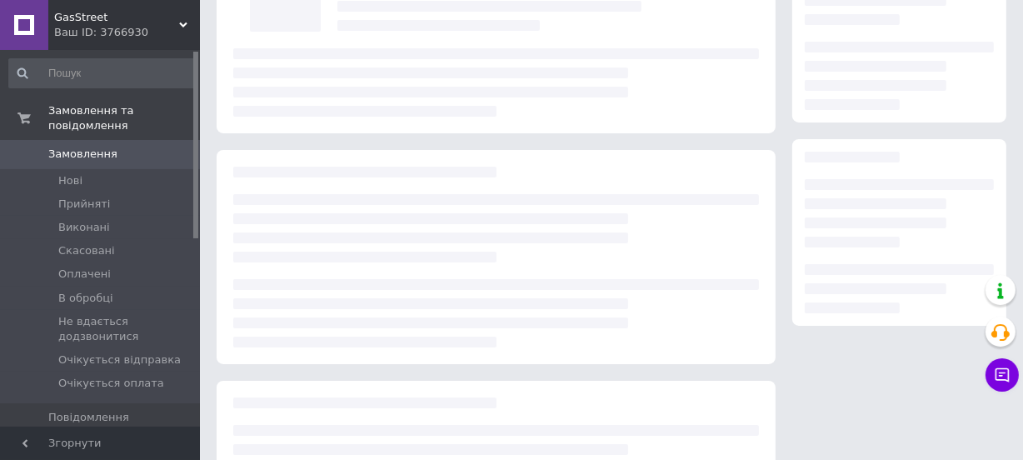
scroll to position [150, 0]
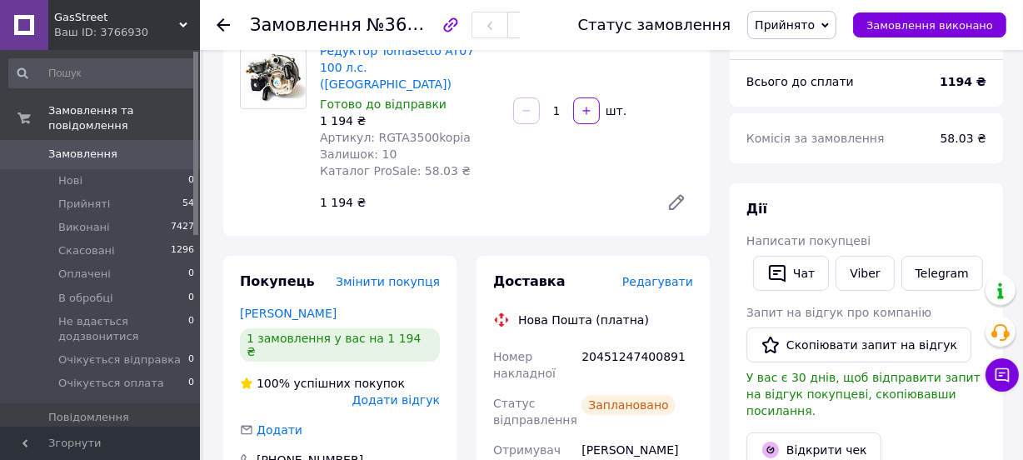
scroll to position [74, 0]
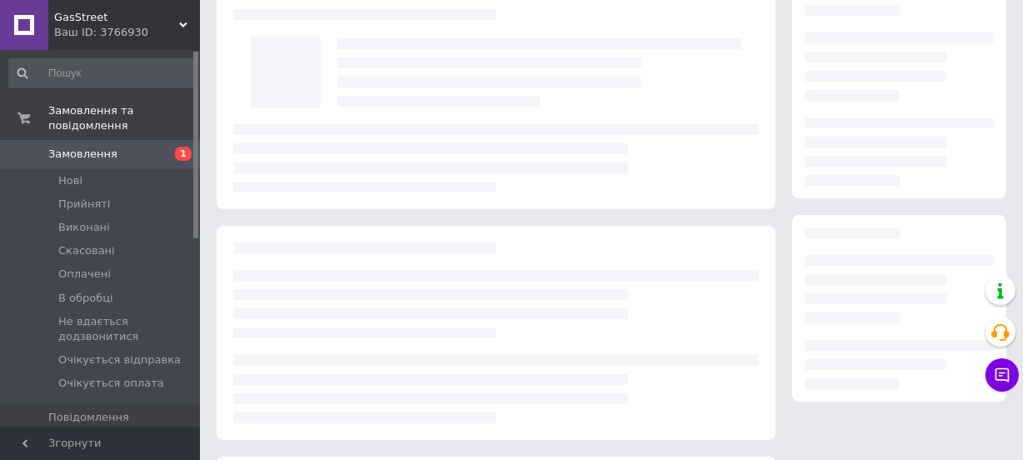
scroll to position [74, 0]
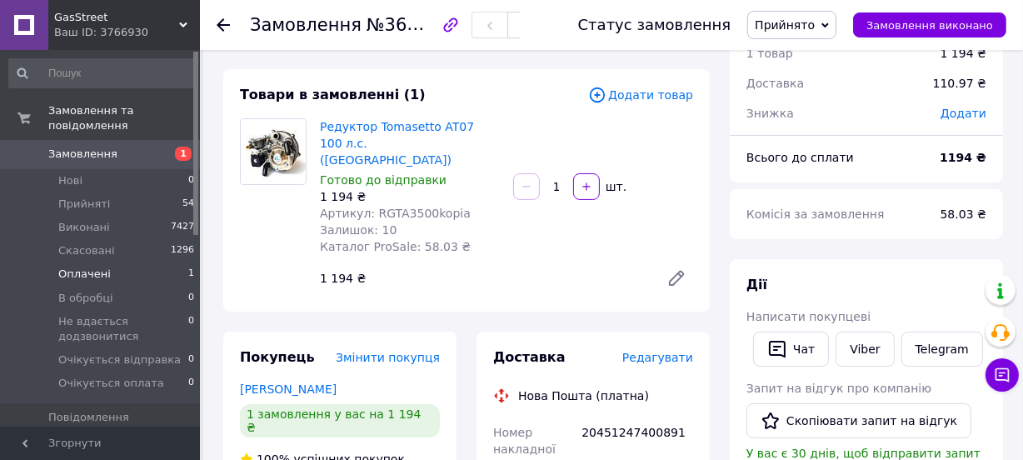
click at [94, 267] on span "Оплачені" at bounding box center [84, 274] width 53 height 15
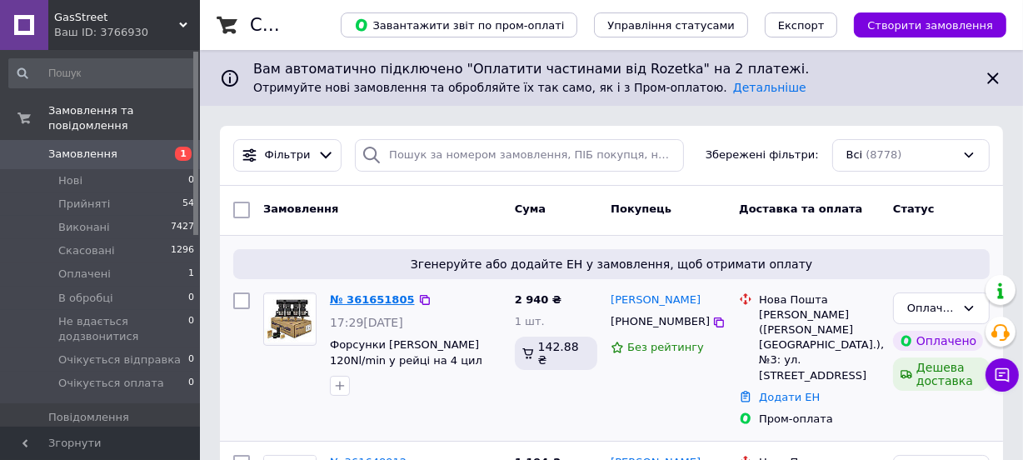
click at [378, 299] on link "№ 361651805" at bounding box center [372, 299] width 85 height 13
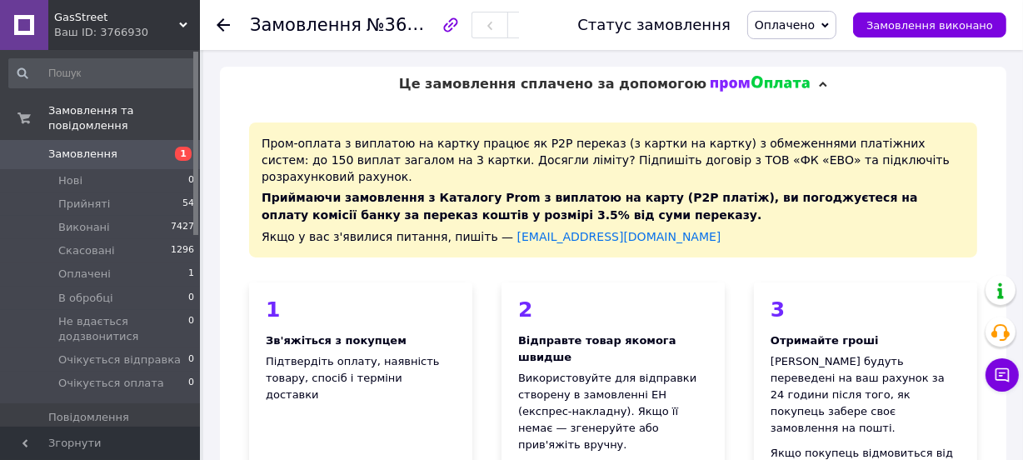
click at [783, 23] on span "Оплачено" at bounding box center [785, 24] width 60 height 13
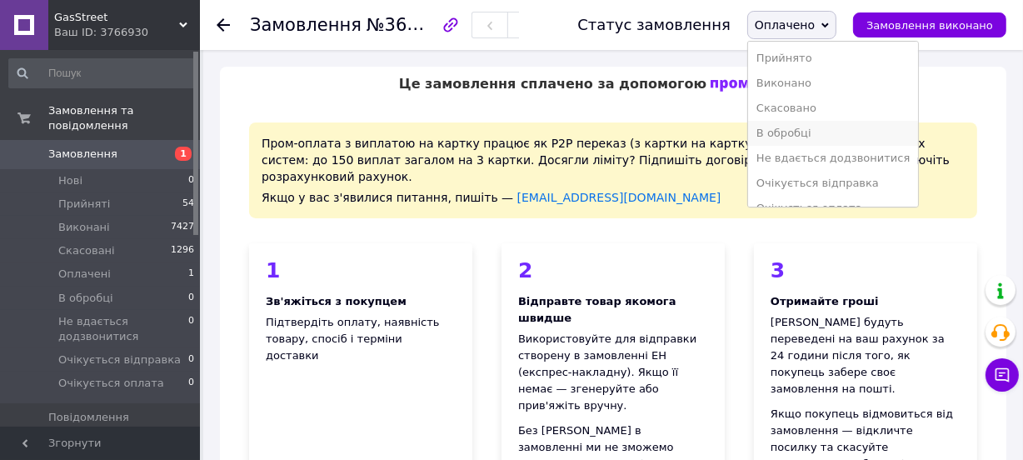
click at [793, 133] on li "В обробці" at bounding box center [833, 133] width 170 height 25
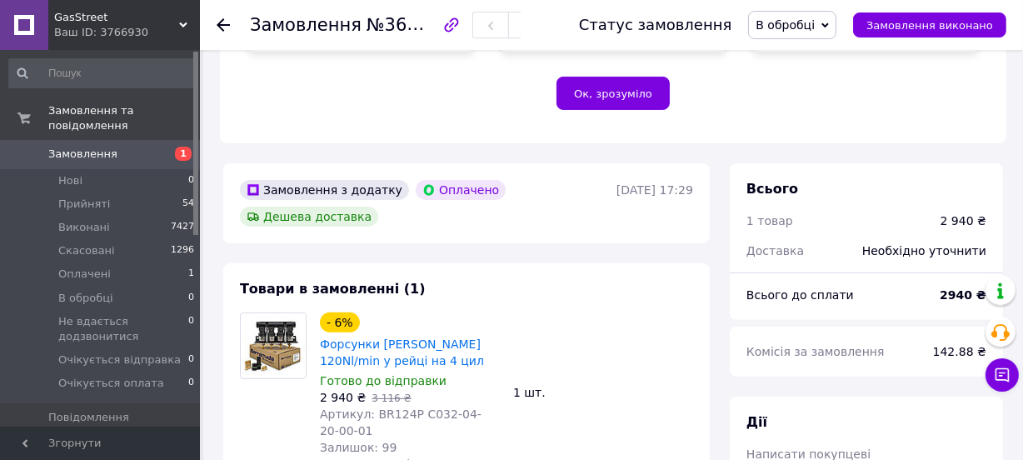
scroll to position [530, 0]
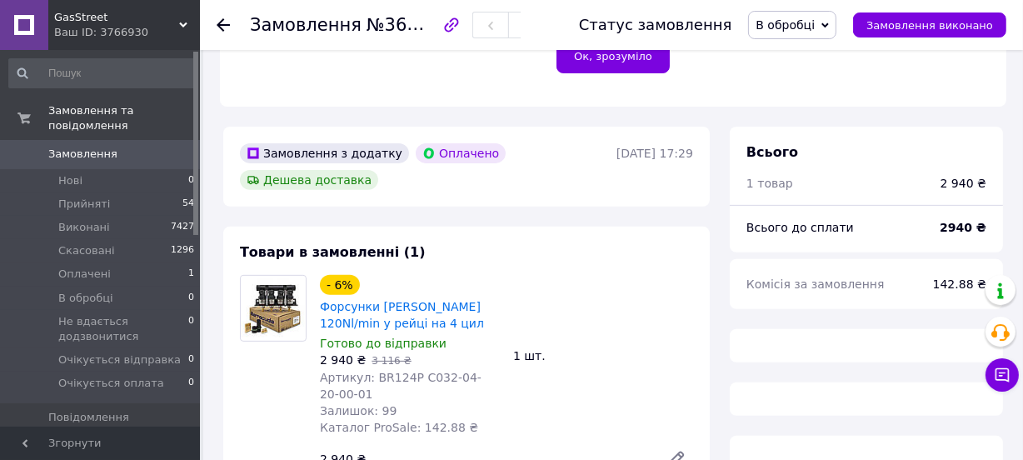
scroll to position [492, 0]
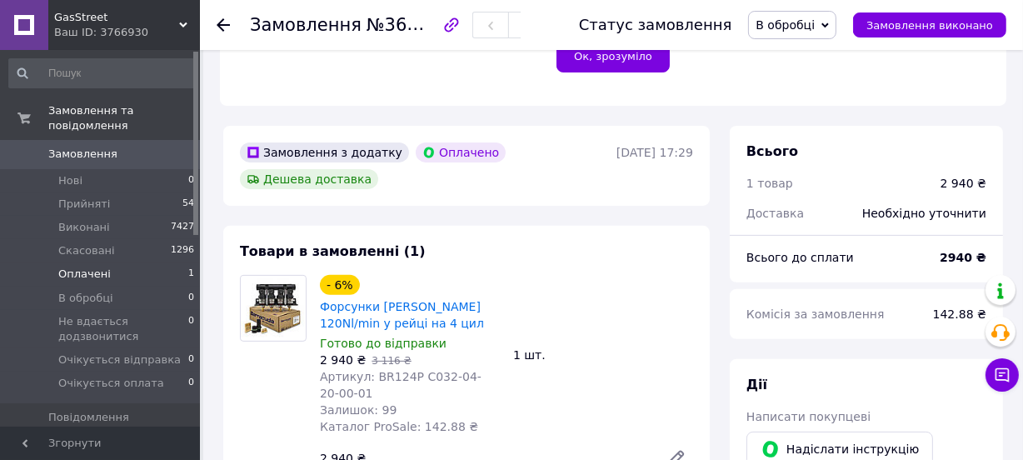
click at [94, 267] on span "Оплачені" at bounding box center [84, 274] width 53 height 15
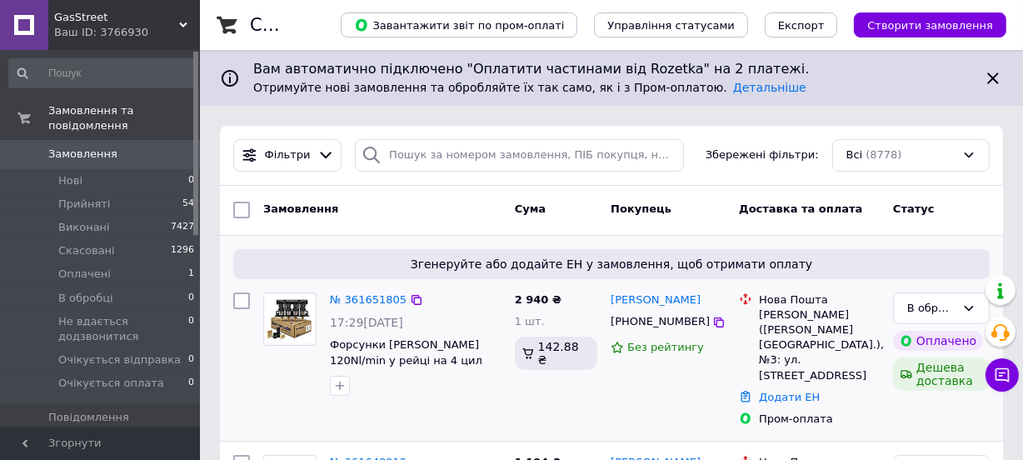
scroll to position [151, 0]
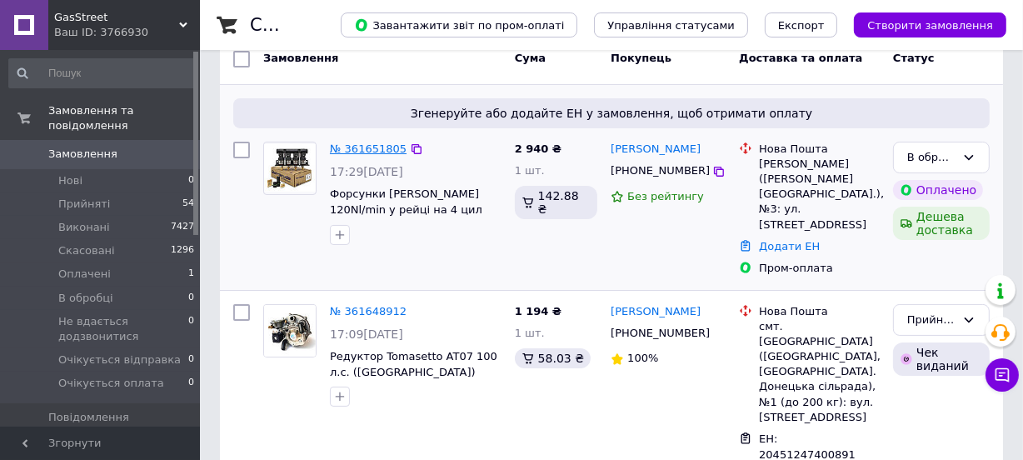
click at [354, 152] on link "№ 361651805" at bounding box center [368, 149] width 77 height 13
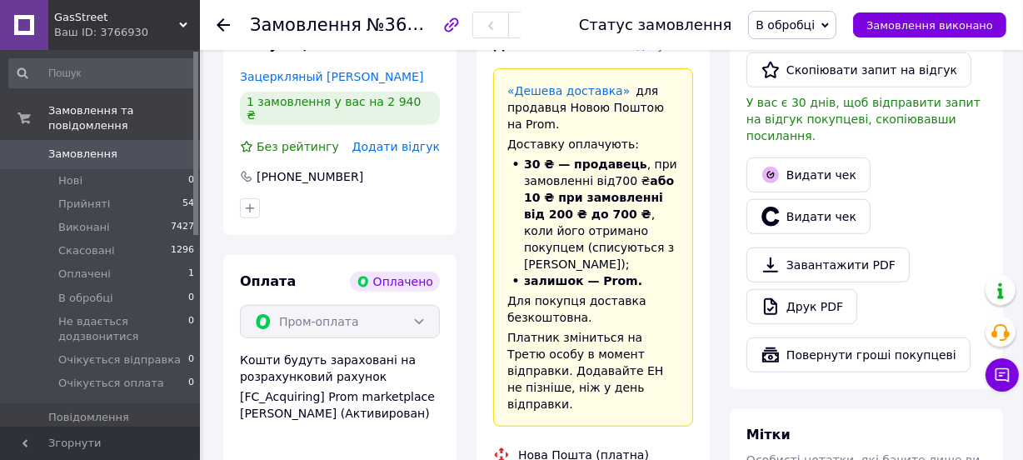
scroll to position [1136, 0]
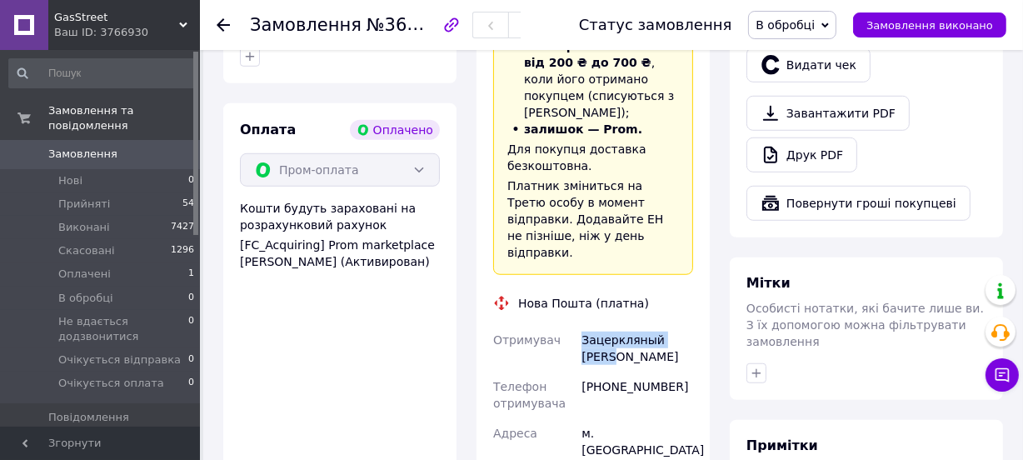
drag, startPoint x: 692, startPoint y: 258, endPoint x: 578, endPoint y: 258, distance: 113.3
click at [578, 325] on div "Зацеркляный [PERSON_NAME]" at bounding box center [637, 348] width 118 height 47
copy div "Зацеркляный [PERSON_NAME]"
drag, startPoint x: 658, startPoint y: 287, endPoint x: 583, endPoint y: 290, distance: 75.1
click at [583, 372] on div "[PHONE_NUMBER]" at bounding box center [637, 395] width 118 height 47
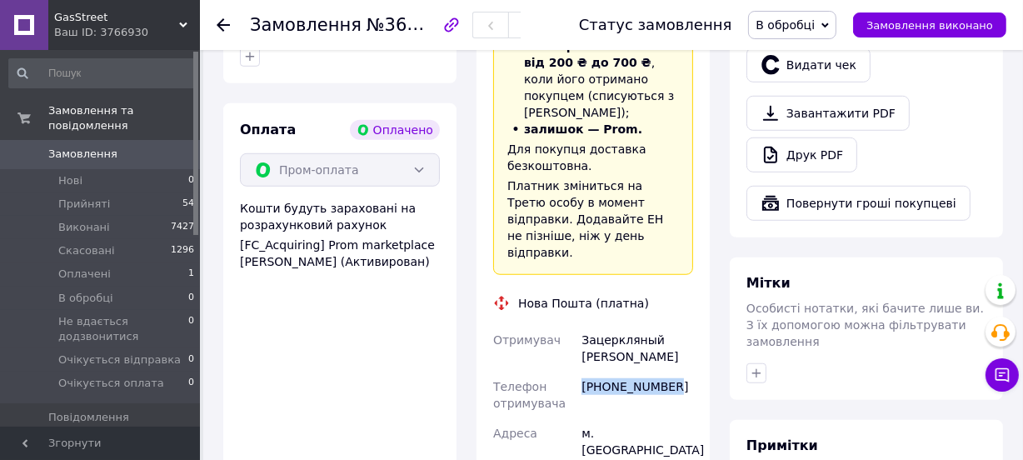
copy div "[PHONE_NUMBER]"
drag, startPoint x: 679, startPoint y: 384, endPoint x: 583, endPoint y: 333, distance: 108.9
click at [583, 418] on div "м. [GEOGRAPHIC_DATA] ([GEOGRAPHIC_DATA].), №3: вул. [STREET_ADDRESS]" at bounding box center [637, 466] width 118 height 97
copy div "м. [GEOGRAPHIC_DATA] ([GEOGRAPHIC_DATA].), №3: вул. [STREET_ADDRESS]"
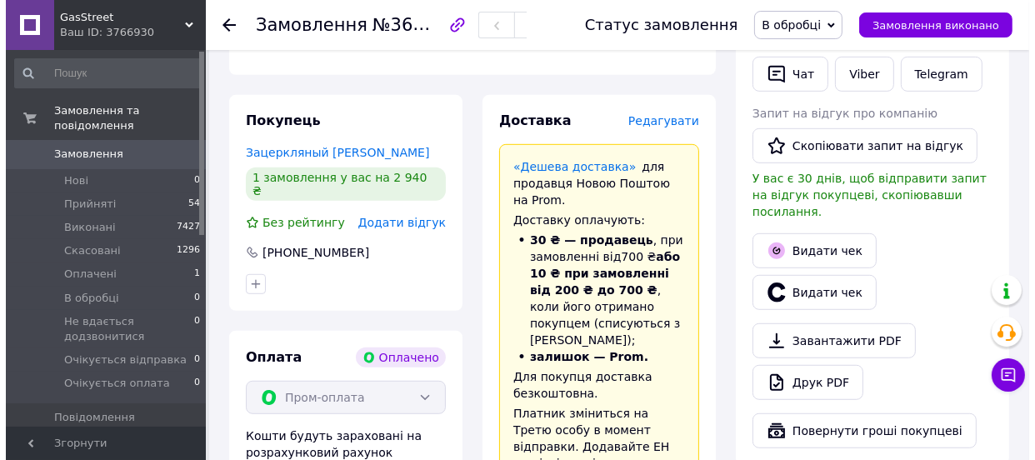
scroll to position [833, 0]
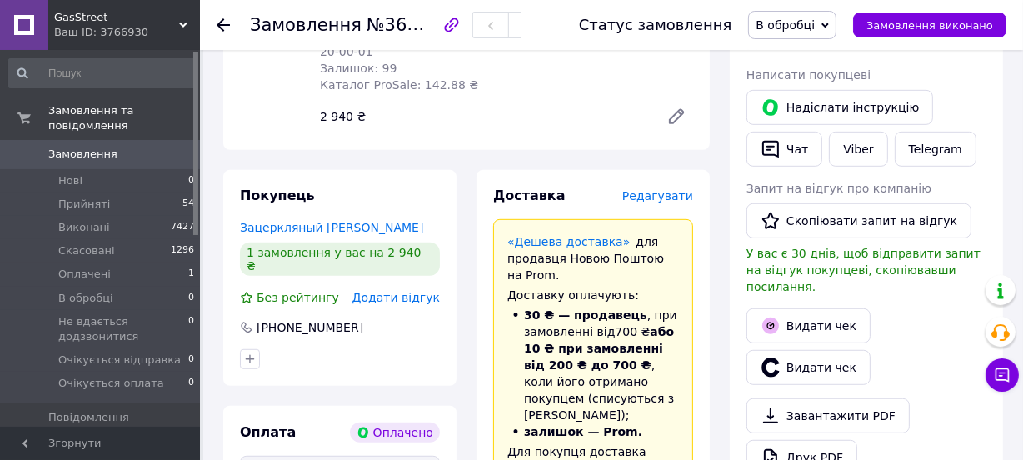
click at [649, 189] on span "Редагувати" at bounding box center [658, 195] width 71 height 13
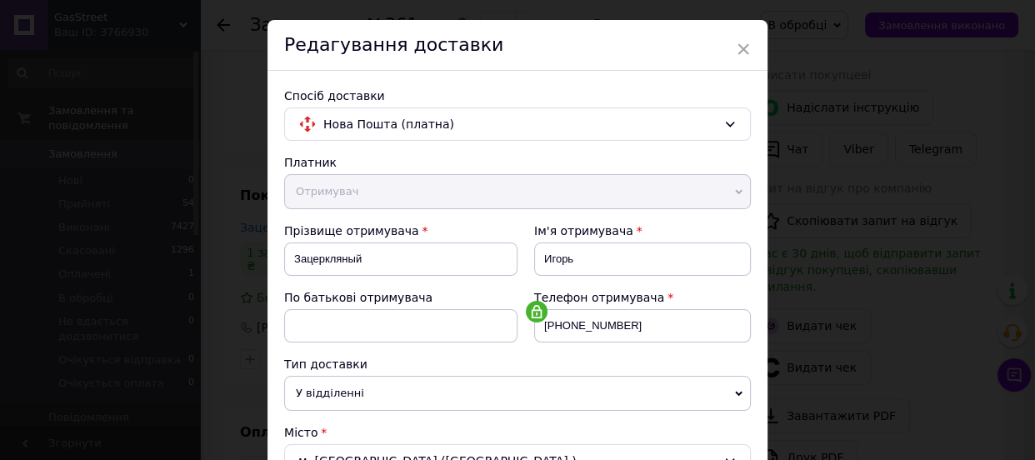
scroll to position [493, 0]
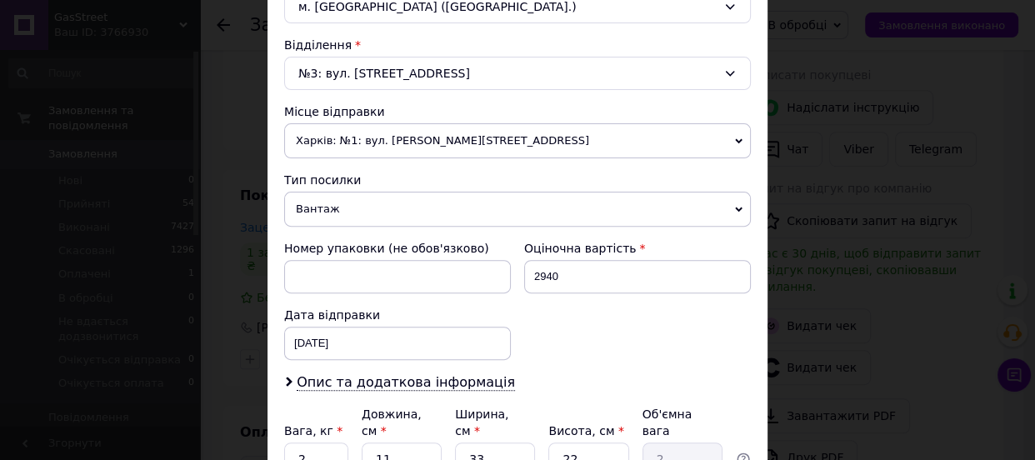
click at [326, 198] on span "Вантаж" at bounding box center [517, 209] width 467 height 35
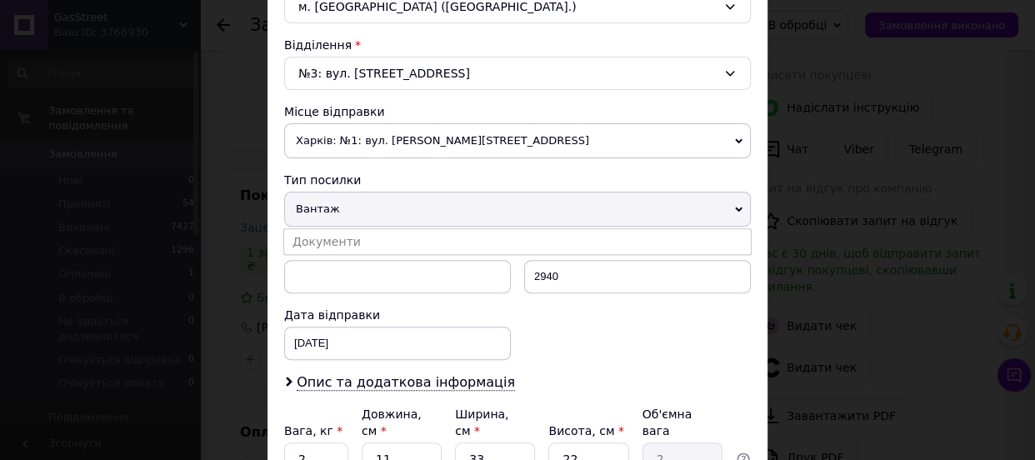
click at [317, 234] on li "Документи" at bounding box center [517, 241] width 467 height 25
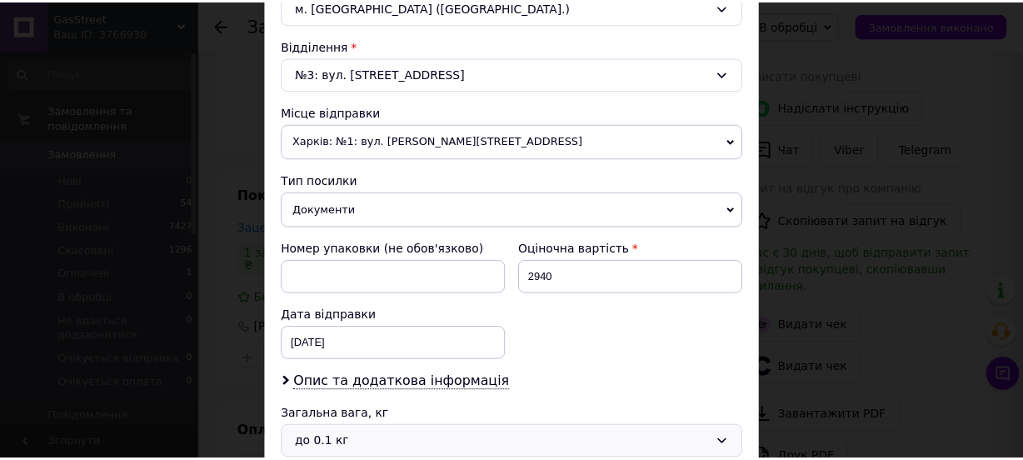
scroll to position [661, 0]
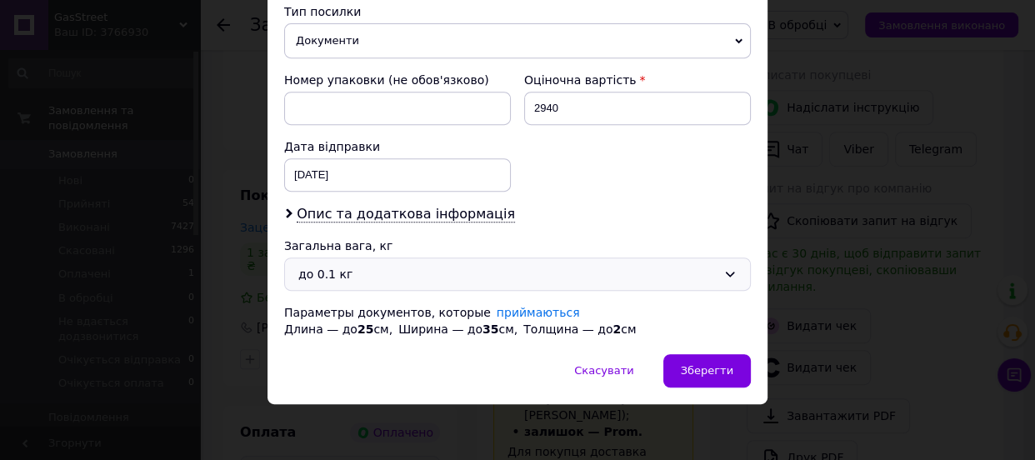
click at [325, 269] on div "до 0.1 кг" at bounding box center [507, 274] width 418 height 18
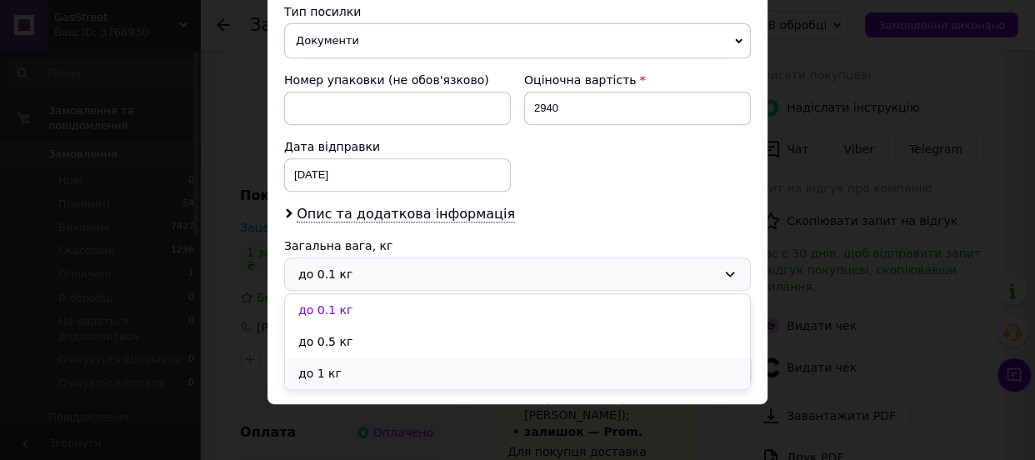
click at [311, 366] on li "до 1 кг" at bounding box center [517, 374] width 465 height 32
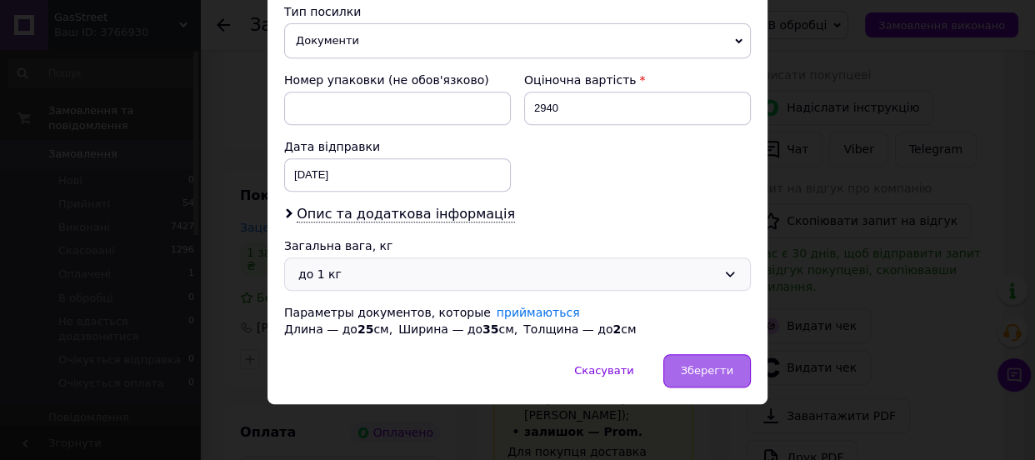
click at [694, 373] on span "Зберегти" at bounding box center [707, 370] width 53 height 13
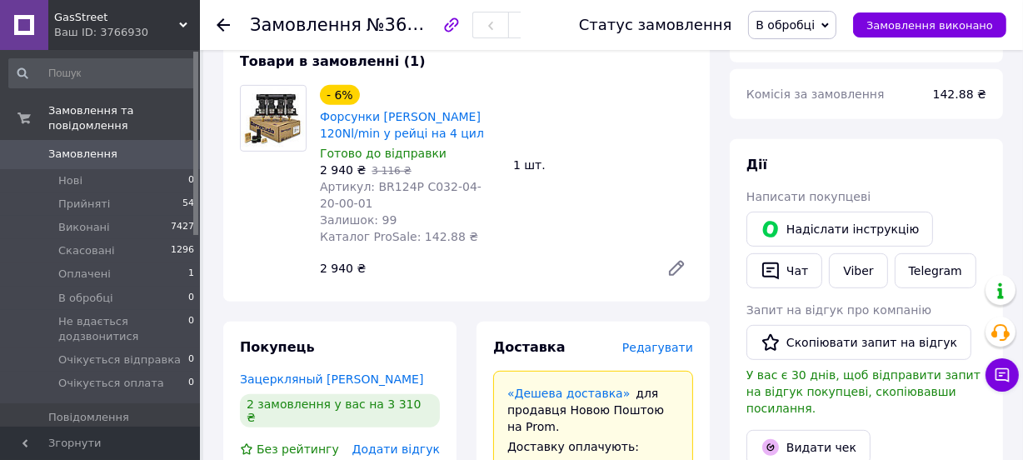
scroll to position [606, 0]
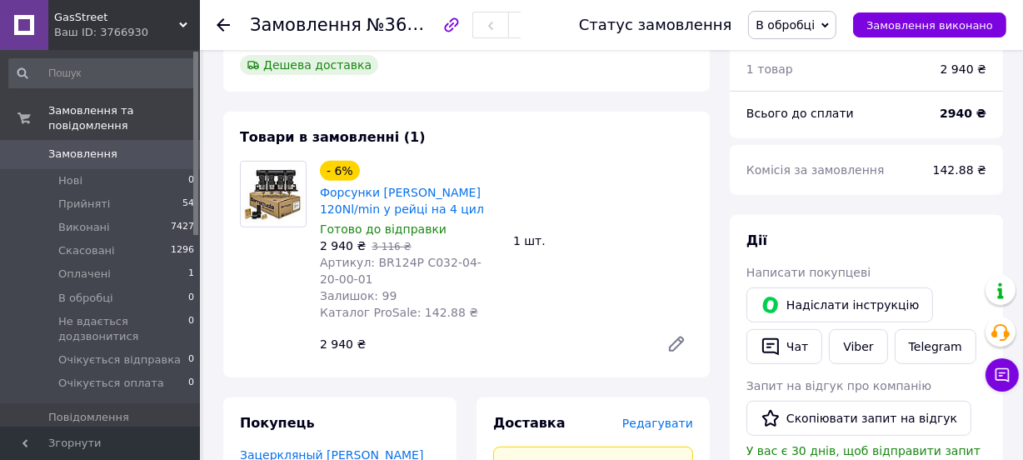
click at [805, 28] on span "В обробці" at bounding box center [785, 24] width 59 height 13
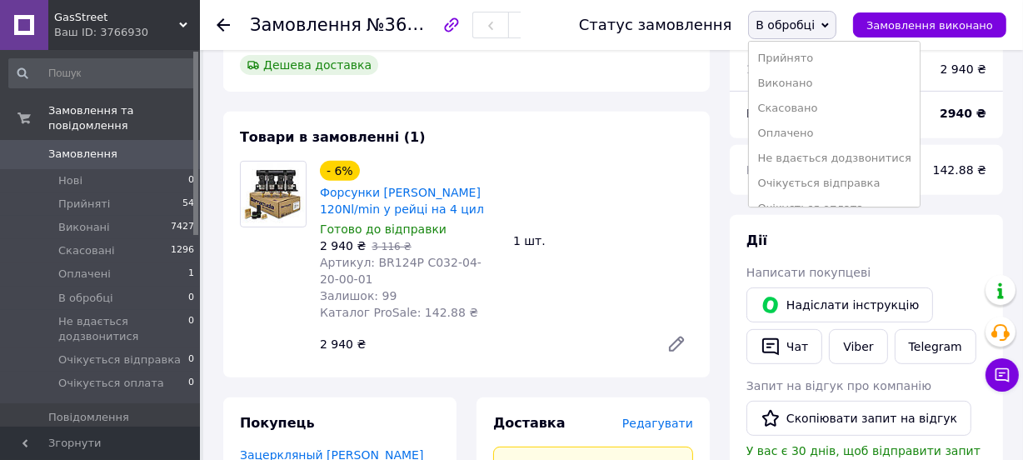
click at [811, 58] on li "Прийнято" at bounding box center [834, 58] width 170 height 25
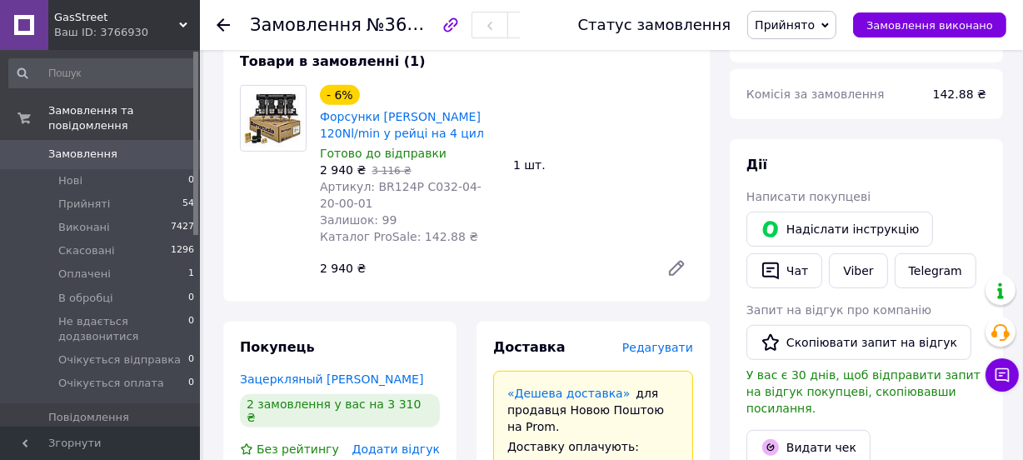
scroll to position [833, 0]
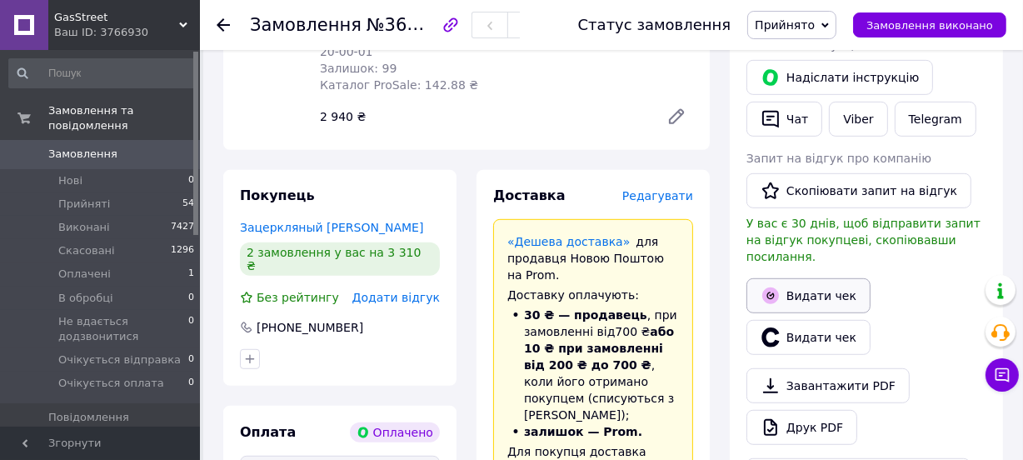
click at [783, 278] on button "Видати чек" at bounding box center [809, 295] width 124 height 35
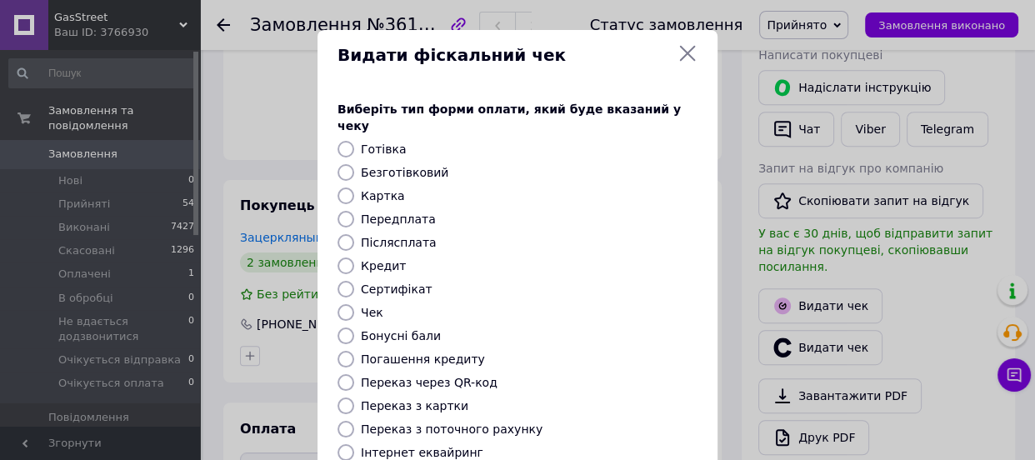
scroll to position [256, 0]
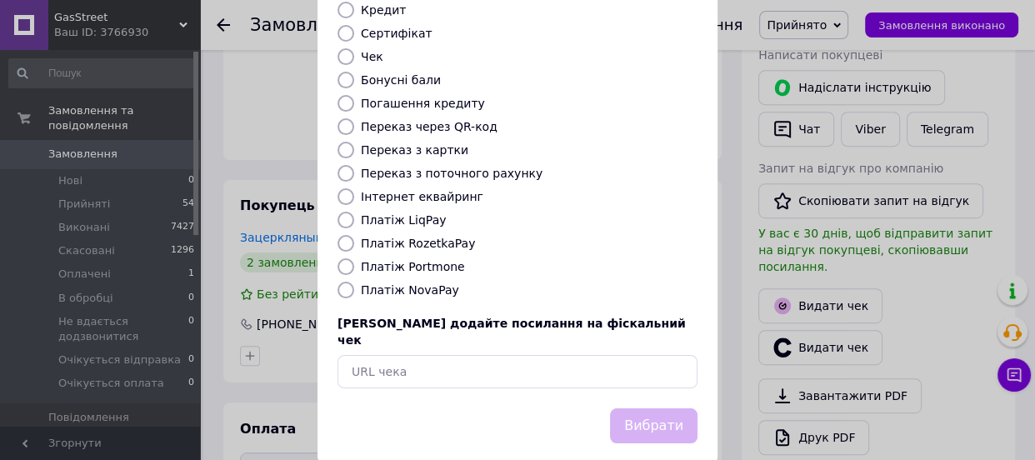
click at [407, 237] on label "Платіж RozetkaPay" at bounding box center [418, 243] width 114 height 13
click at [354, 235] on input "Платіж RozetkaPay" at bounding box center [346, 243] width 17 height 17
radio input "true"
click at [646, 408] on button "Вибрати" at bounding box center [654, 426] width 88 height 36
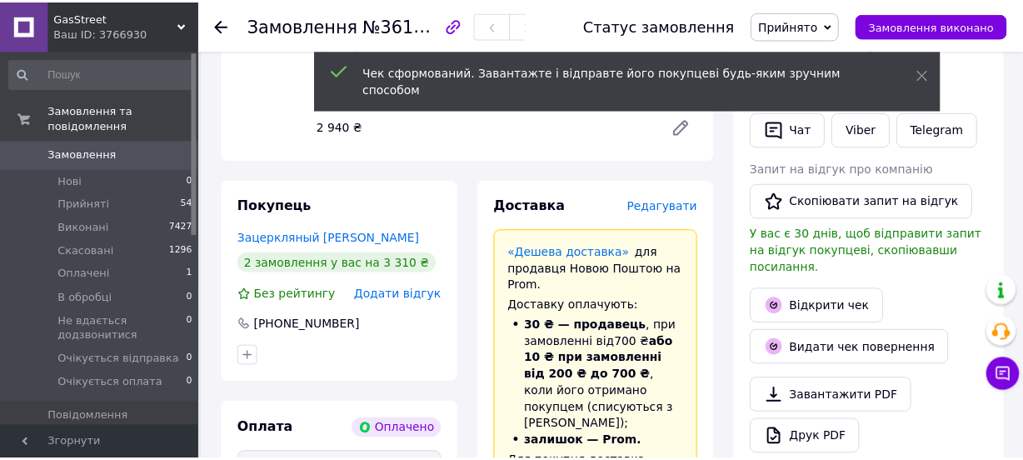
scroll to position [833, 0]
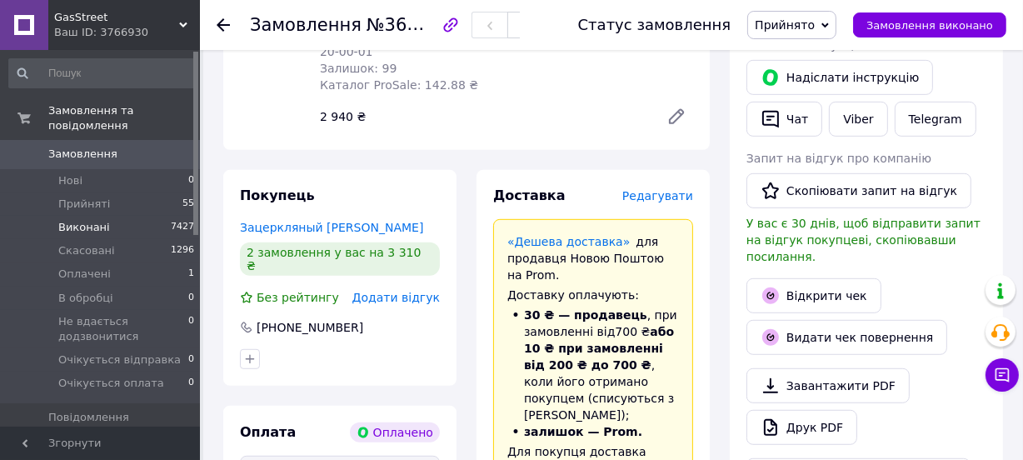
scroll to position [43, 0]
click at [63, 267] on span "Оплачені" at bounding box center [84, 274] width 53 height 15
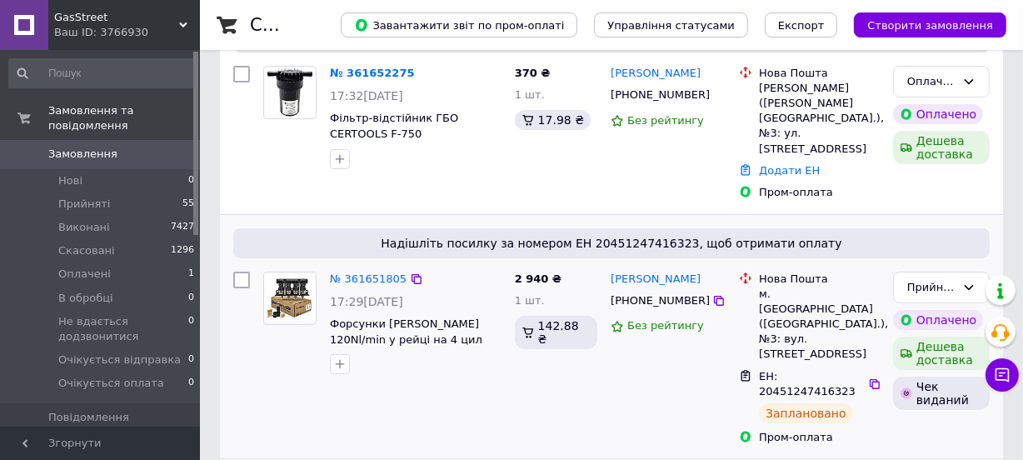
scroll to position [151, 0]
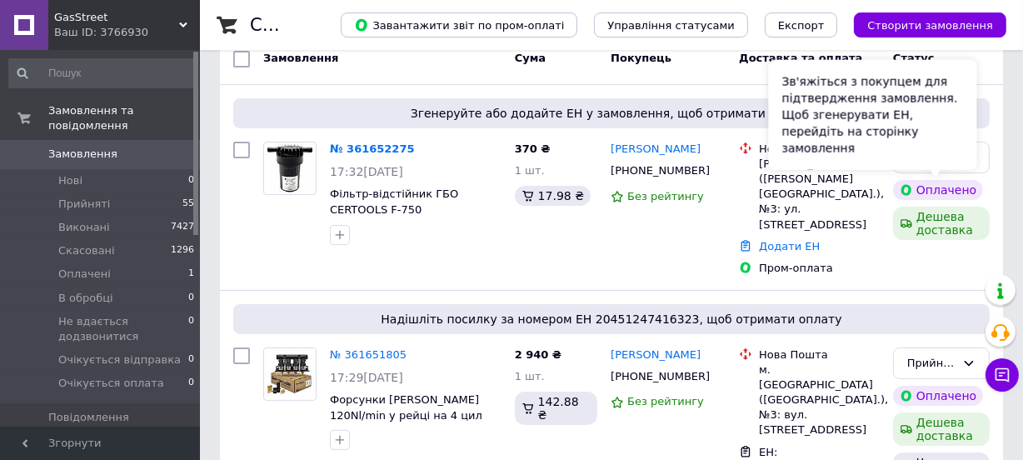
click at [917, 153] on div "Зв'яжіться з покупцем для підтвердження замовлення. Щоб згенерувати ЕН, перейді…" at bounding box center [873, 115] width 208 height 110
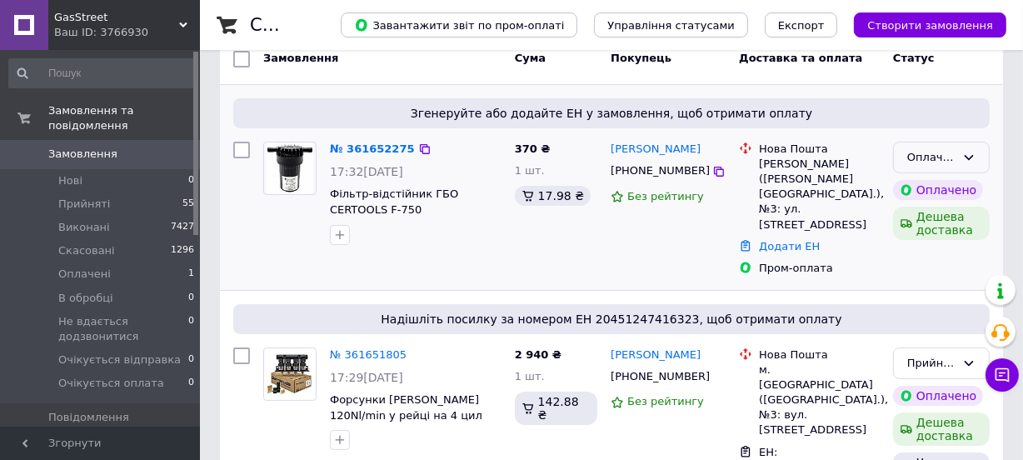
click at [968, 151] on icon at bounding box center [969, 157] width 13 height 13
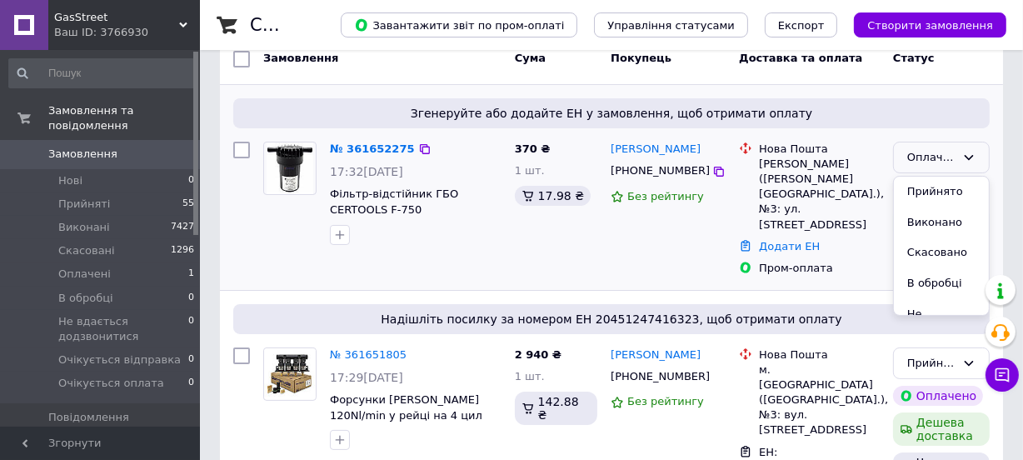
drag, startPoint x: 929, startPoint y: 254, endPoint x: 770, endPoint y: 254, distance: 159.2
click at [928, 254] on li "Скасовано" at bounding box center [941, 253] width 95 height 31
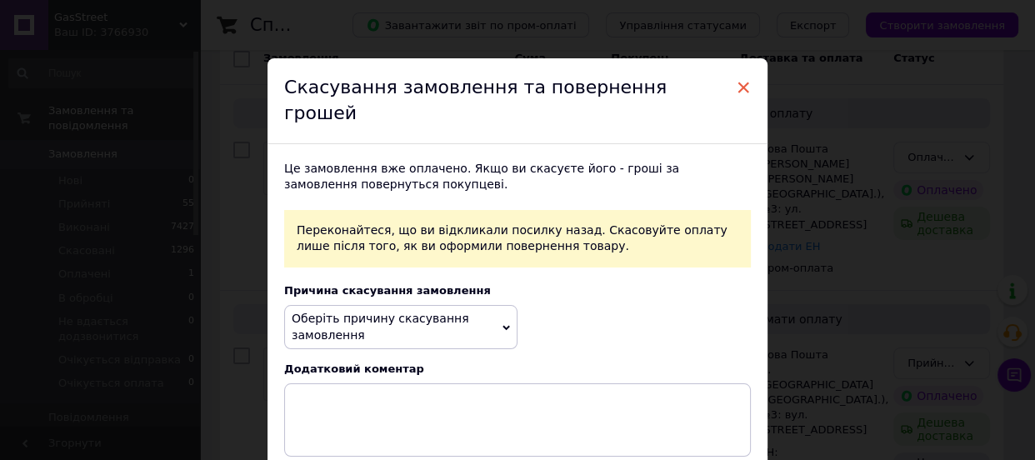
click at [739, 92] on span "×" at bounding box center [743, 87] width 15 height 28
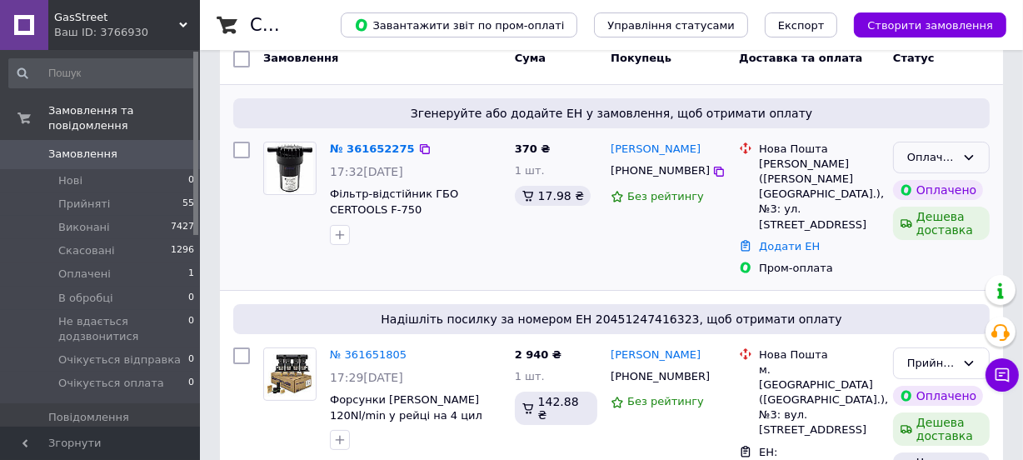
click at [961, 153] on div "Оплачено" at bounding box center [941, 158] width 97 height 33
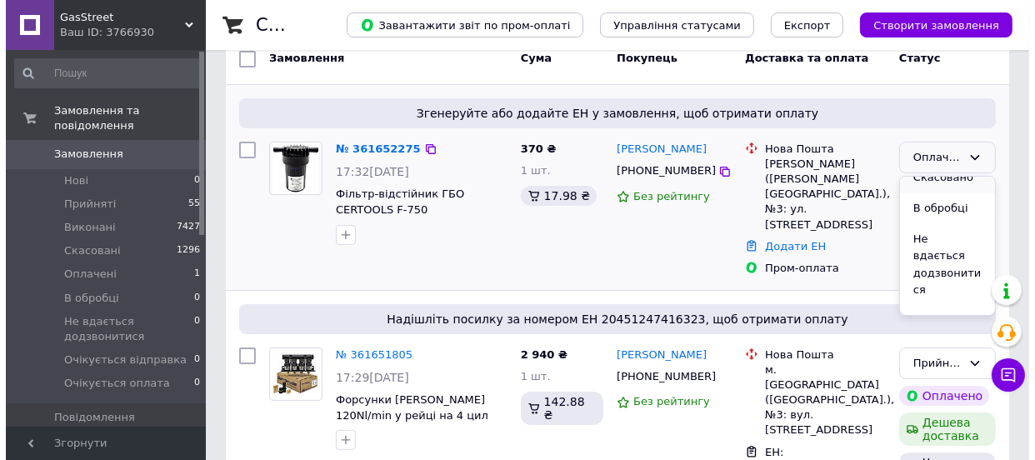
scroll to position [0, 0]
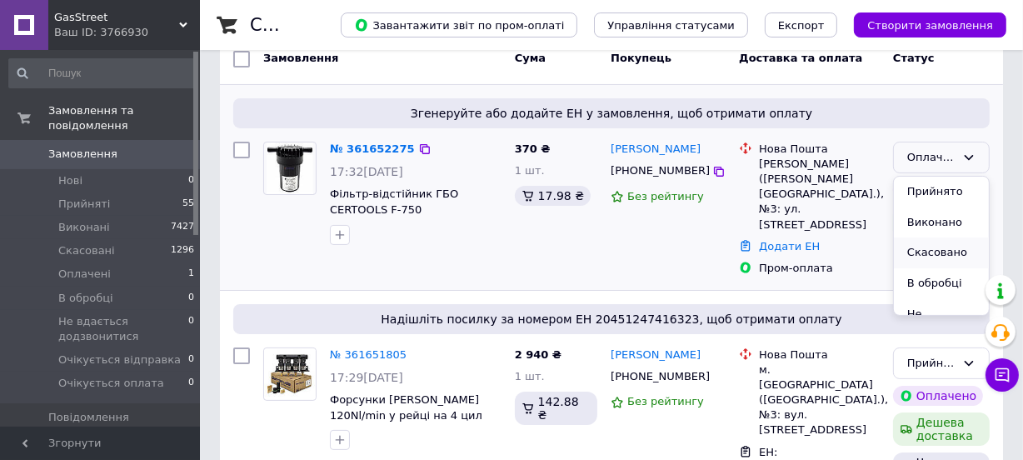
click at [934, 248] on li "Скасовано" at bounding box center [941, 253] width 95 height 31
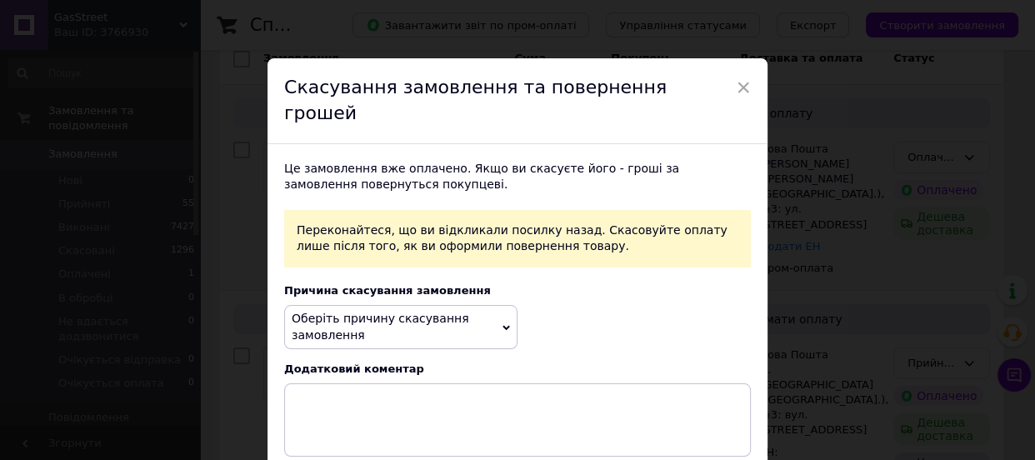
scroll to position [75, 0]
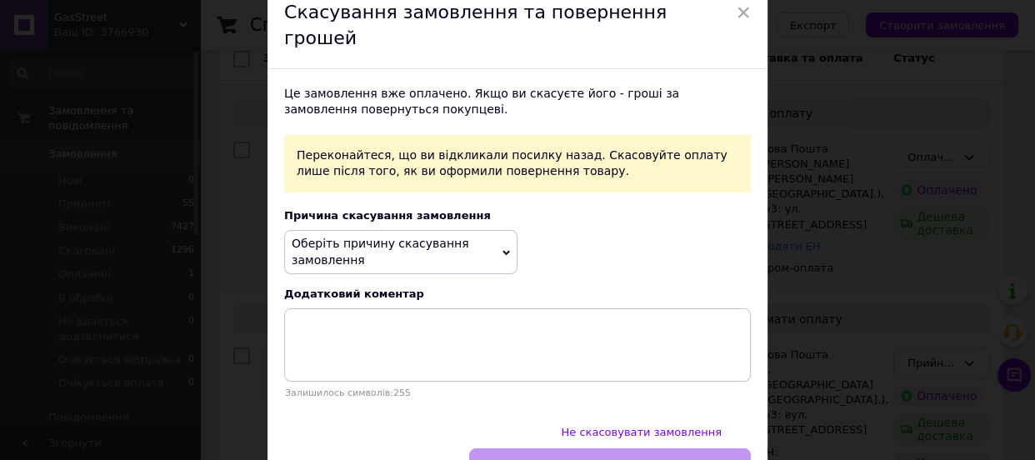
click at [378, 233] on span "Оберіть причину скасування замовлення" at bounding box center [400, 252] width 233 height 44
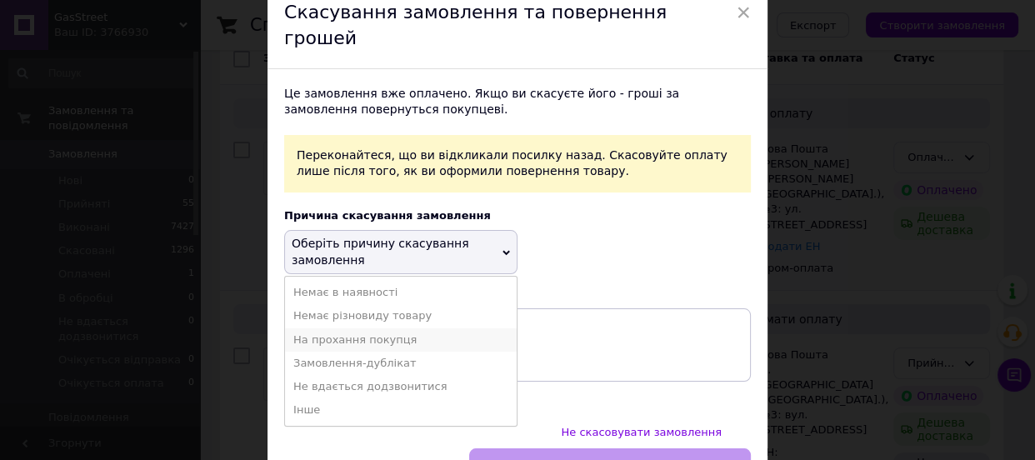
click at [339, 328] on li "На прохання покупця" at bounding box center [401, 339] width 232 height 23
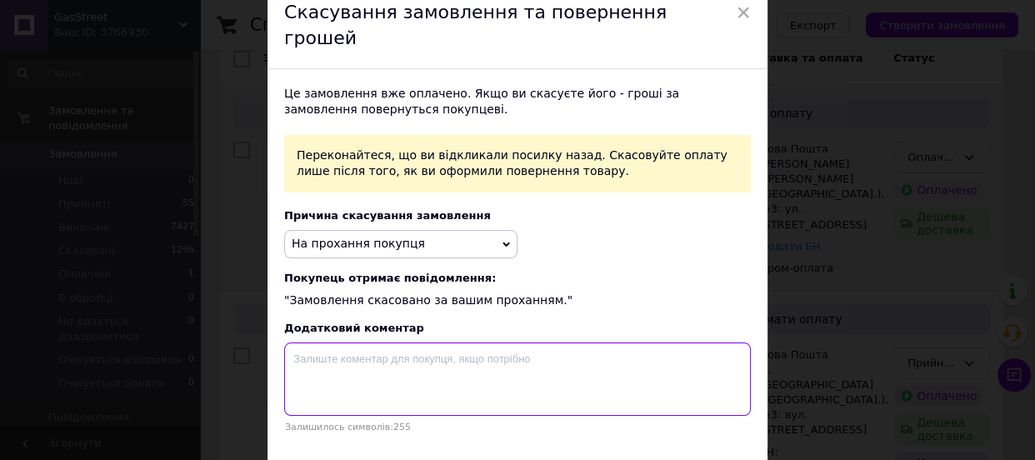
click at [395, 343] on textarea at bounding box center [517, 379] width 467 height 73
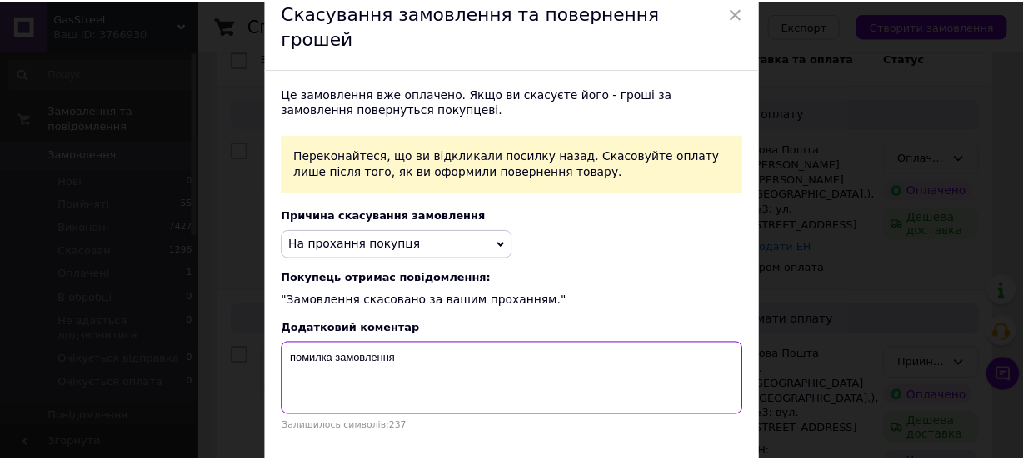
scroll to position [151, 0]
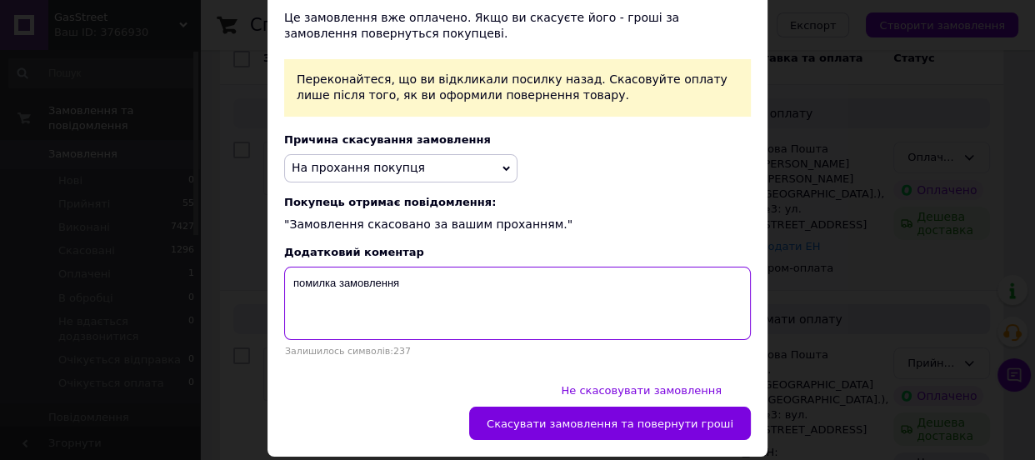
type textarea "помилка замовлення"
click at [598, 407] on button "Скасувати замовлення та повернути гроші" at bounding box center [610, 423] width 282 height 33
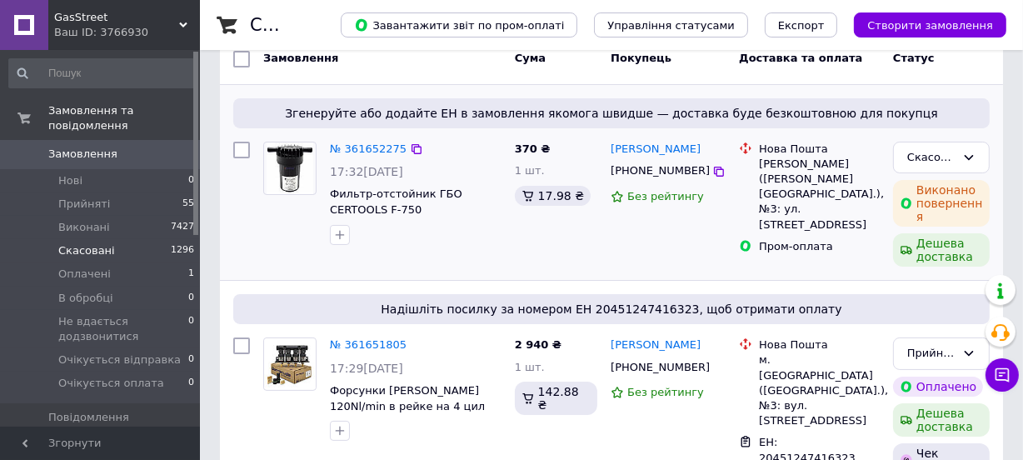
click at [76, 243] on span "Скасовані" at bounding box center [86, 250] width 57 height 15
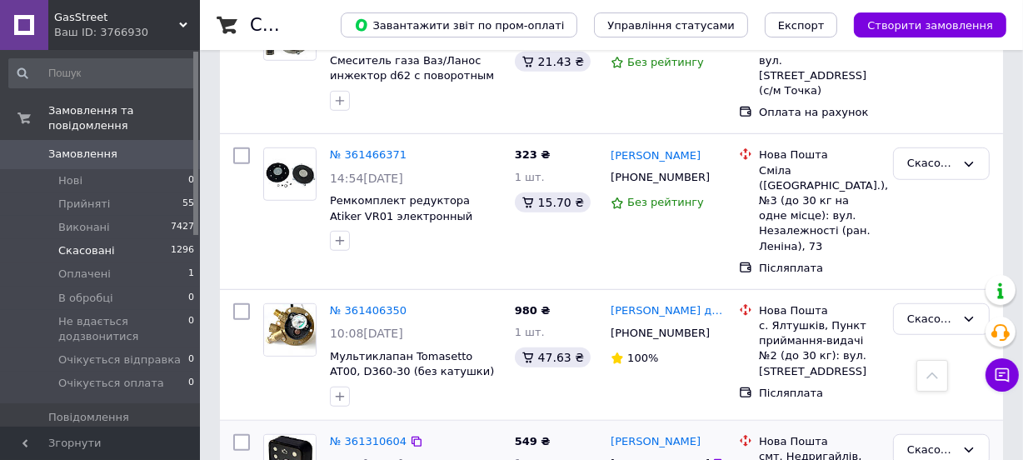
scroll to position [1060, 0]
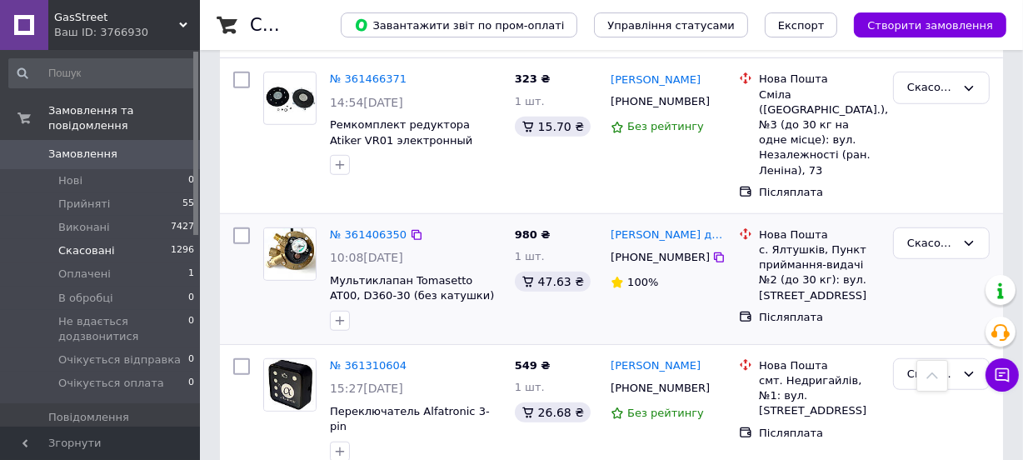
drag, startPoint x: 74, startPoint y: 259, endPoint x: 277, endPoint y: 242, distance: 203.3
click at [73, 267] on span "Оплачені" at bounding box center [84, 274] width 53 height 15
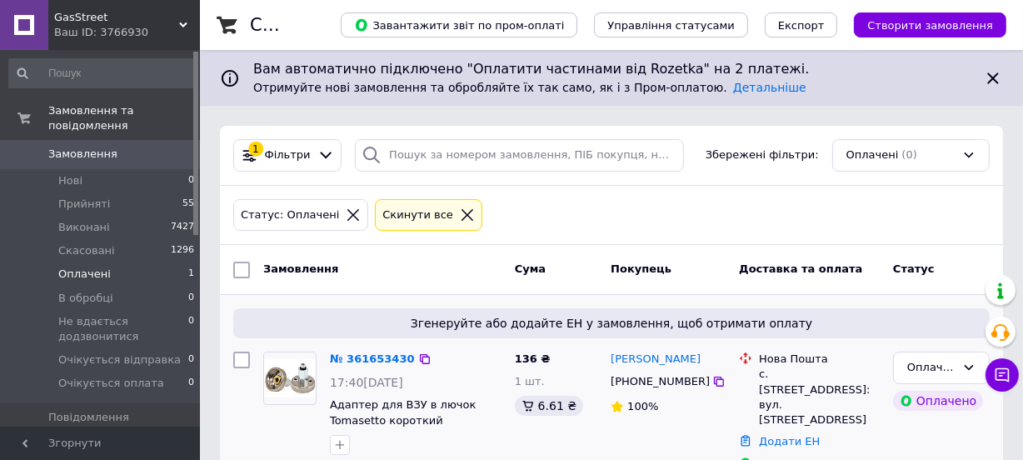
scroll to position [28, 0]
